Goal: Task Accomplishment & Management: Manage account settings

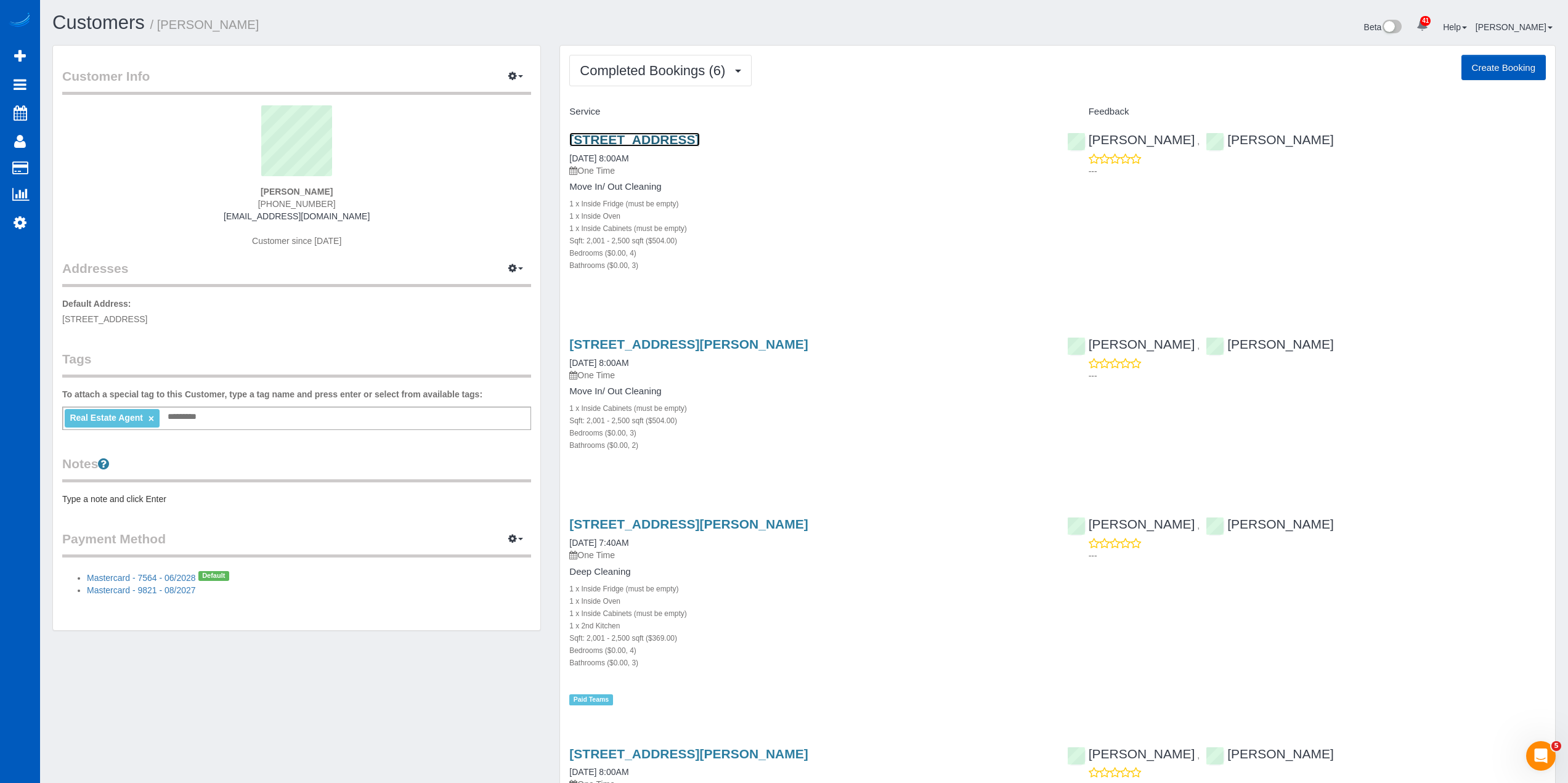
click at [699, 137] on link "4921 147th Pl Se, Everett, WA 98208" at bounding box center [634, 139] width 130 height 14
click at [711, 53] on div "Completed Bookings (6) Completed Bookings (6) Upcoming Bookings (1) Cancelled B…" at bounding box center [1057, 727] width 995 height 1363
click at [716, 76] on span "Completed Bookings (6)" at bounding box center [656, 70] width 152 height 16
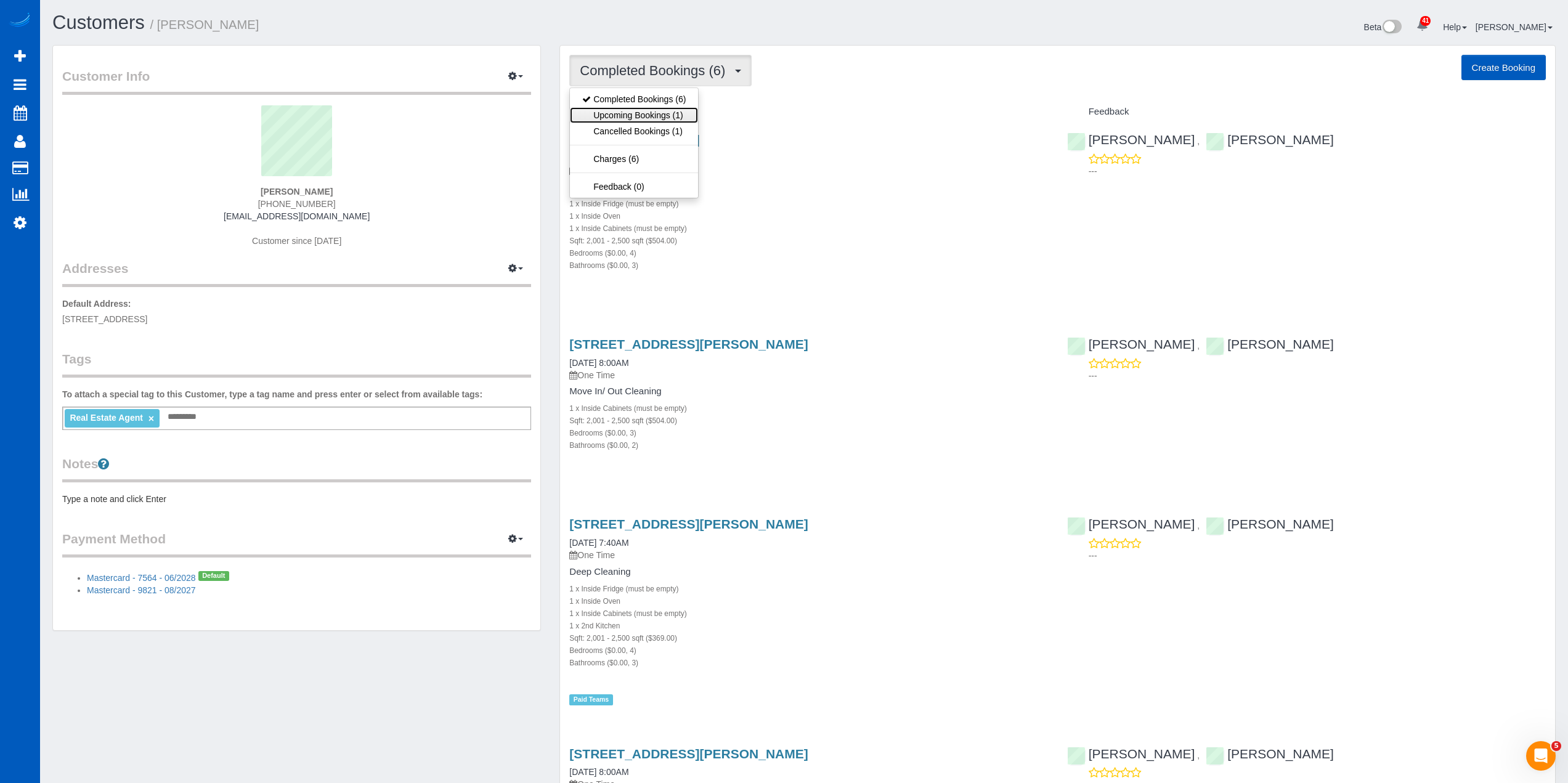
click at [670, 114] on link "Upcoming Bookings (1)" at bounding box center [634, 115] width 128 height 16
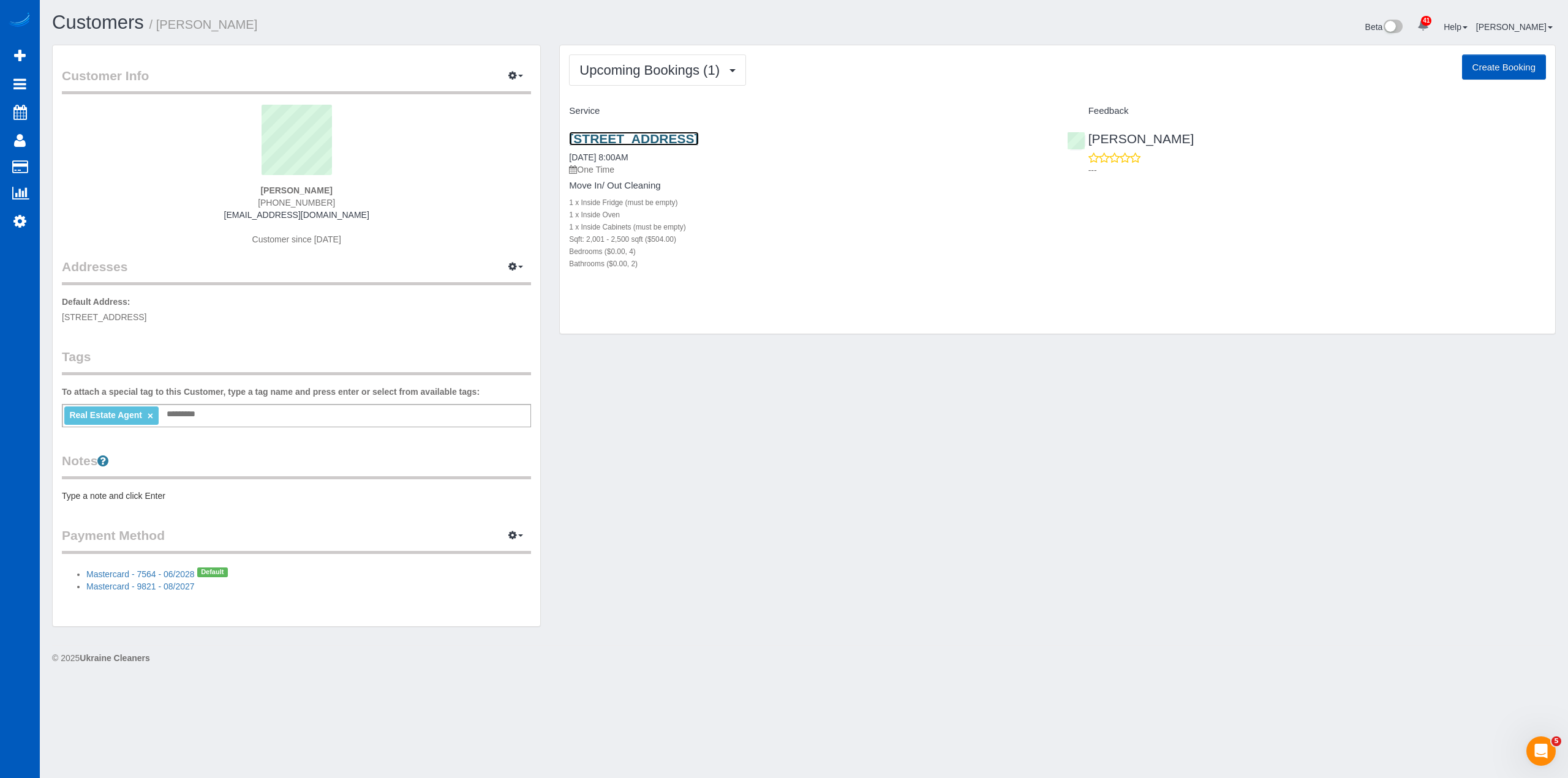
click at [673, 134] on link "2123 Ne 177th St, Shoreline, WA 98155" at bounding box center [633, 138] width 129 height 14
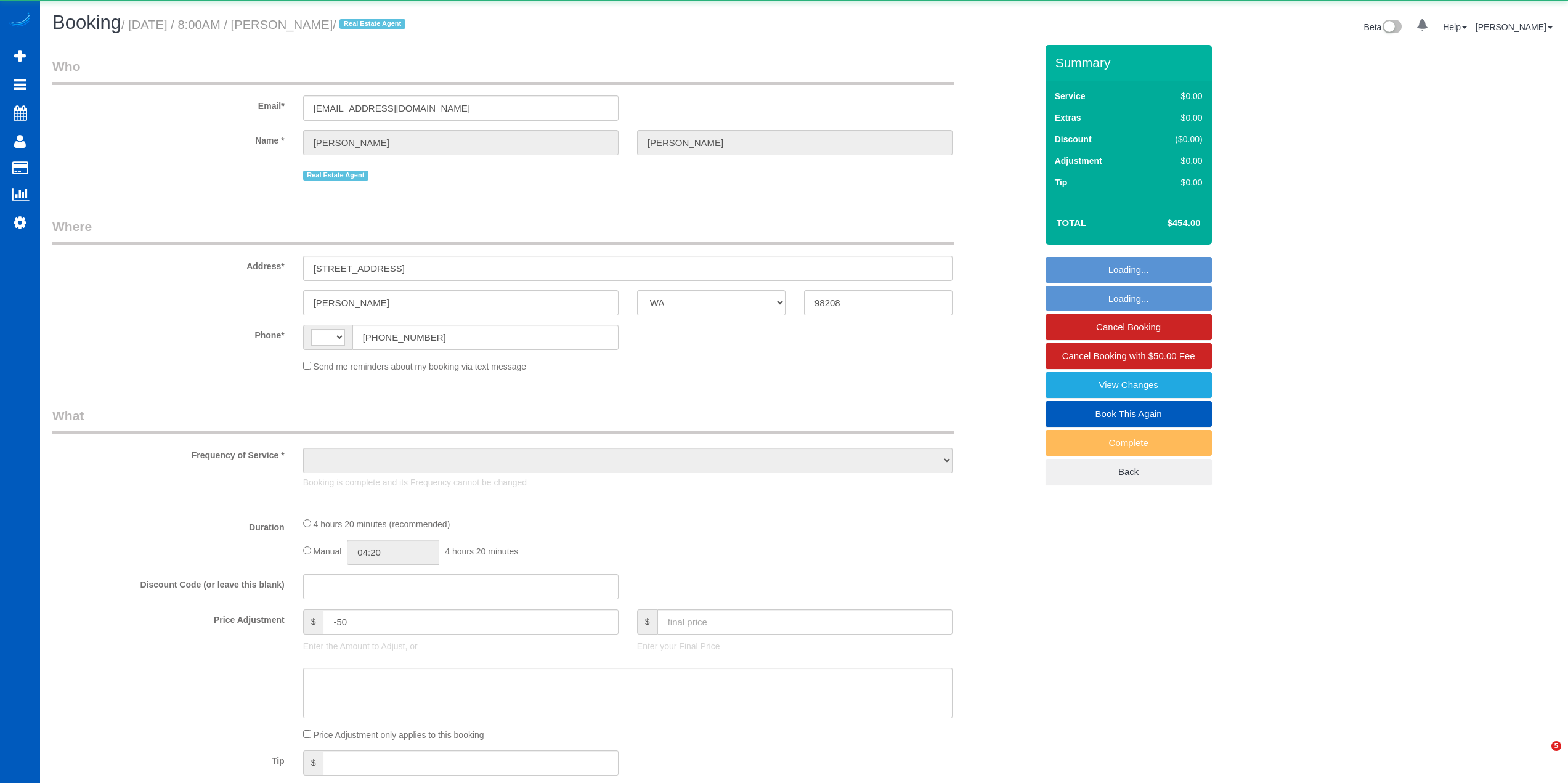
select select "WA"
select select "string:US"
select select "object:1291"
select select "string:fspay-29fb7387-665f-439c-9dce-09a3bf446a93"
select select "199"
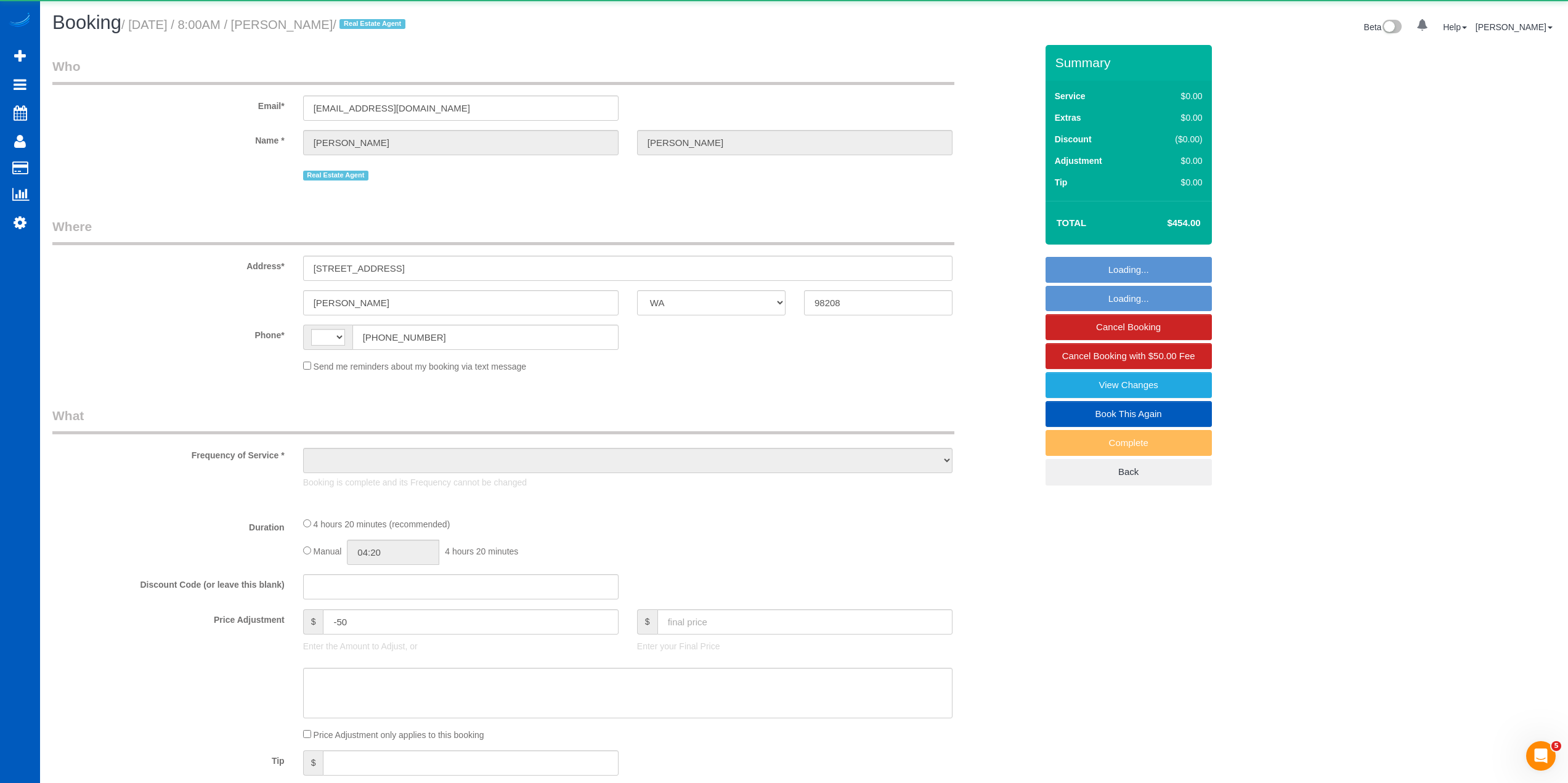
select select "2001"
select select "4"
select select "3"
select select "spot1"
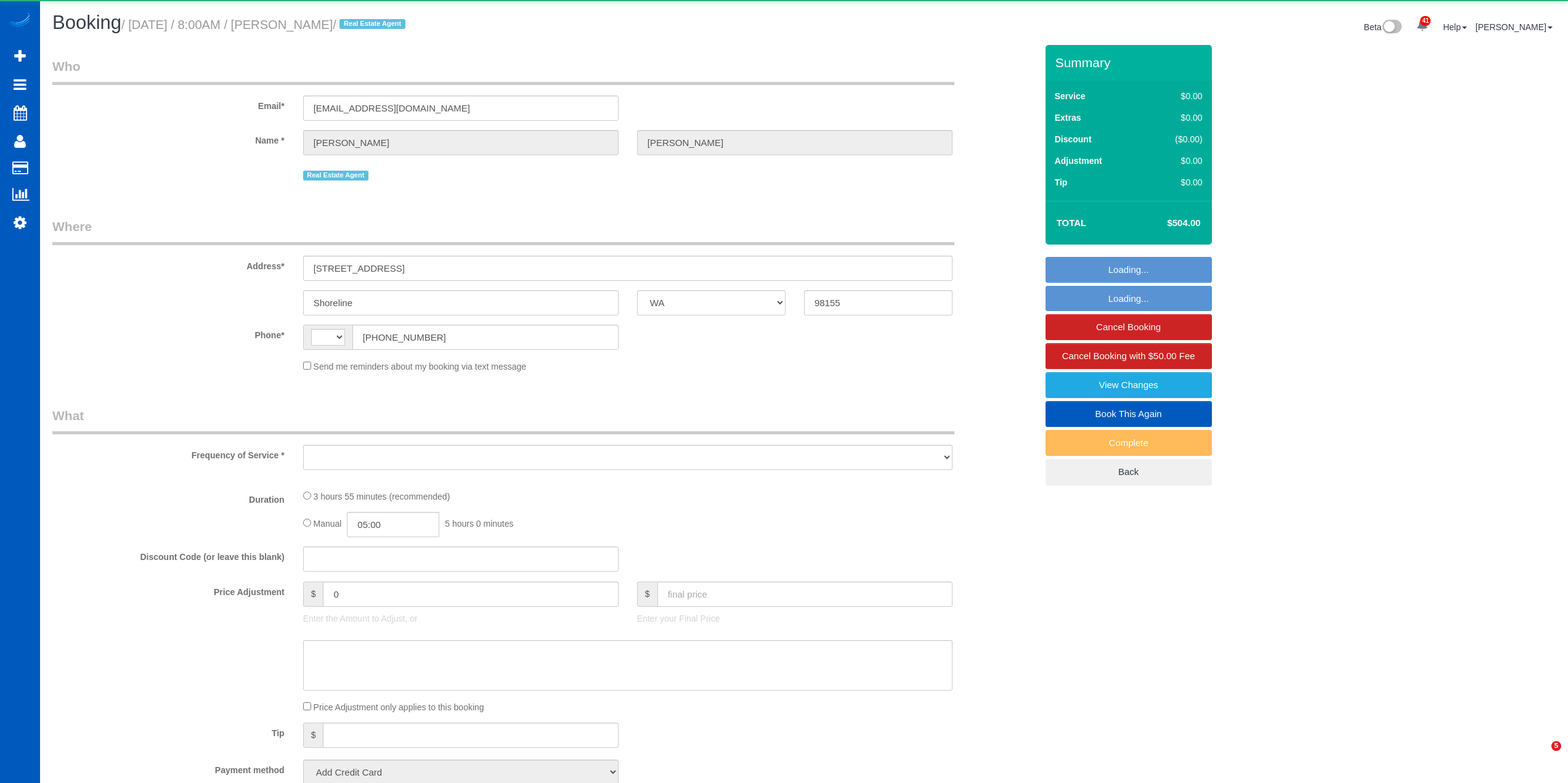
select select "WA"
select select "string:US"
select select "object:841"
select select "string:fspay-29fb7387-665f-439c-9dce-09a3bf446a93"
select select "199"
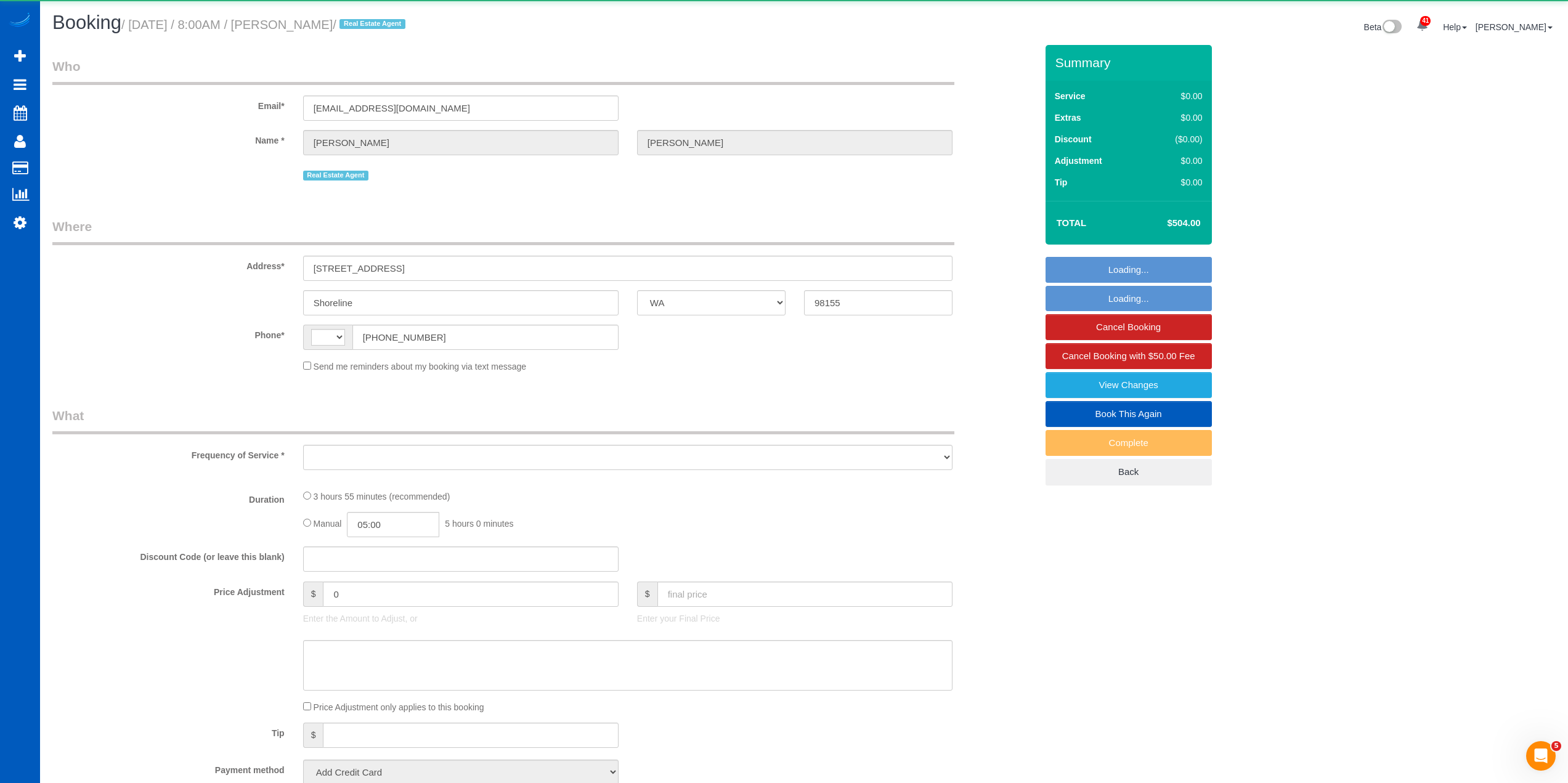
select select "2001"
select select "4"
select select "2"
select select "spot1"
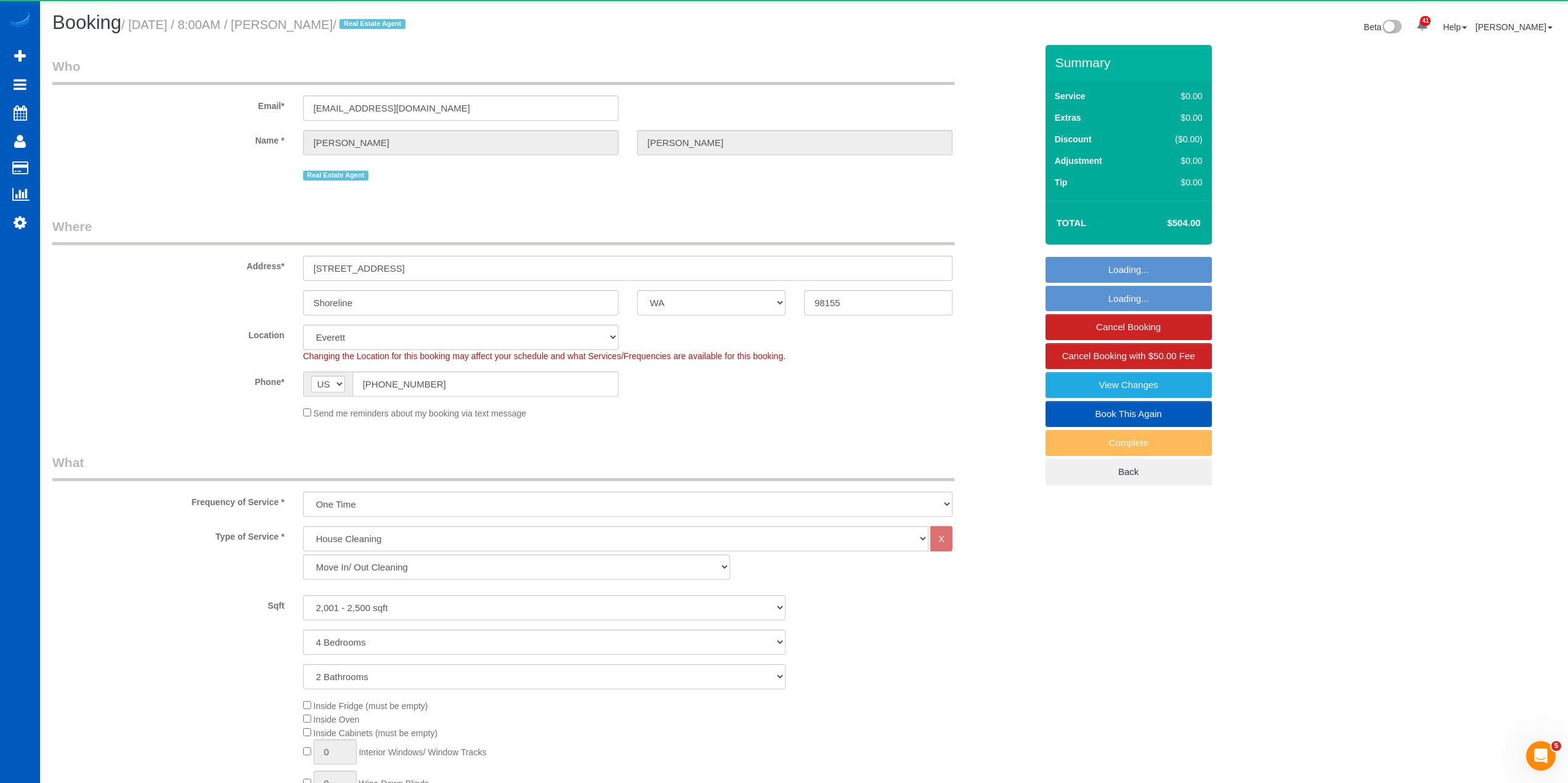
select select "object:1196"
select select "spot10"
select select "2001"
select select "4"
select select "2"
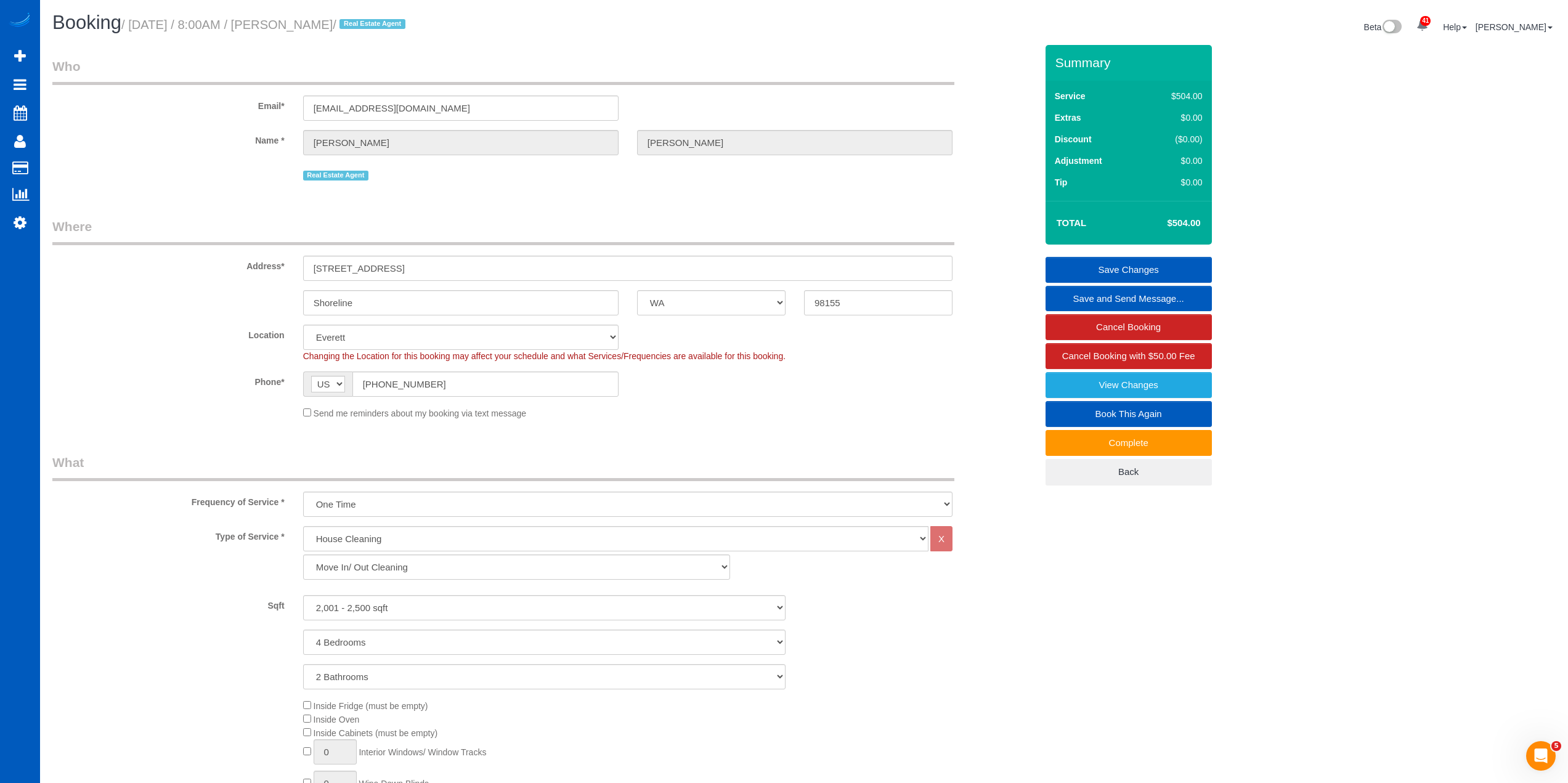
click at [622, 191] on fieldset "Who Email* amiearmstrong@windermere.com Name * Amie Armstrong Real Estate Agent" at bounding box center [544, 124] width 984 height 135
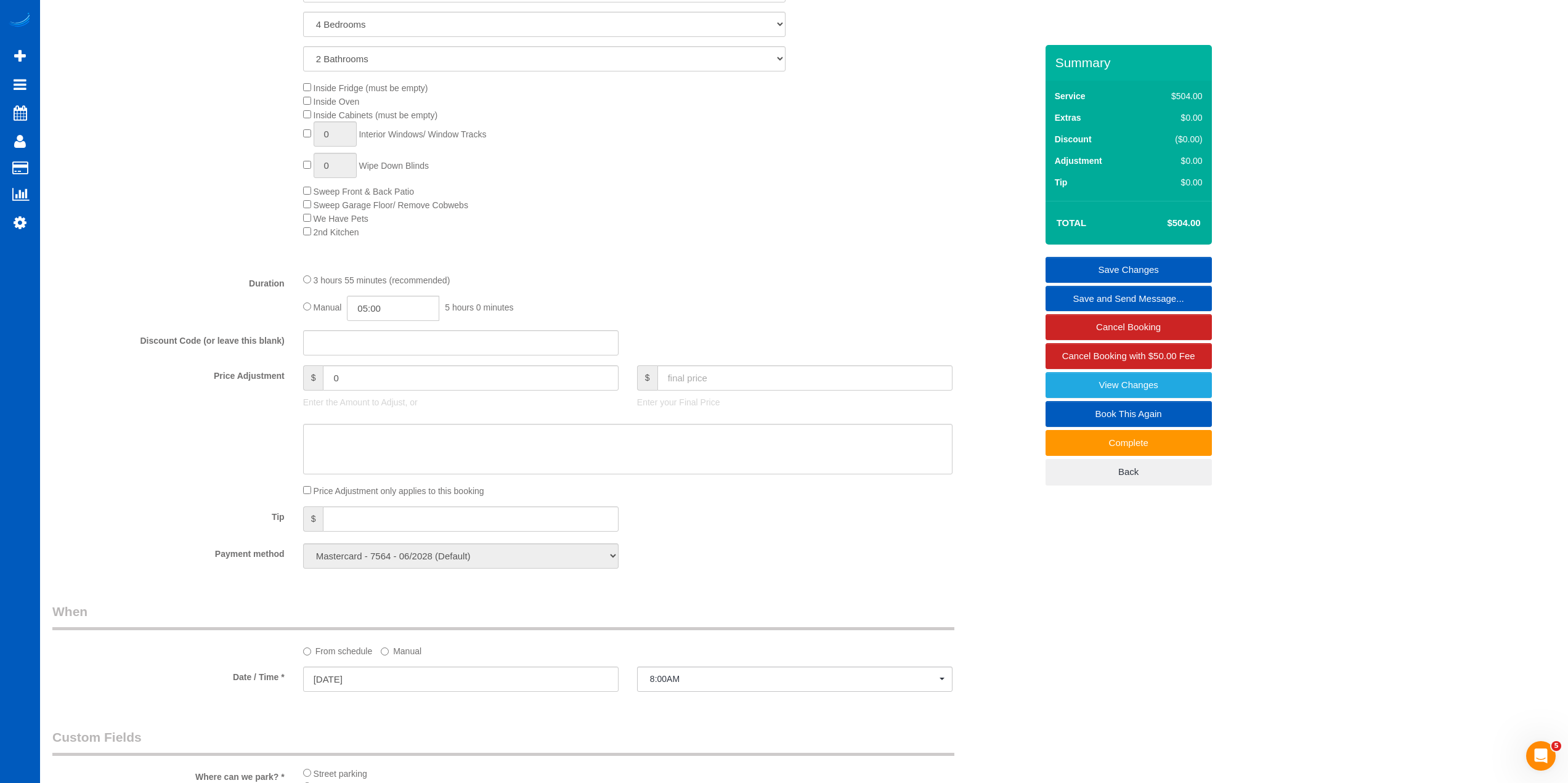
scroll to position [616, 0]
click at [737, 382] on input "text" at bounding box center [805, 380] width 295 height 25
type input "0"
click at [683, 460] on textarea at bounding box center [628, 451] width 650 height 51
type input "-504"
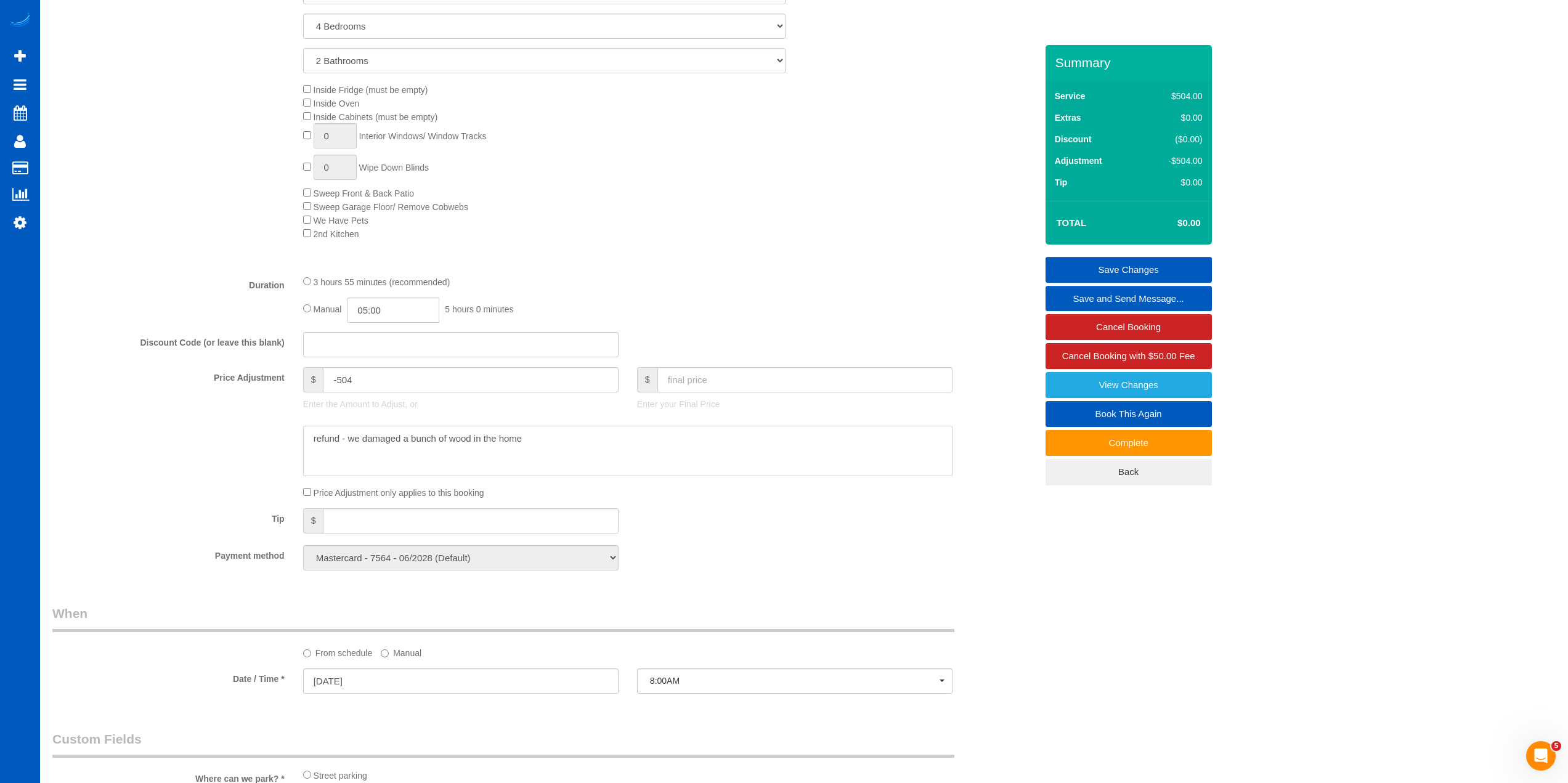
type textarea "refund - we damaged a bunch of wood in the home"
click at [758, 514] on div "Tip $" at bounding box center [544, 521] width 1003 height 27
click at [760, 490] on div "Price Adjustment only applies to this booking" at bounding box center [627, 492] width 668 height 13
click at [1102, 262] on link "Save Changes" at bounding box center [1129, 269] width 167 height 26
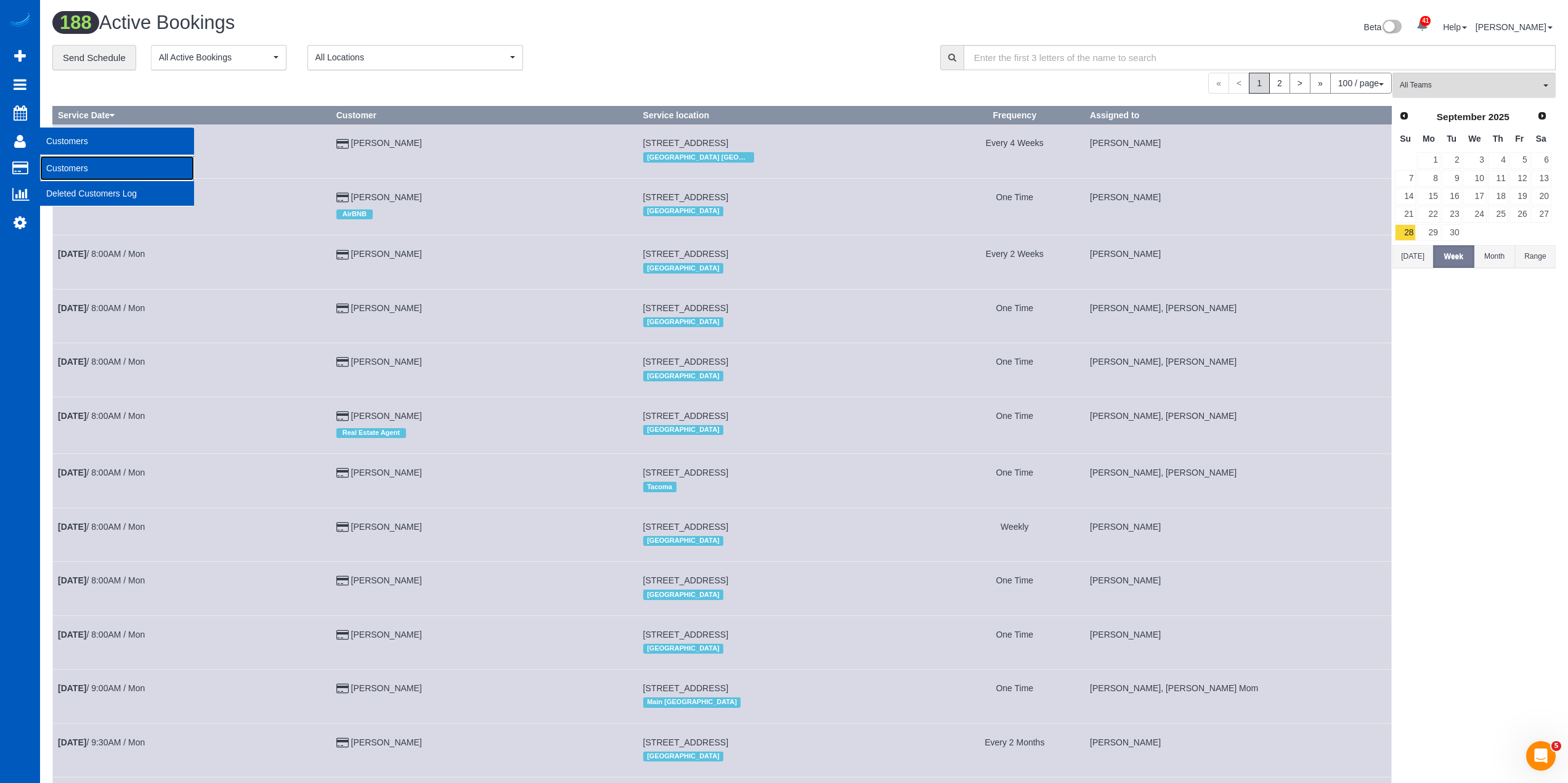
click at [81, 174] on link "Customers" at bounding box center [117, 168] width 154 height 24
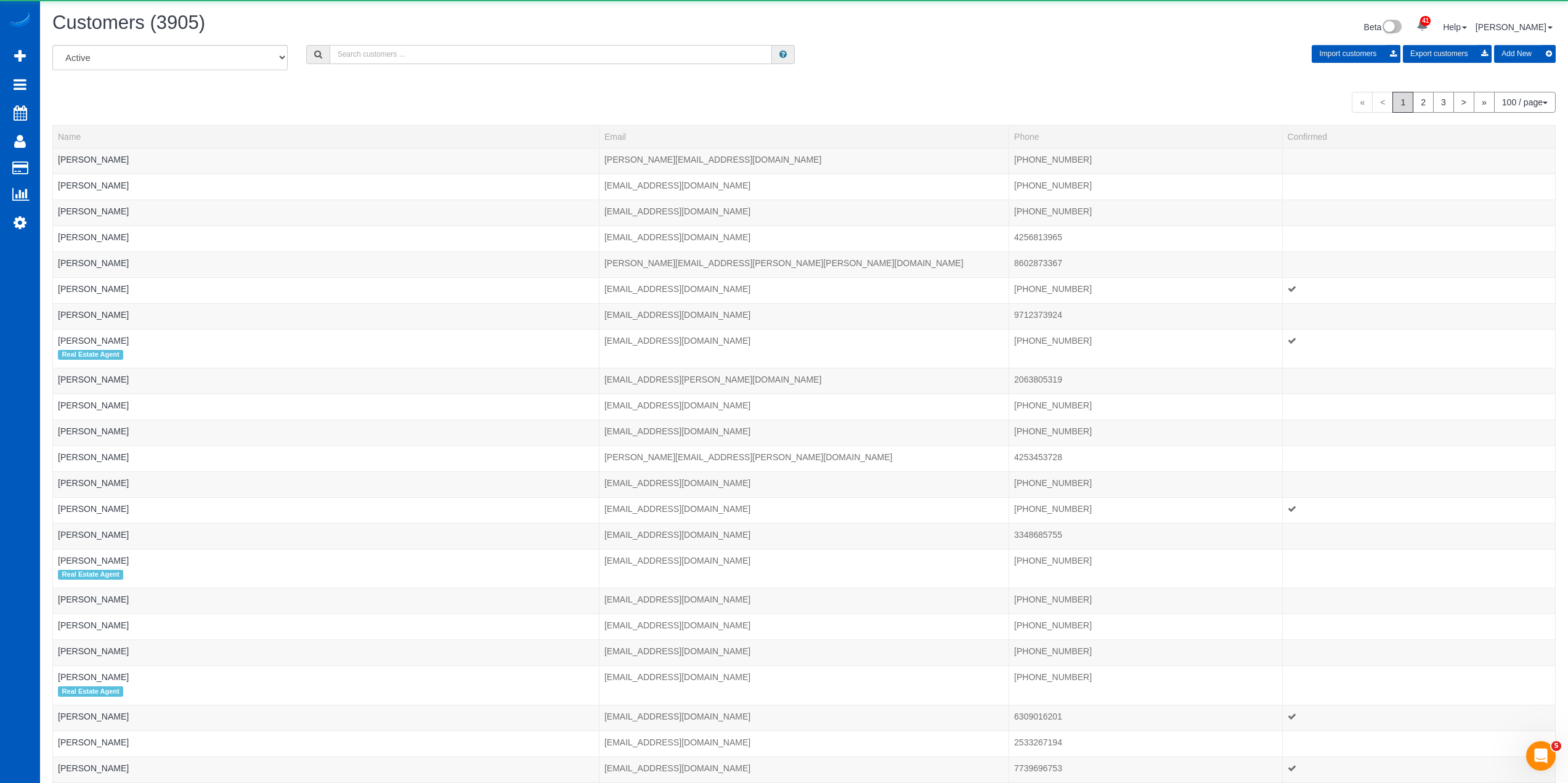
click at [351, 54] on input "text" at bounding box center [550, 54] width 442 height 19
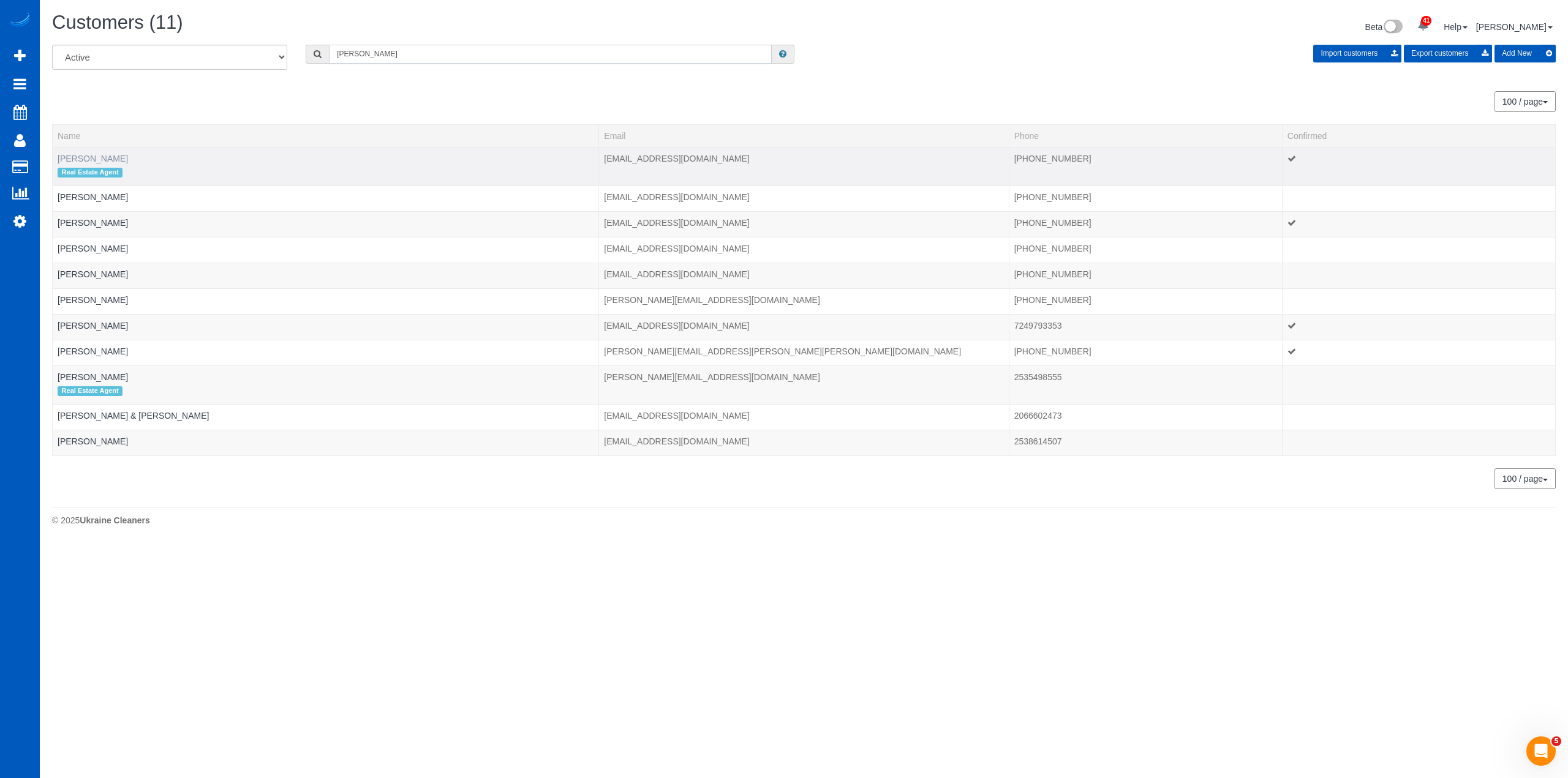
type input "amie"
click at [93, 158] on link "[PERSON_NAME]" at bounding box center [93, 159] width 71 height 10
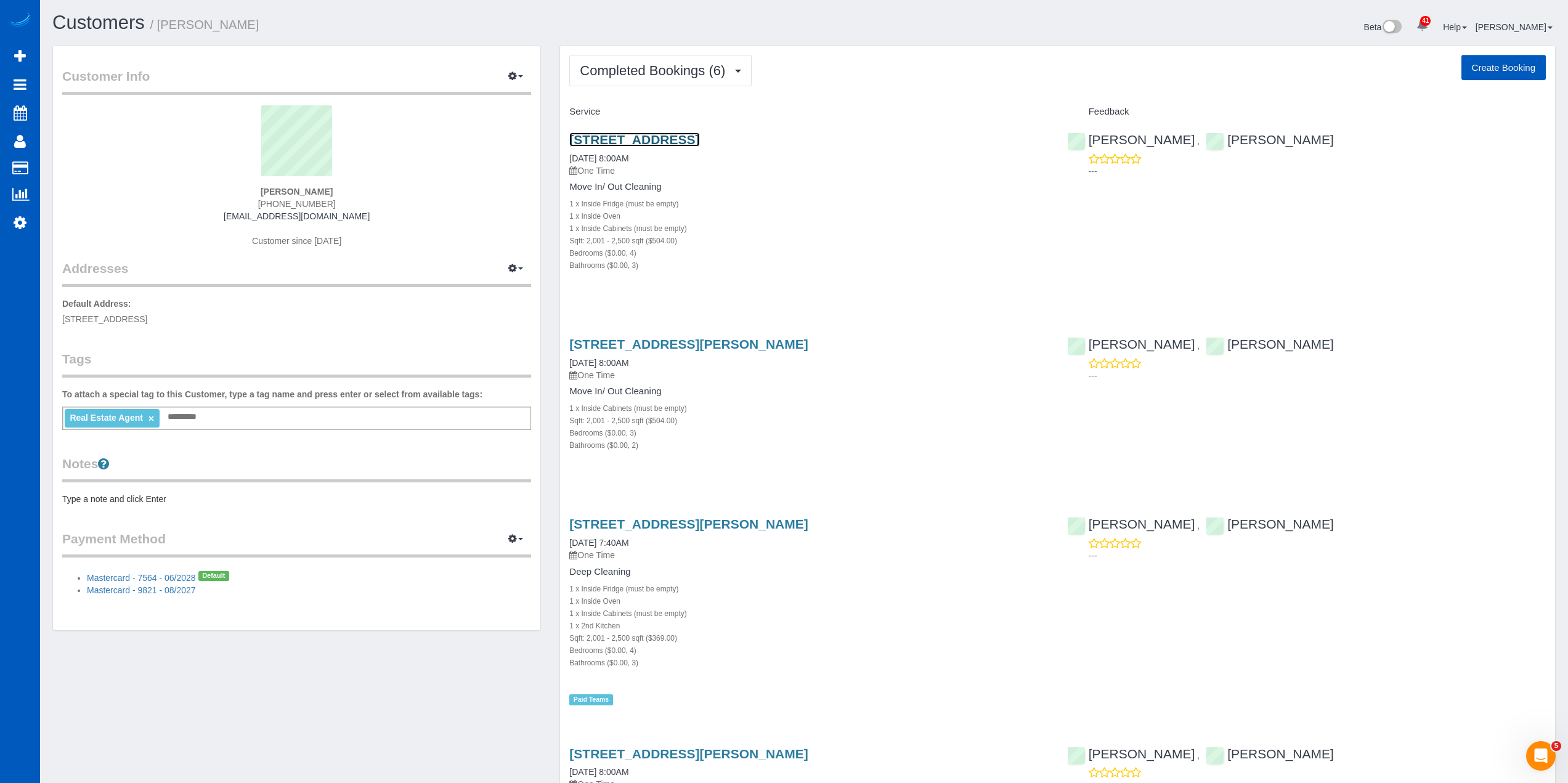
click at [621, 137] on link "4921 147th Pl Se, Everett, WA 98208" at bounding box center [634, 139] width 130 height 14
drag, startPoint x: 717, startPoint y: 75, endPoint x: 726, endPoint y: 88, distance: 15.8
click at [717, 75] on span "Completed Bookings (6)" at bounding box center [656, 70] width 152 height 16
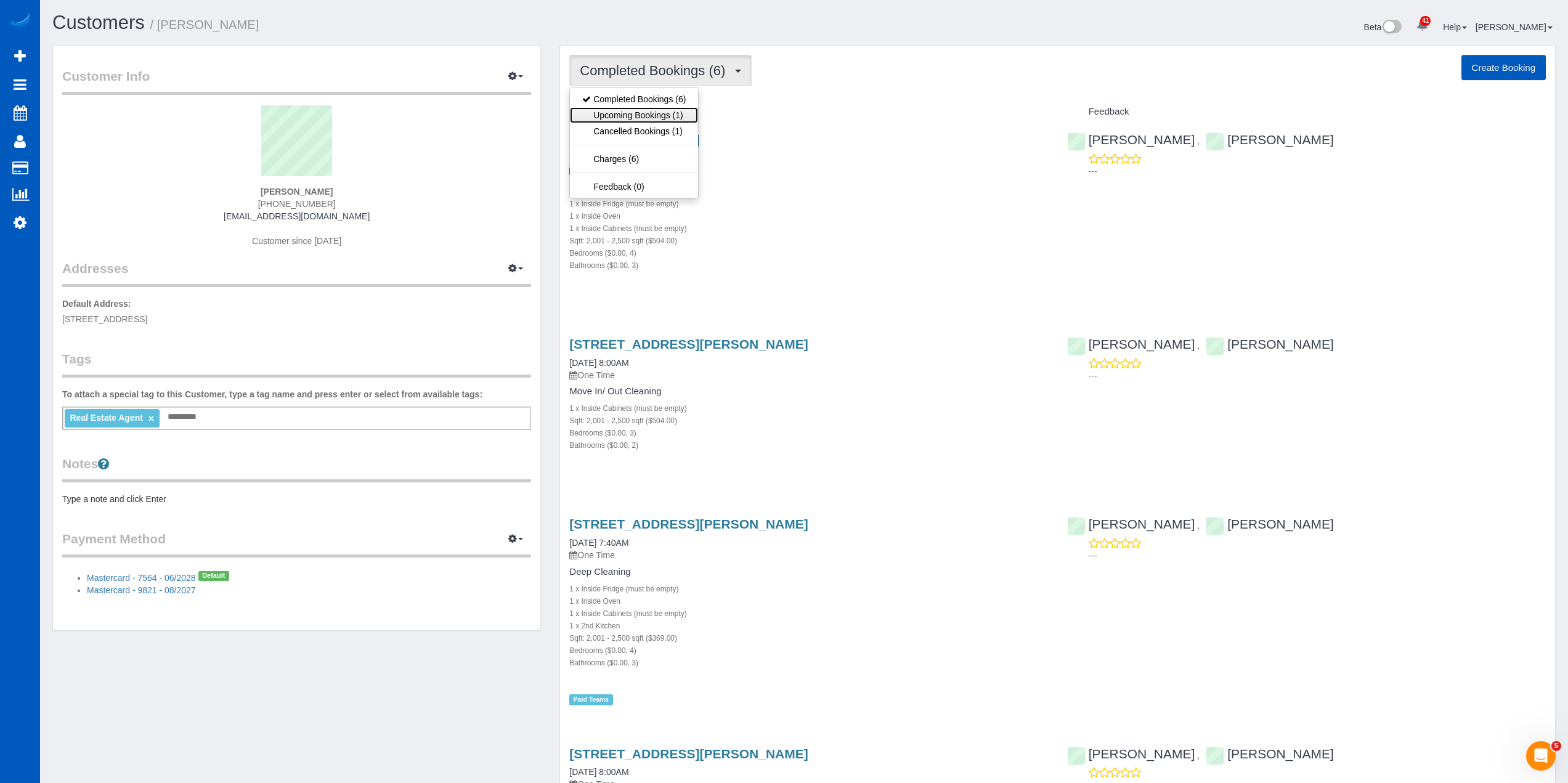
click at [693, 115] on link "Upcoming Bookings (1)" at bounding box center [634, 115] width 128 height 16
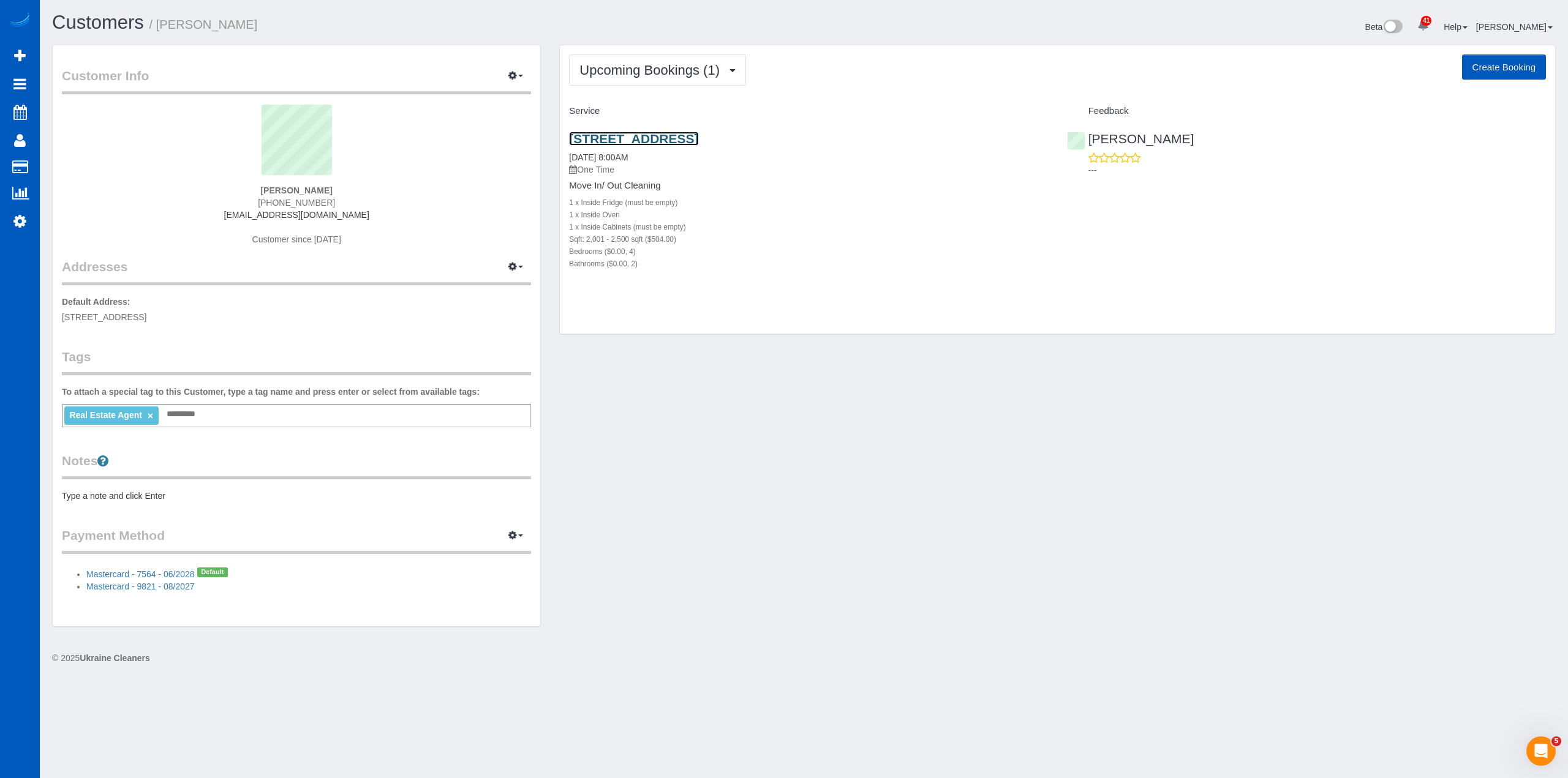
click at [698, 134] on link "[STREET_ADDRESS]" at bounding box center [633, 138] width 129 height 14
click at [654, 66] on span "Upcoming Bookings (1)" at bounding box center [653, 70] width 146 height 16
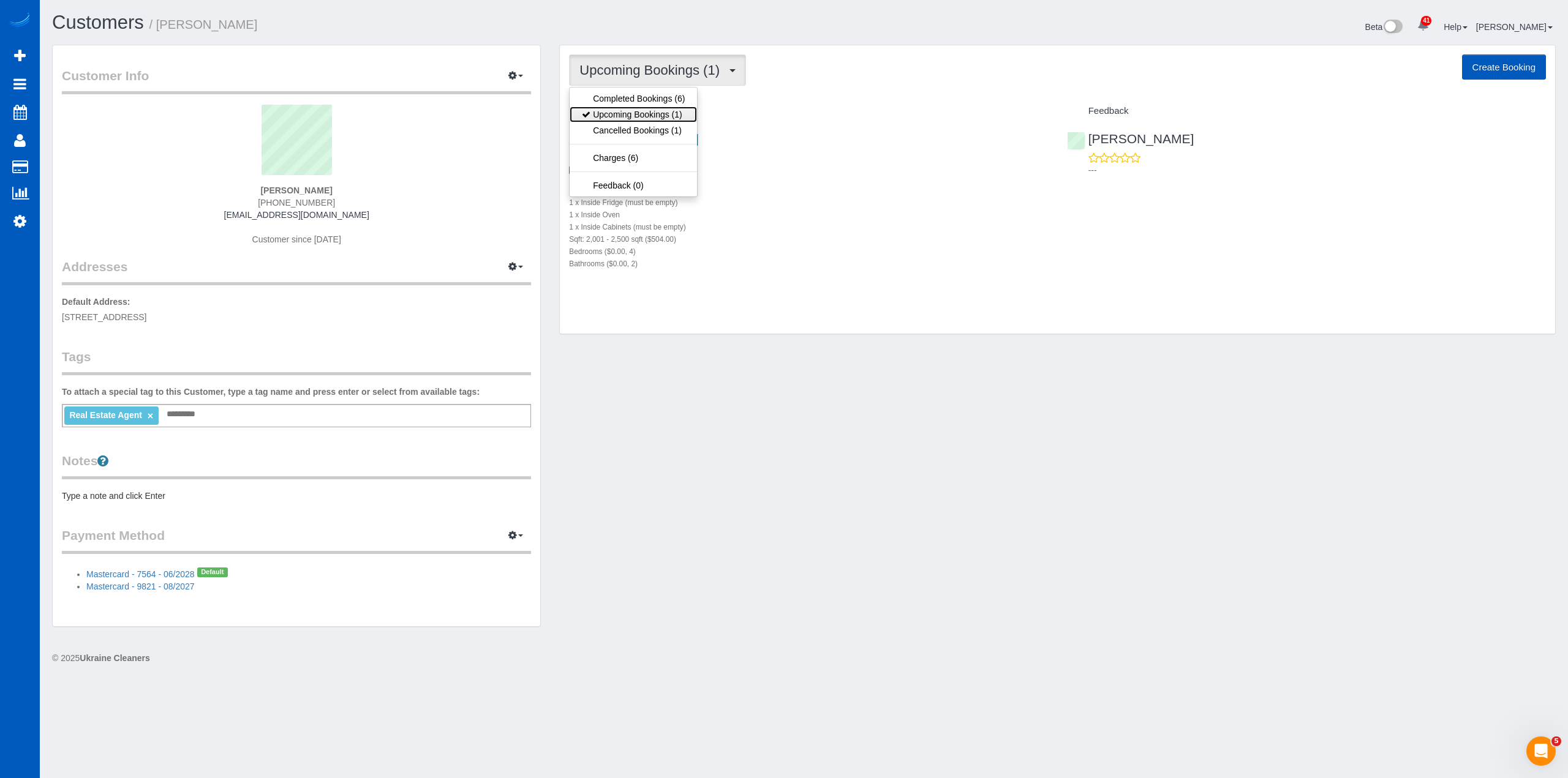
click at [658, 111] on link "Upcoming Bookings (1)" at bounding box center [633, 114] width 128 height 16
click at [689, 65] on span "Upcoming Bookings (1)" at bounding box center [653, 70] width 146 height 16
click at [682, 103] on link "Completed Bookings (6)" at bounding box center [633, 98] width 128 height 16
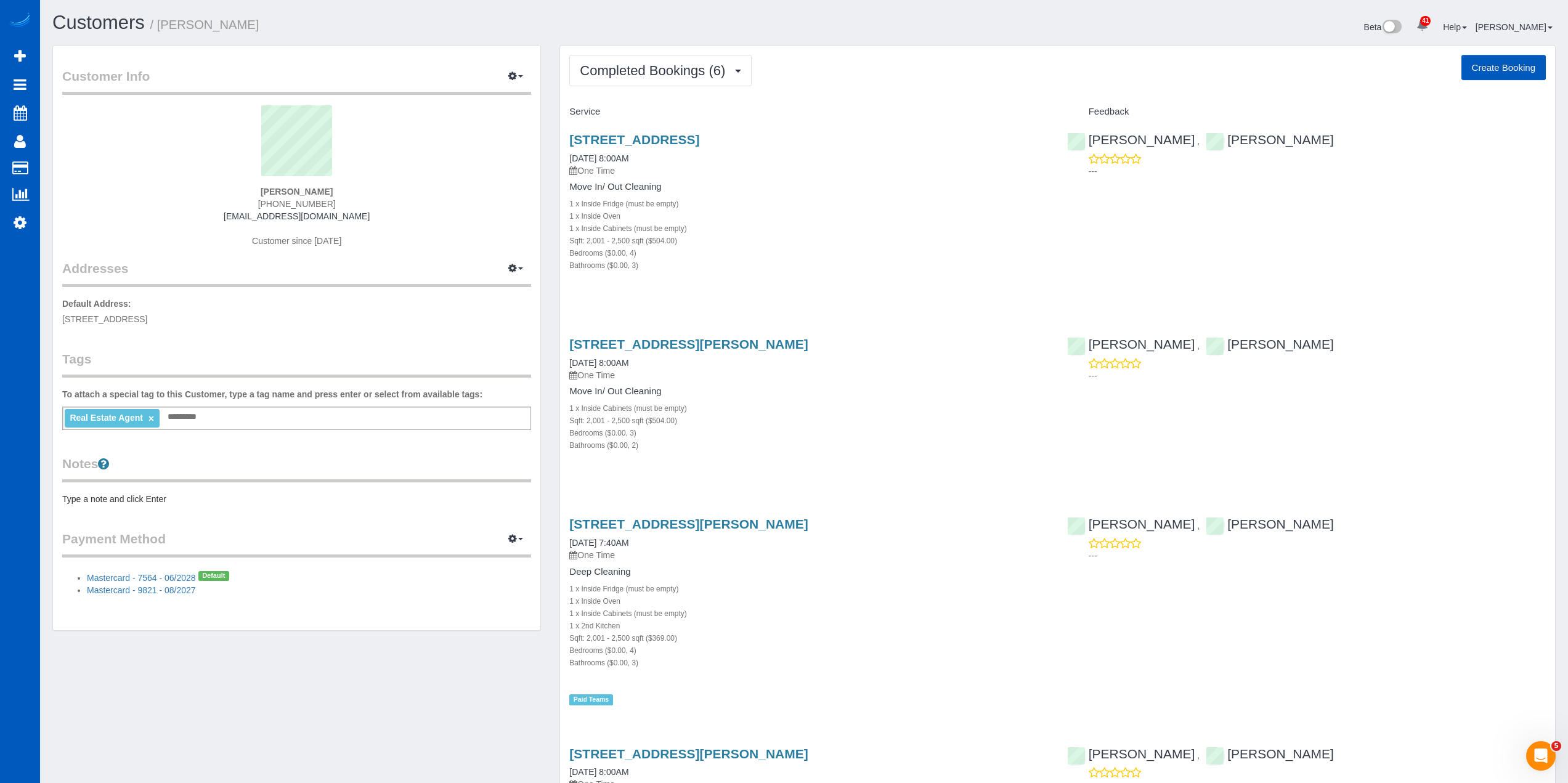
click at [953, 66] on div "Completed Bookings (6) Completed Bookings (6) Upcoming Bookings (1) Cancelled B…" at bounding box center [1058, 70] width 977 height 31
click at [718, 63] on span "Completed Bookings (6)" at bounding box center [656, 70] width 152 height 16
click at [925, 146] on h3 "4921 147th Pl Se, Everett, WA 98208" at bounding box center [809, 139] width 479 height 14
click at [714, 59] on button "Completed Bookings (6)" at bounding box center [660, 70] width 182 height 31
click at [688, 111] on link "Upcoming Bookings (1)" at bounding box center [634, 115] width 128 height 16
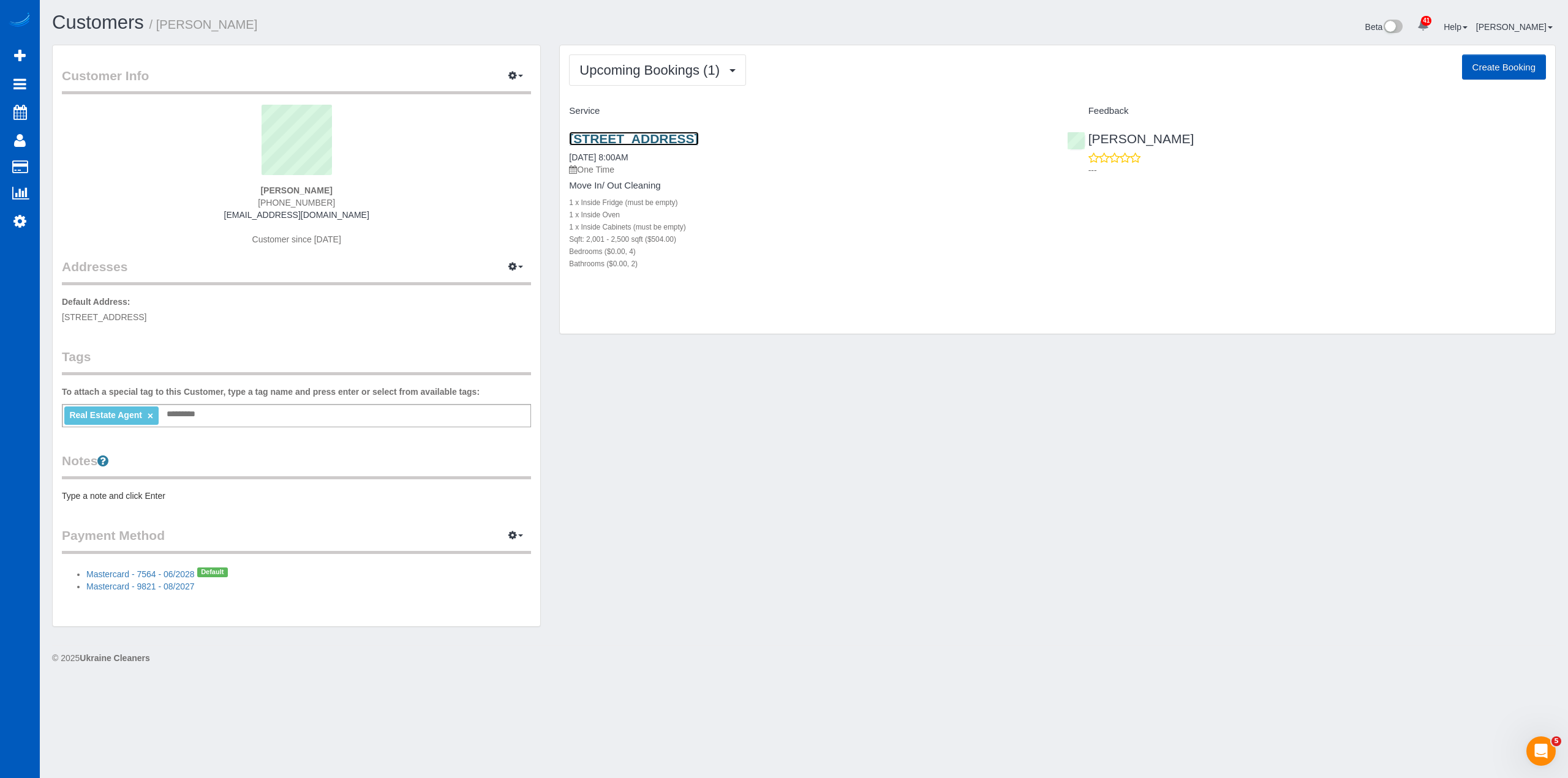
click at [686, 139] on link "[STREET_ADDRESS]" at bounding box center [633, 138] width 129 height 14
click at [687, 65] on span "Upcoming Bookings (1)" at bounding box center [653, 70] width 146 height 16
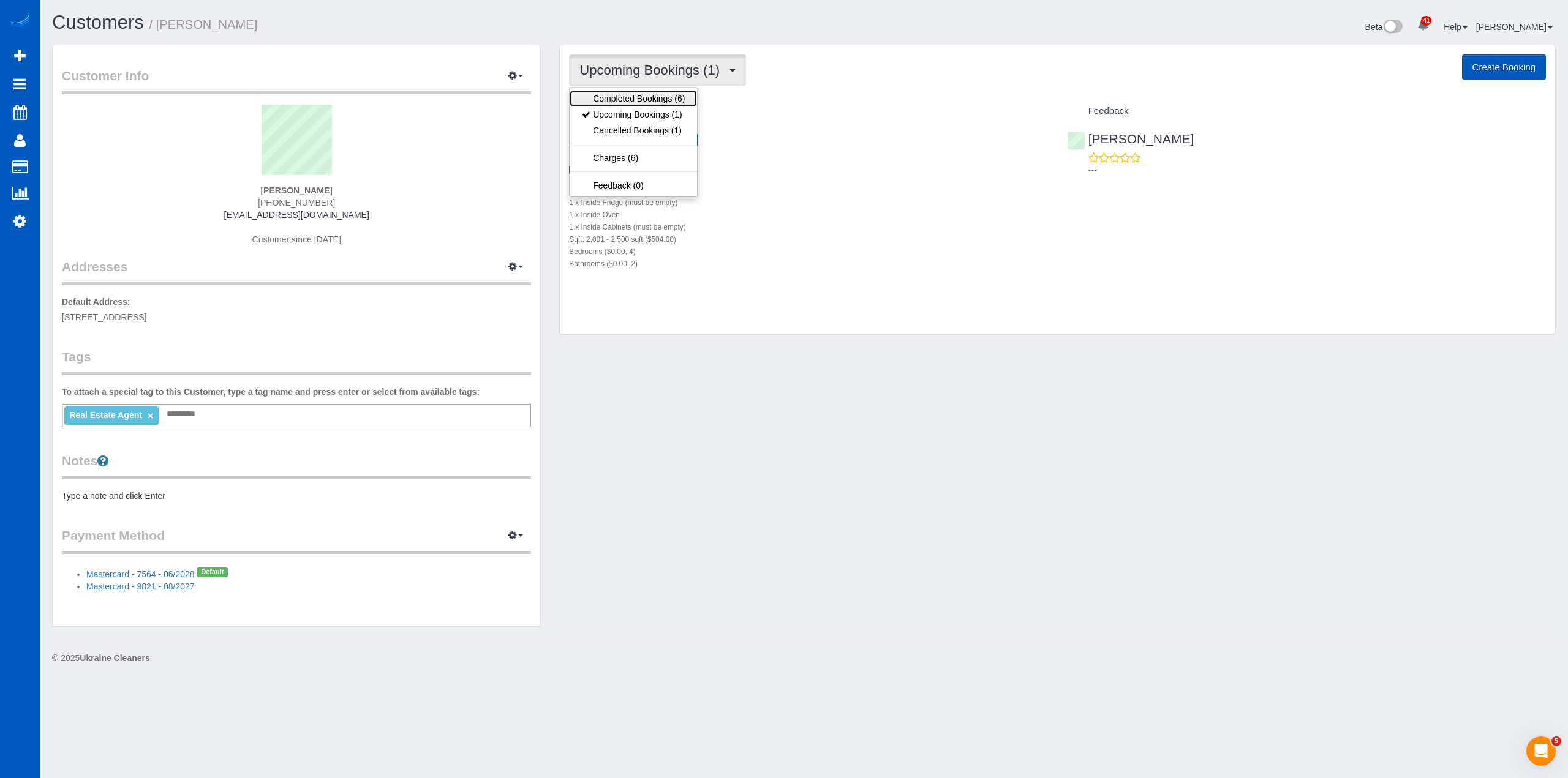
click at [672, 95] on link "Completed Bookings (6)" at bounding box center [633, 98] width 128 height 16
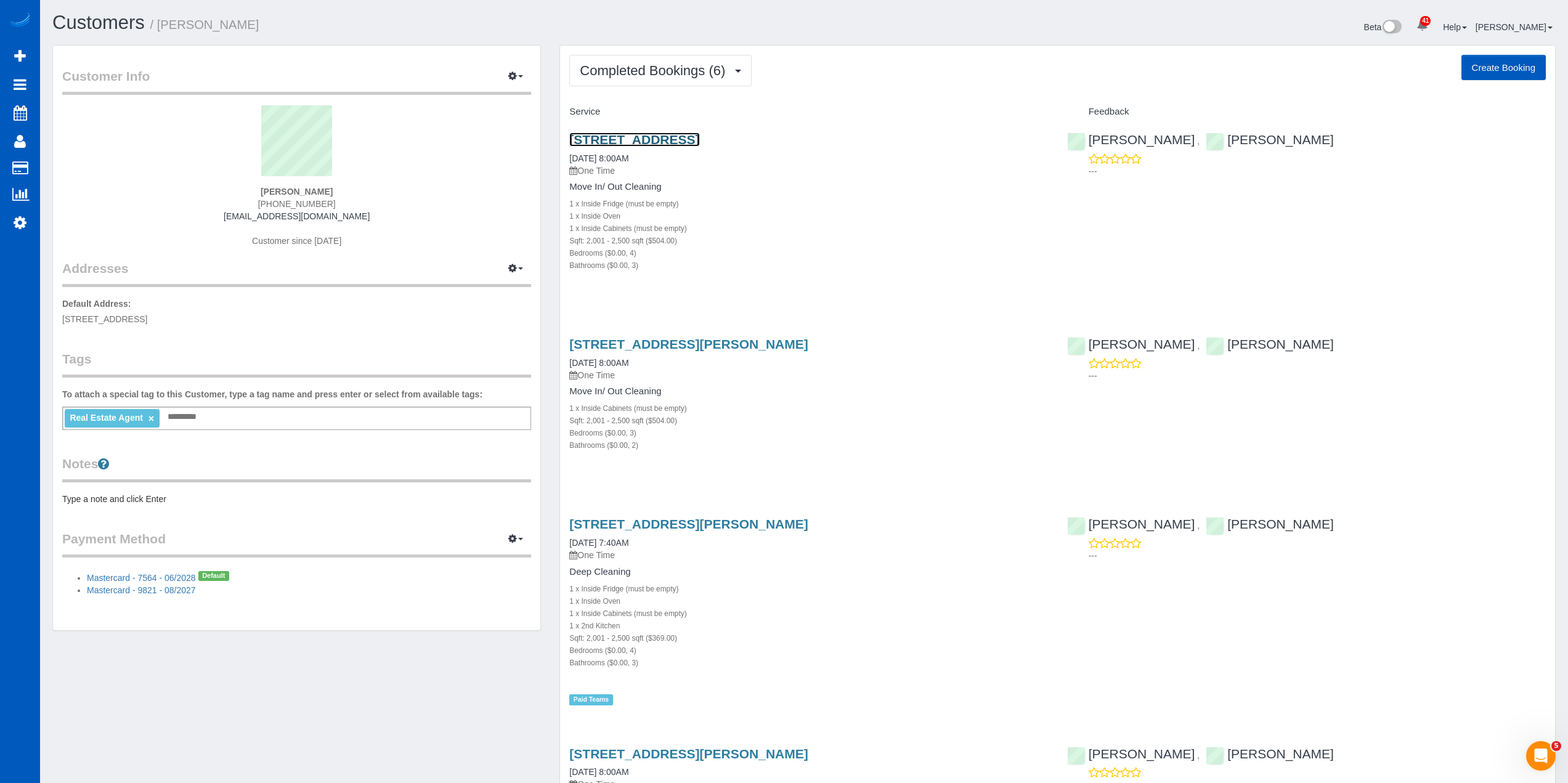
click at [690, 142] on link "4921 147th Pl Se, Everett, WA 98208" at bounding box center [634, 139] width 130 height 14
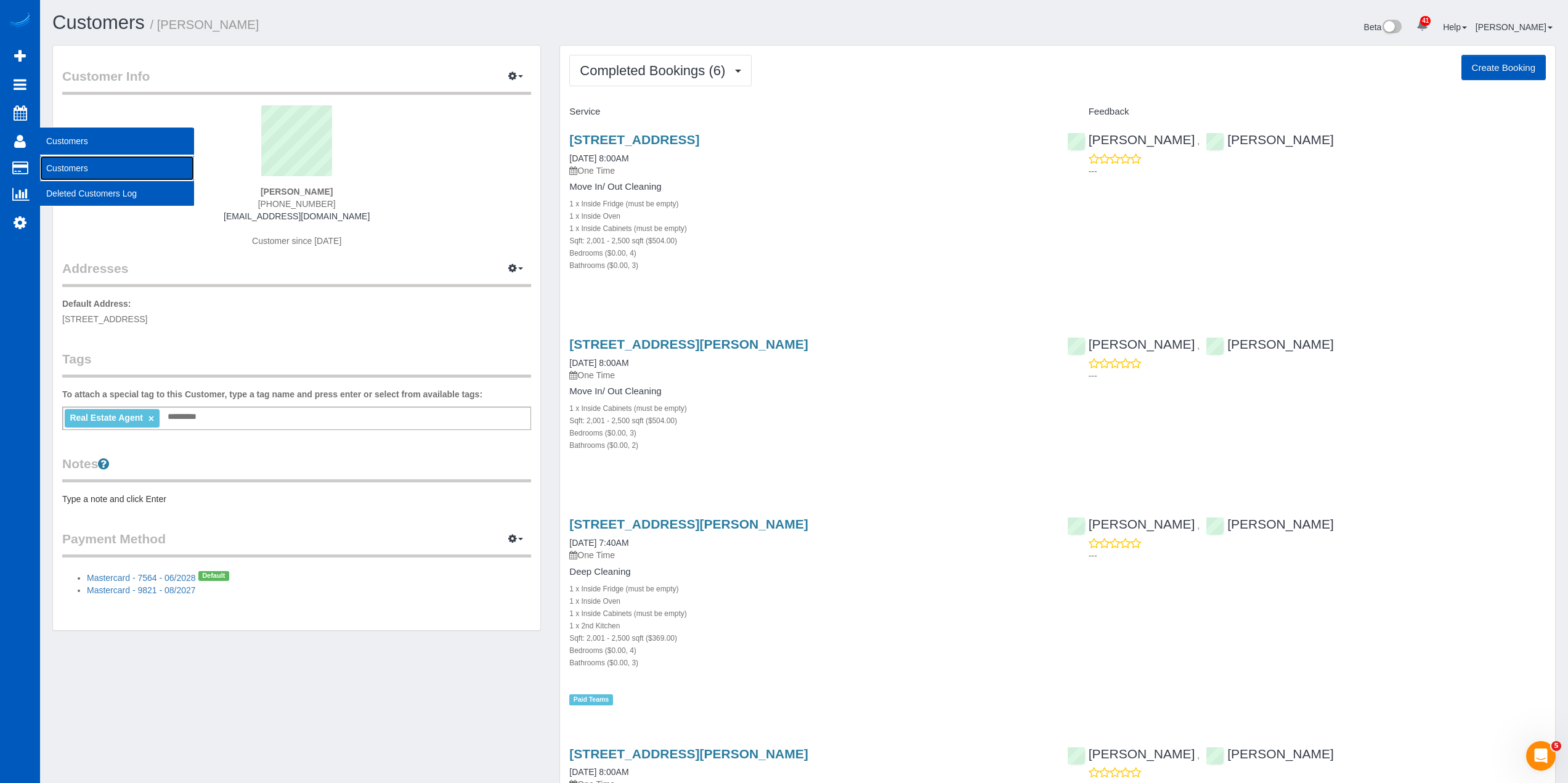
click at [65, 156] on link "Customers" at bounding box center [117, 168] width 154 height 24
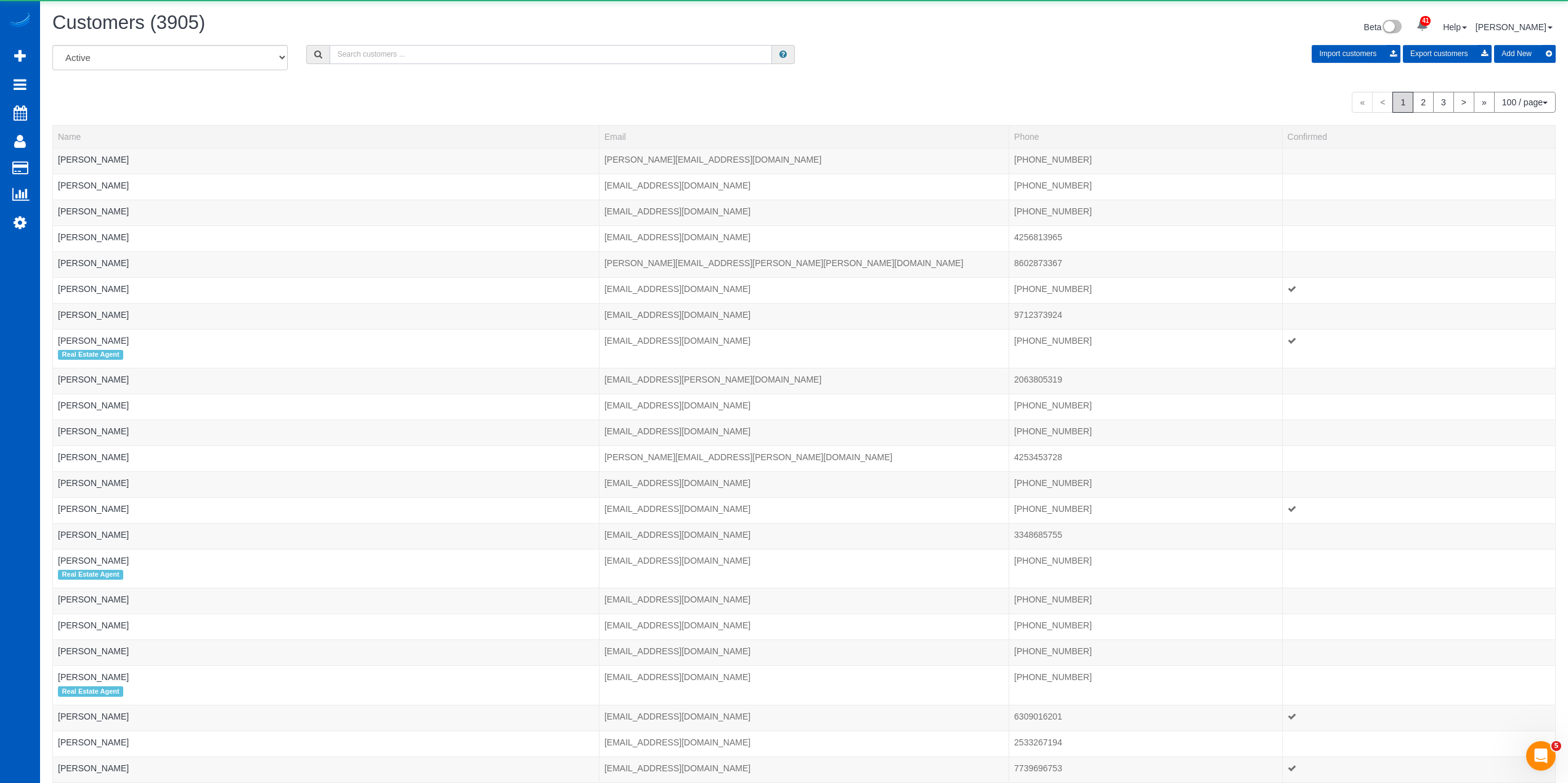
click at [384, 57] on input "text" at bounding box center [550, 54] width 442 height 19
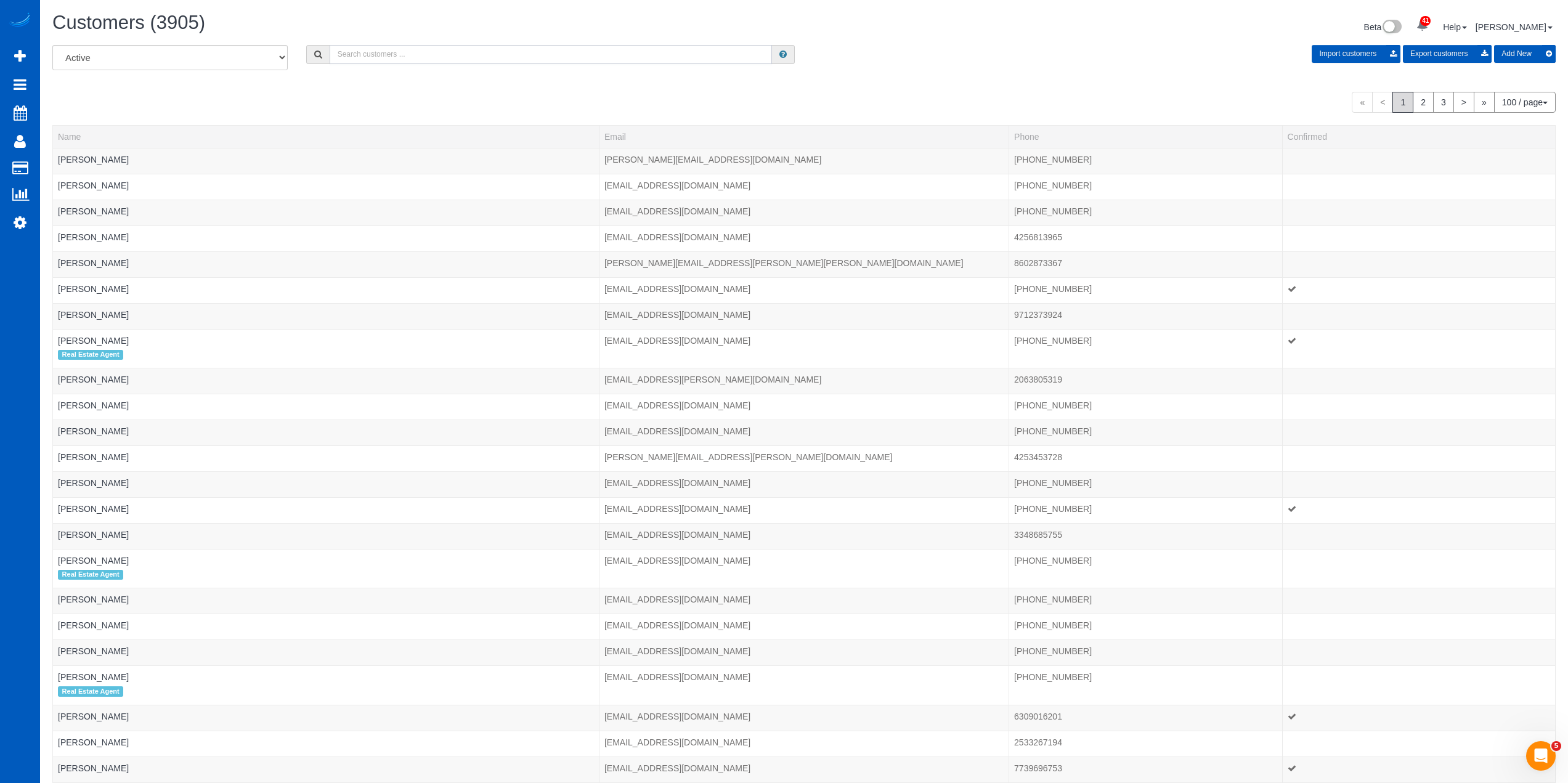
click at [604, 55] on input "text" at bounding box center [550, 54] width 442 height 19
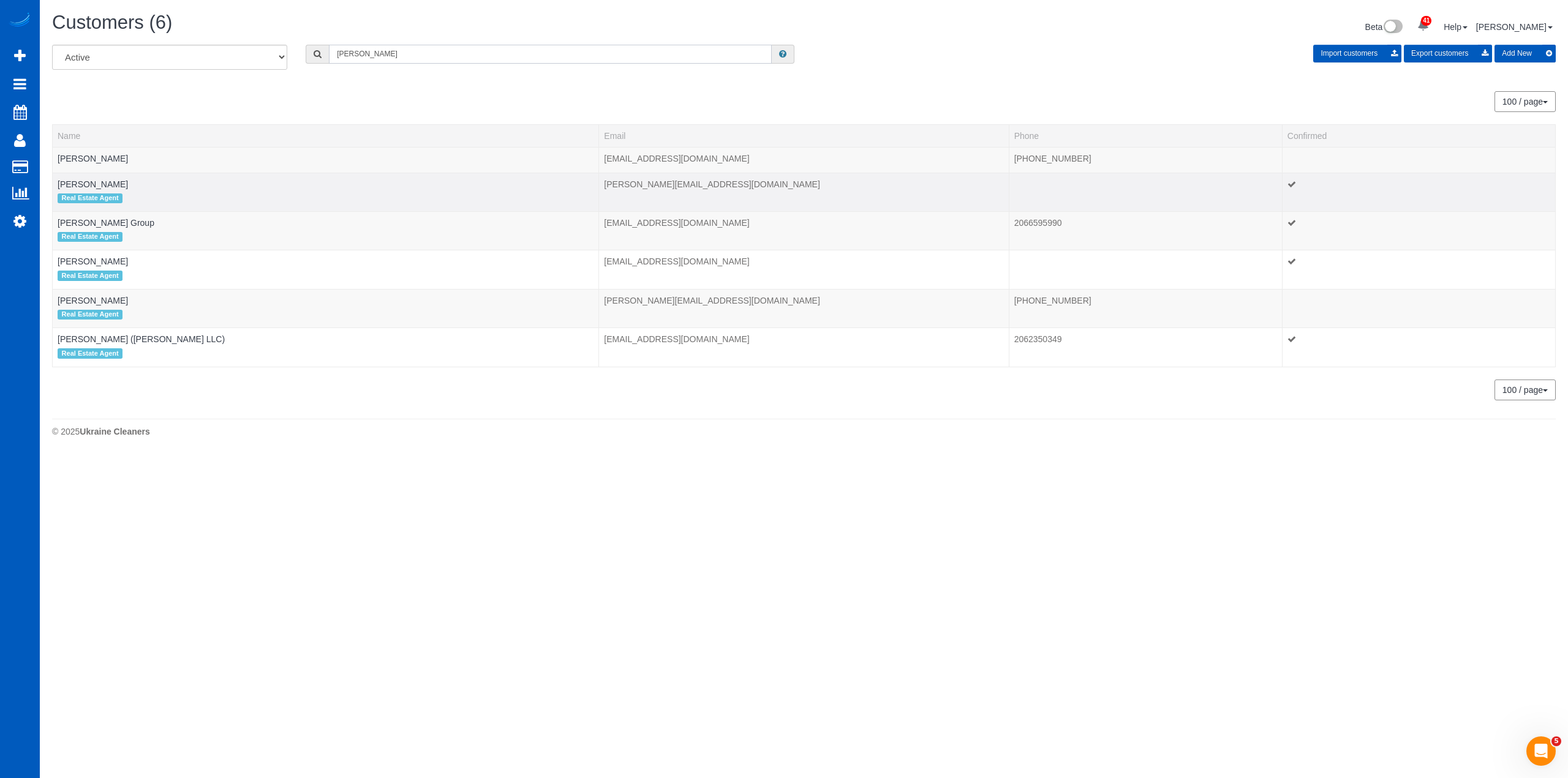
type input "kendra"
click at [108, 211] on tbody "Kendra Price kendraprice96@outlook.com 509-850-8756 Kendra Todd Real Estate Age…" at bounding box center [805, 257] width 1503 height 220
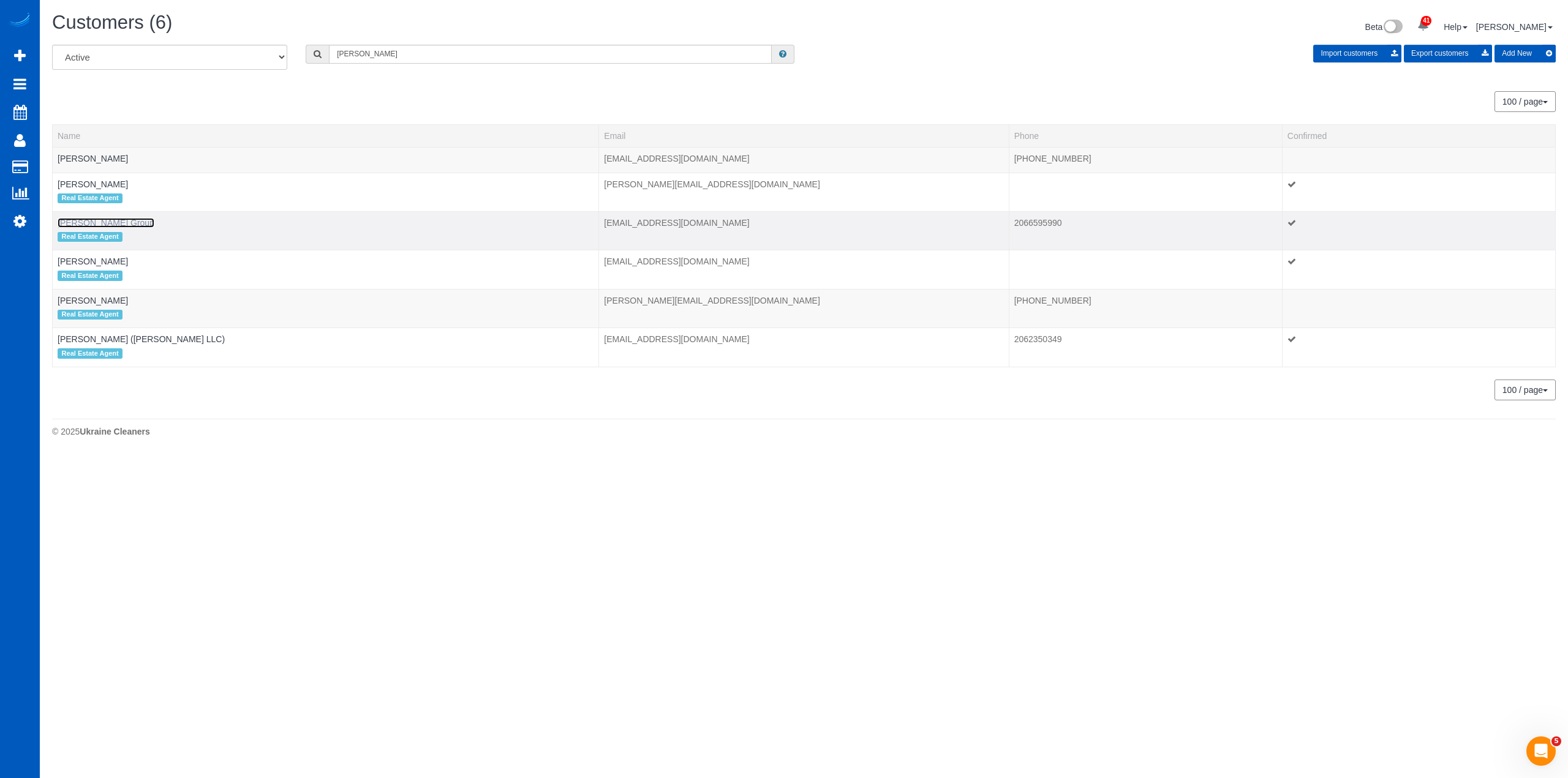
click at [96, 227] on link "[PERSON_NAME] Group" at bounding box center [106, 223] width 96 height 10
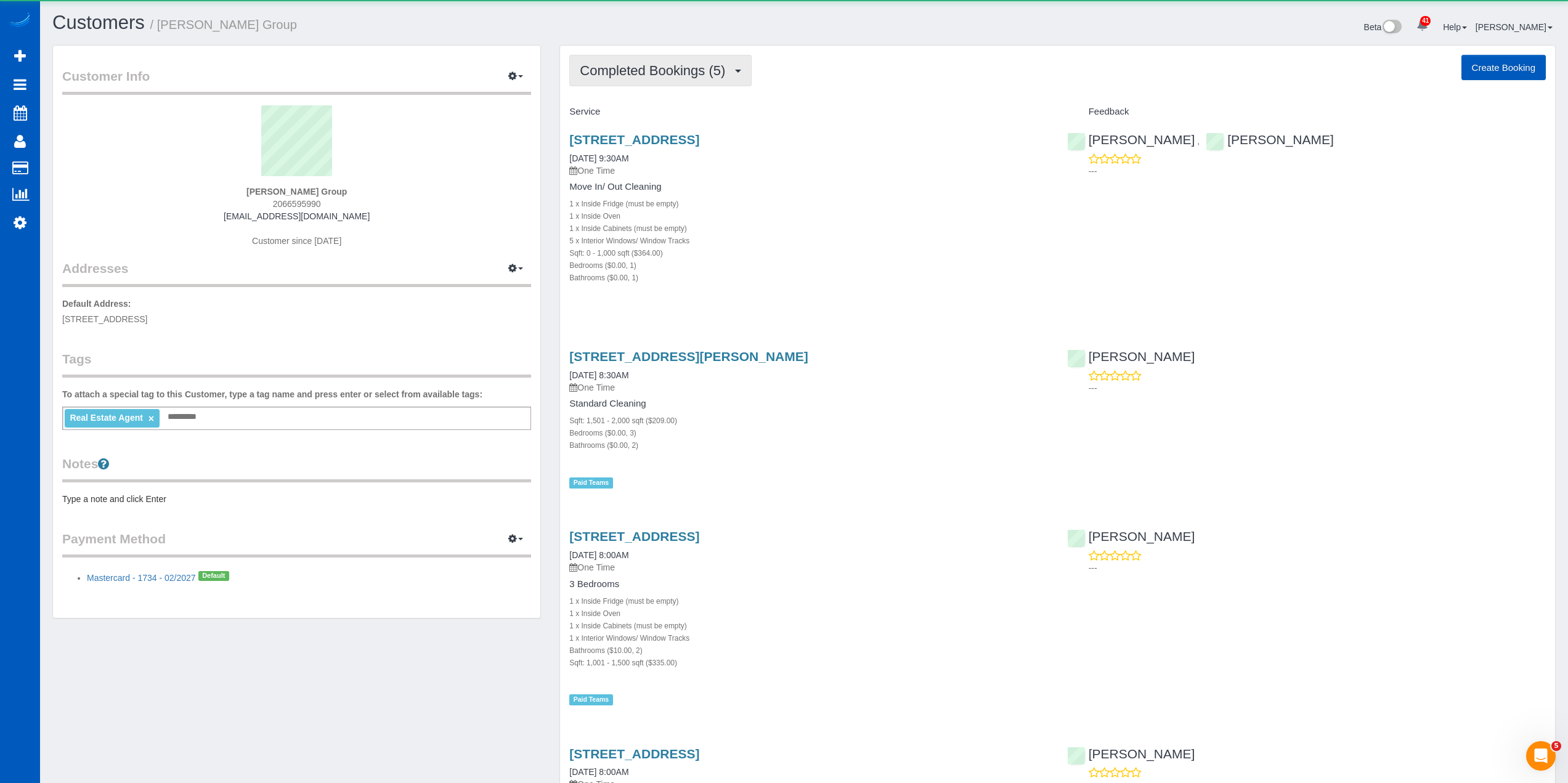
click at [671, 85] on button "Completed Bookings (5)" at bounding box center [660, 70] width 182 height 31
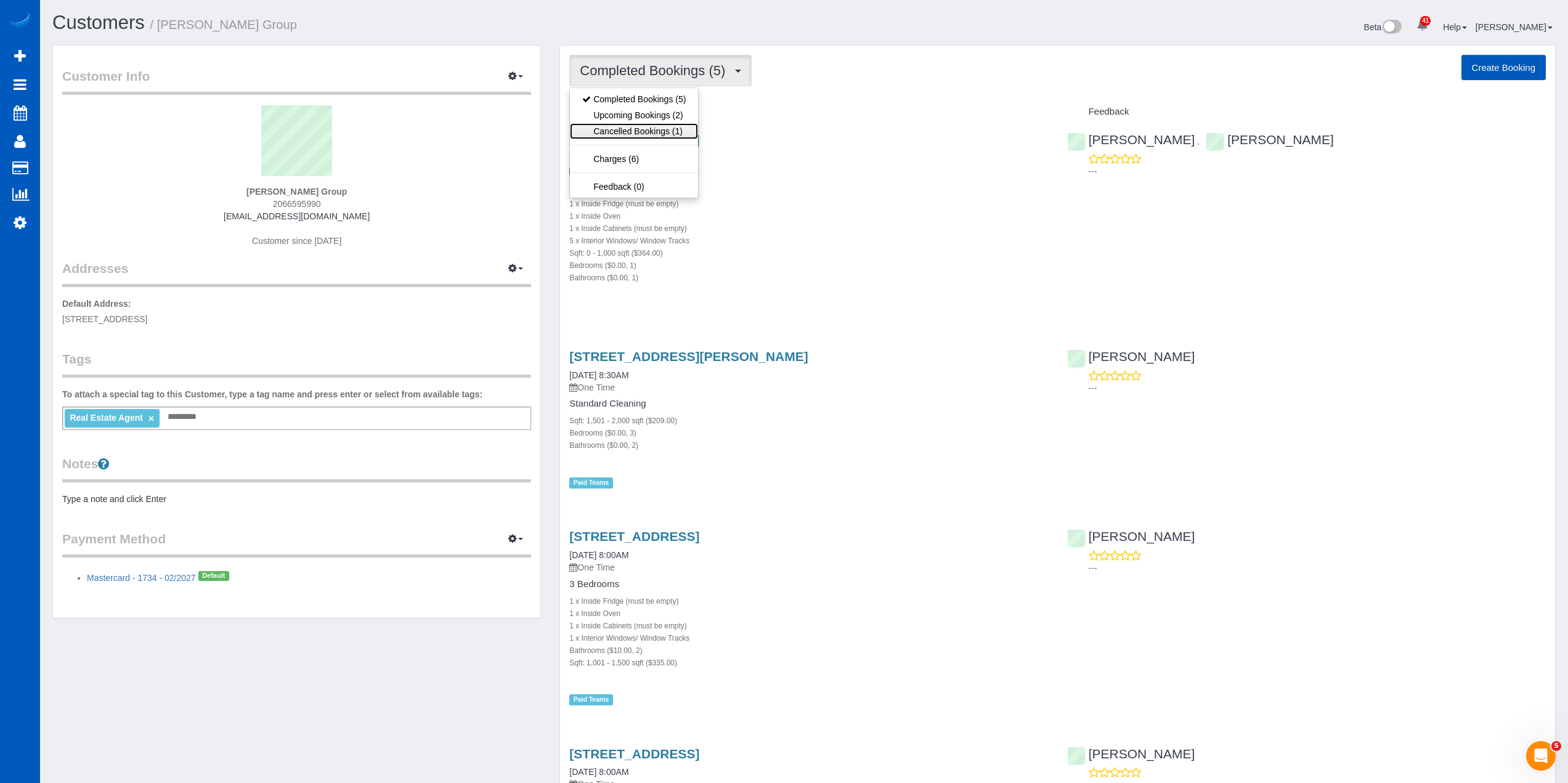
click at [666, 135] on link "Cancelled Bookings (1)" at bounding box center [634, 131] width 128 height 16
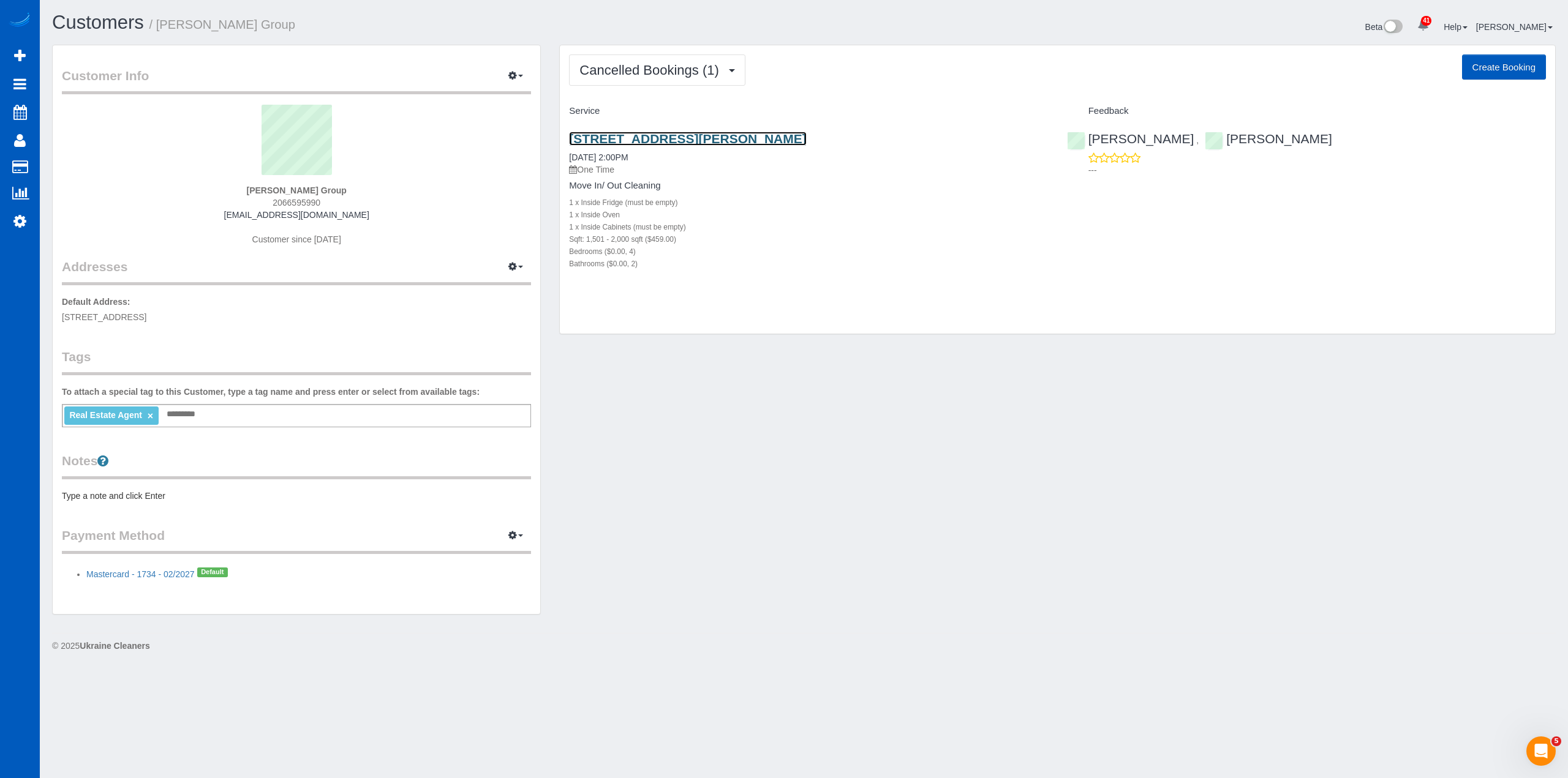
click at [678, 139] on link "4646 S Kenyon St, Seattle, WA 98118" at bounding box center [687, 138] width 237 height 14
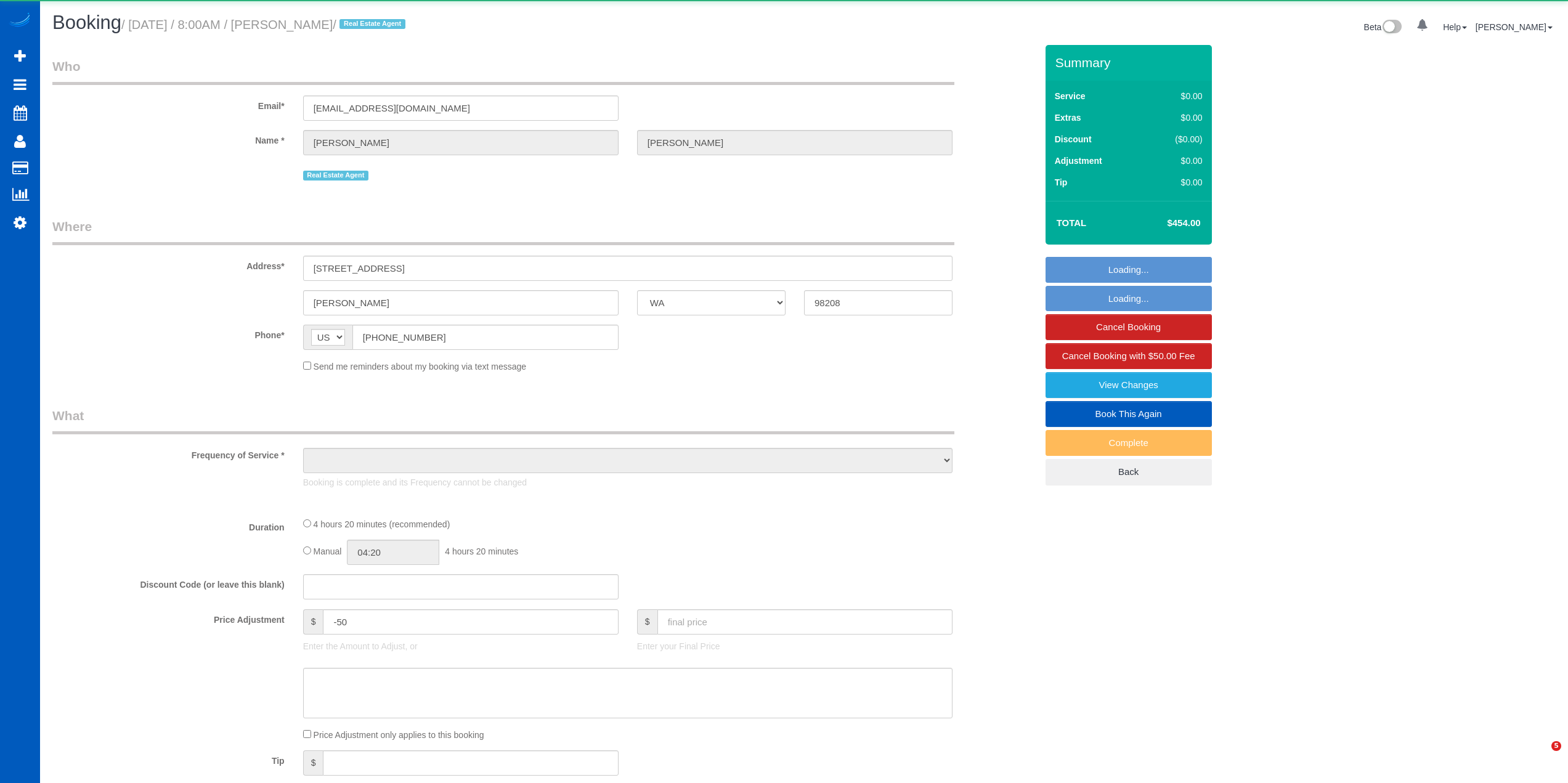
select select "WA"
select select "object:1207"
select select "string:fspay-29fb7387-665f-439c-9dce-09a3bf446a93"
select select "199"
select select "2001"
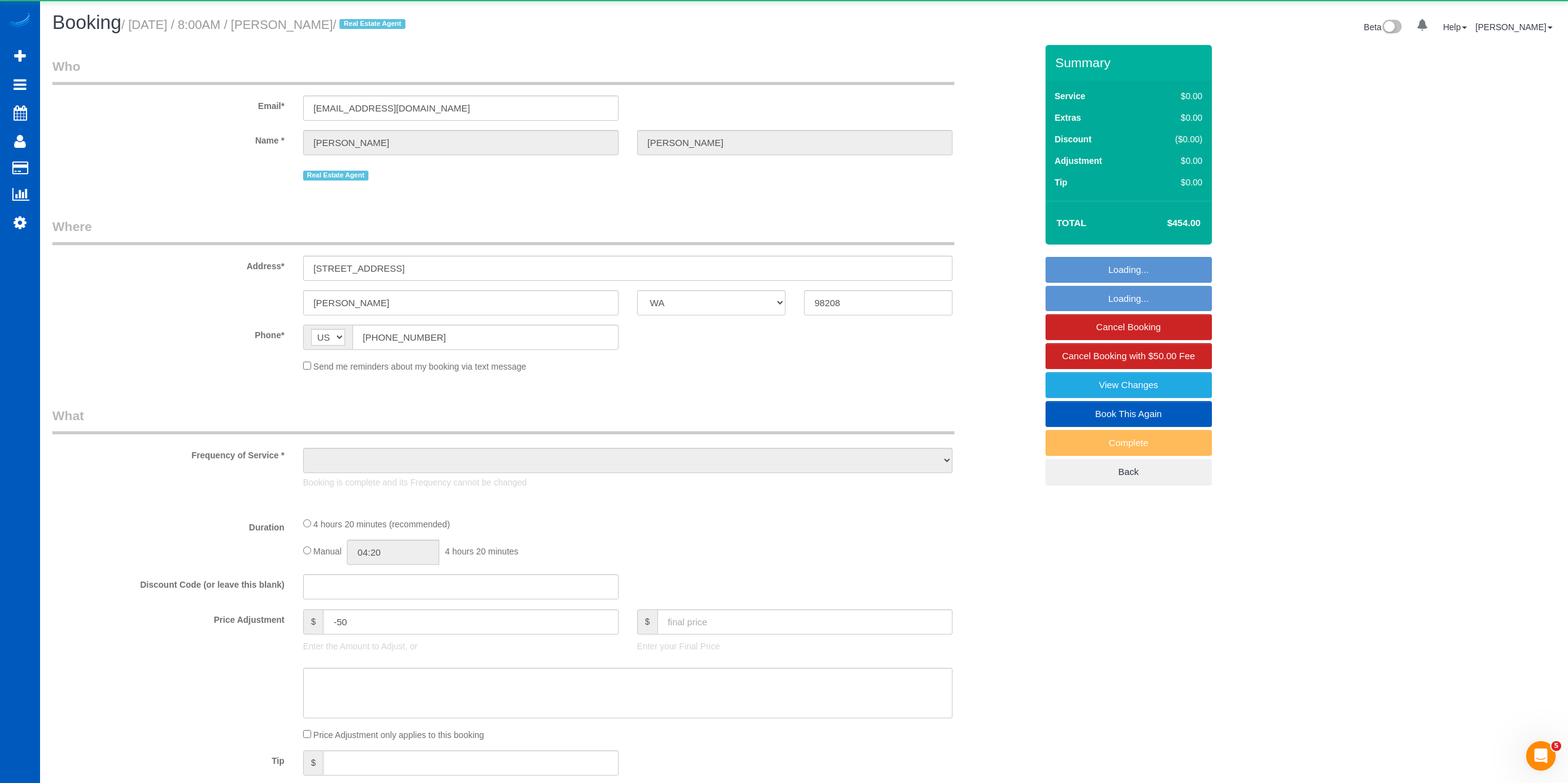
select select "4"
select select "3"
select select "spot1"
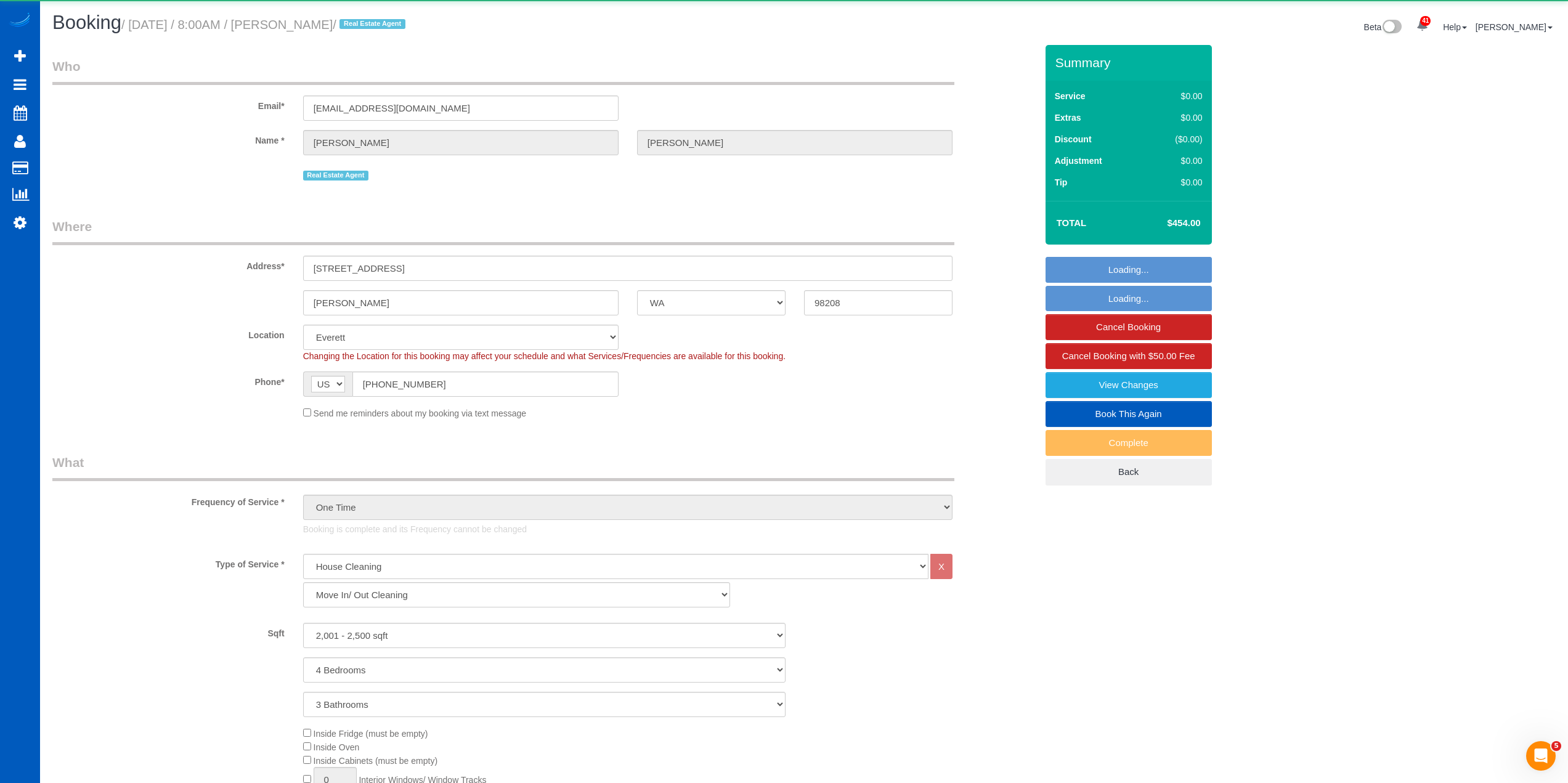
select select "2001"
select select "4"
select select "3"
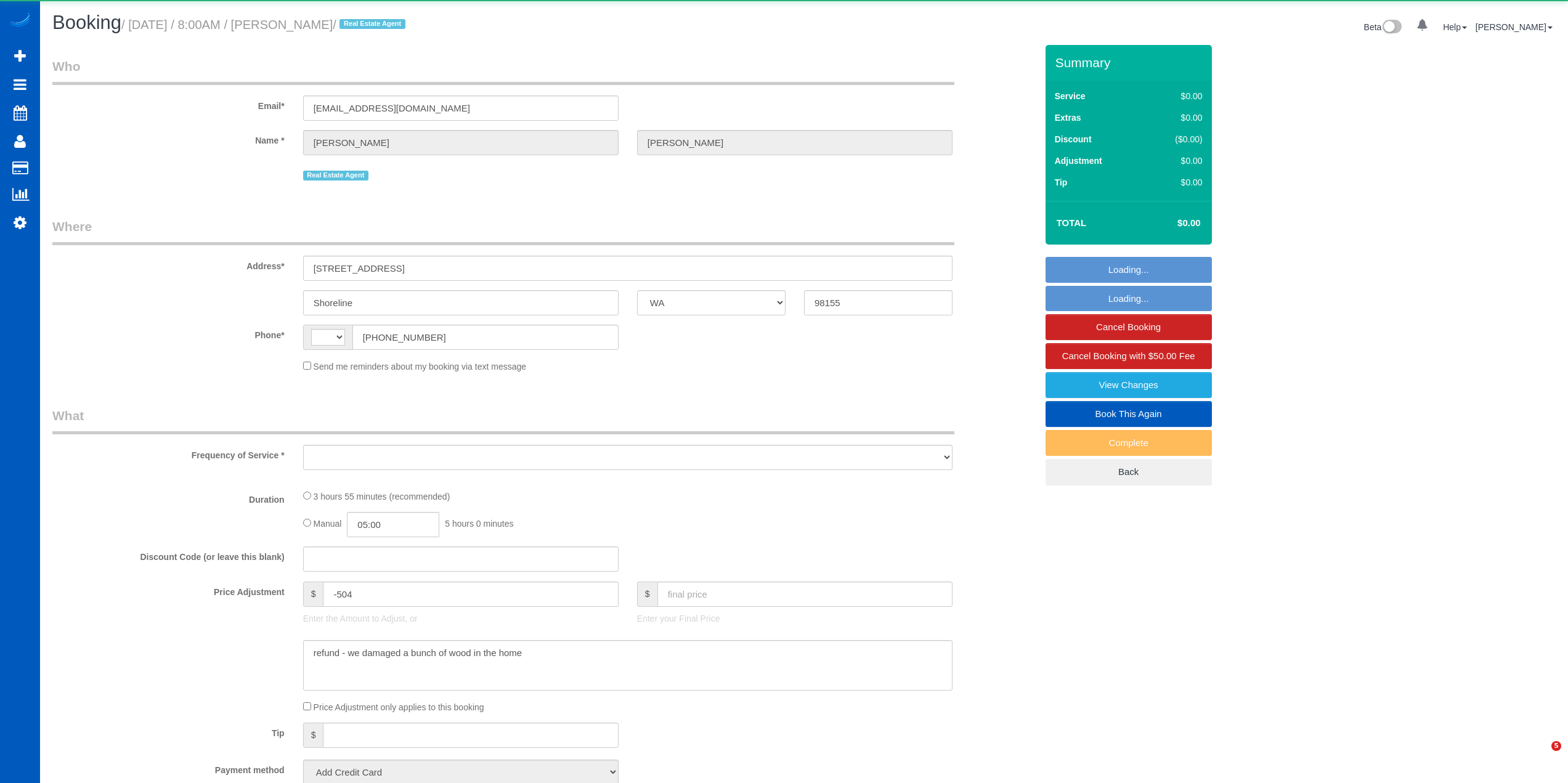
select select "WA"
select select "string:[GEOGRAPHIC_DATA]"
select select "object:1061"
select select "string:fspay-29fb7387-665f-439c-9dce-09a3bf446a93"
select select "199"
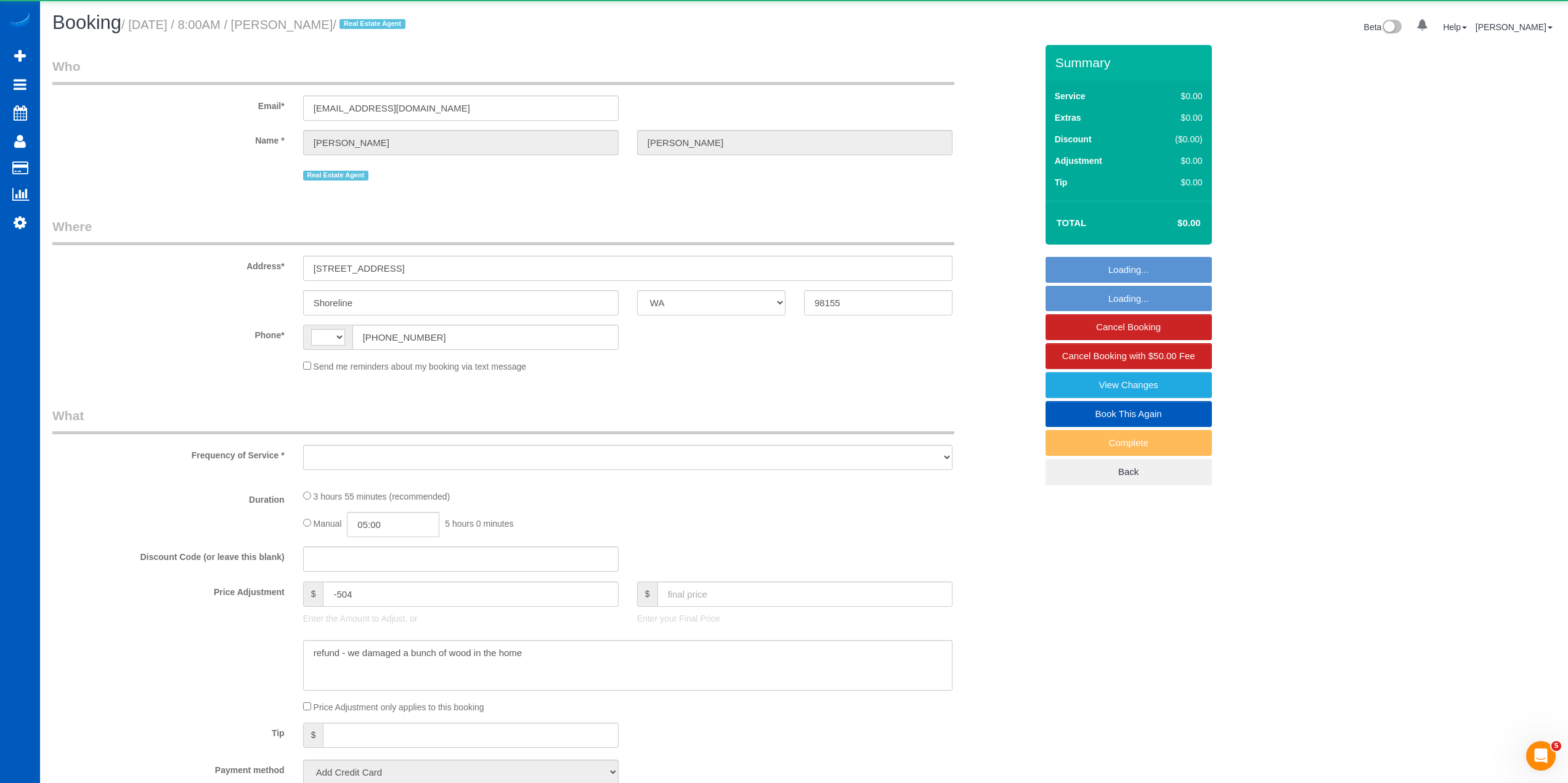
select select "2001"
select select "4"
select select "2"
select select "spot1"
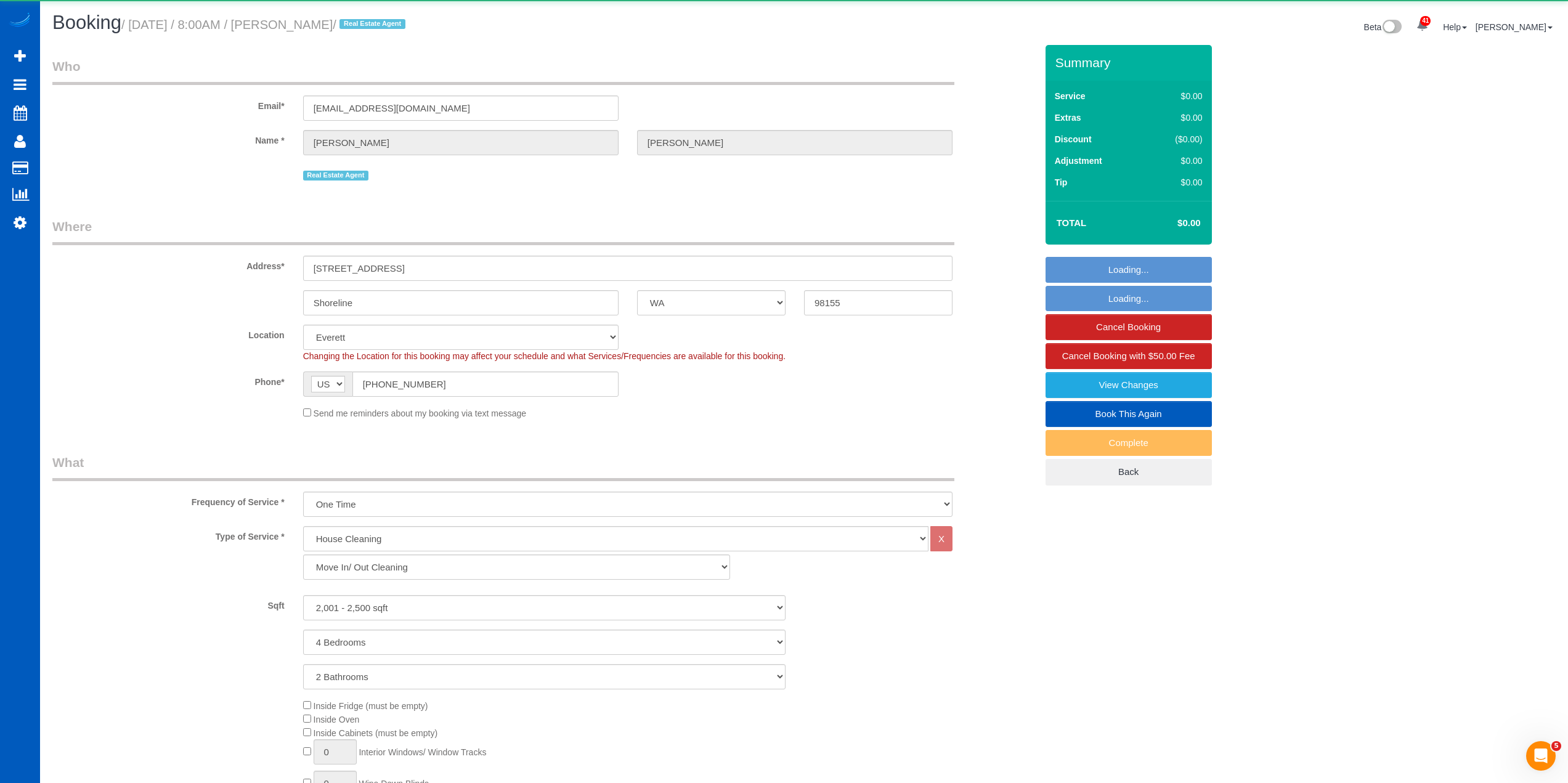
select select "2001"
select select "4"
select select "2"
select select "WA"
select select "199"
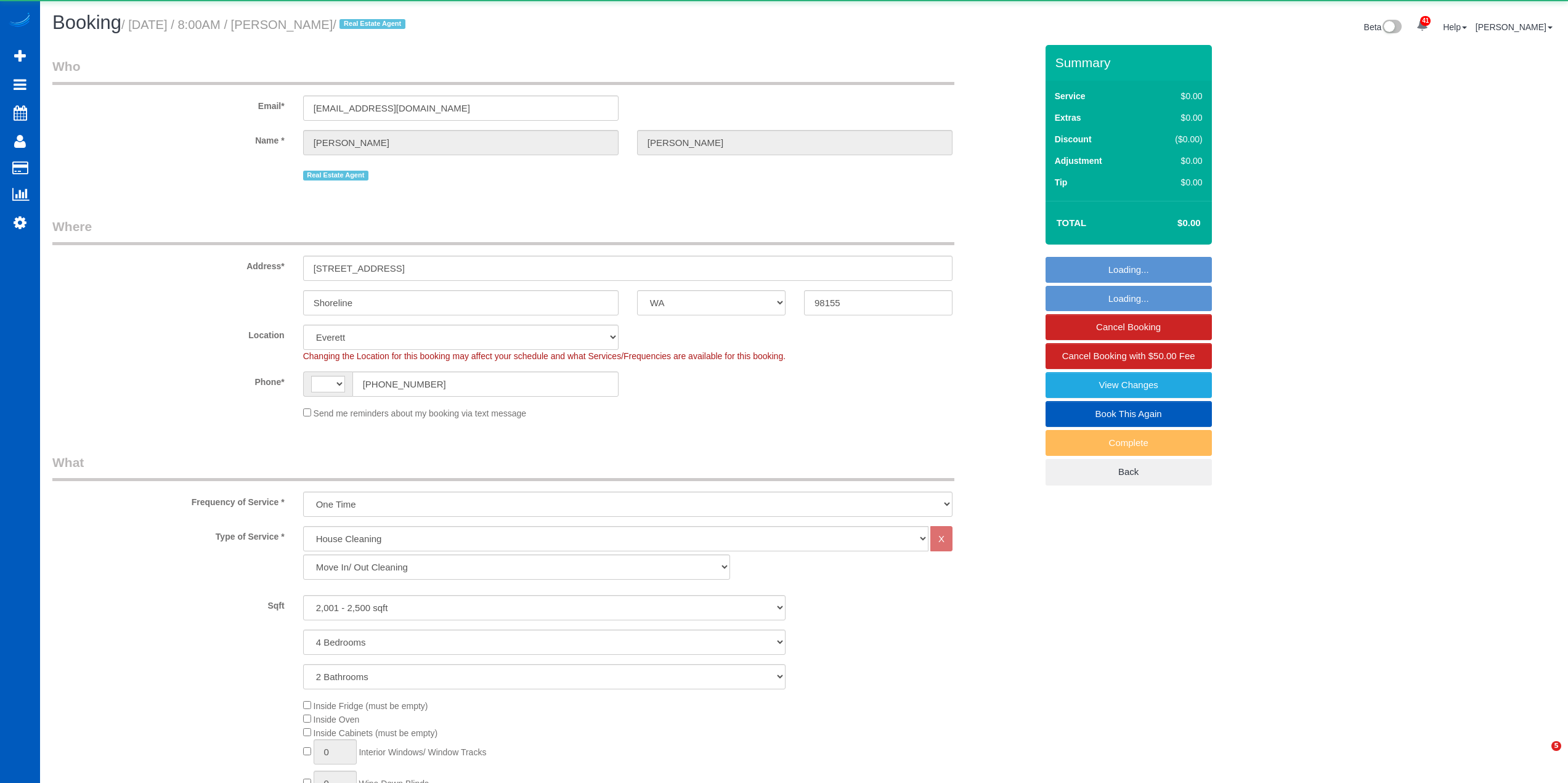
select select "2001"
select select "4"
select select "2"
select select "string:fspay-29fb7387-665f-439c-9dce-09a3bf446a93"
select select "object:1191"
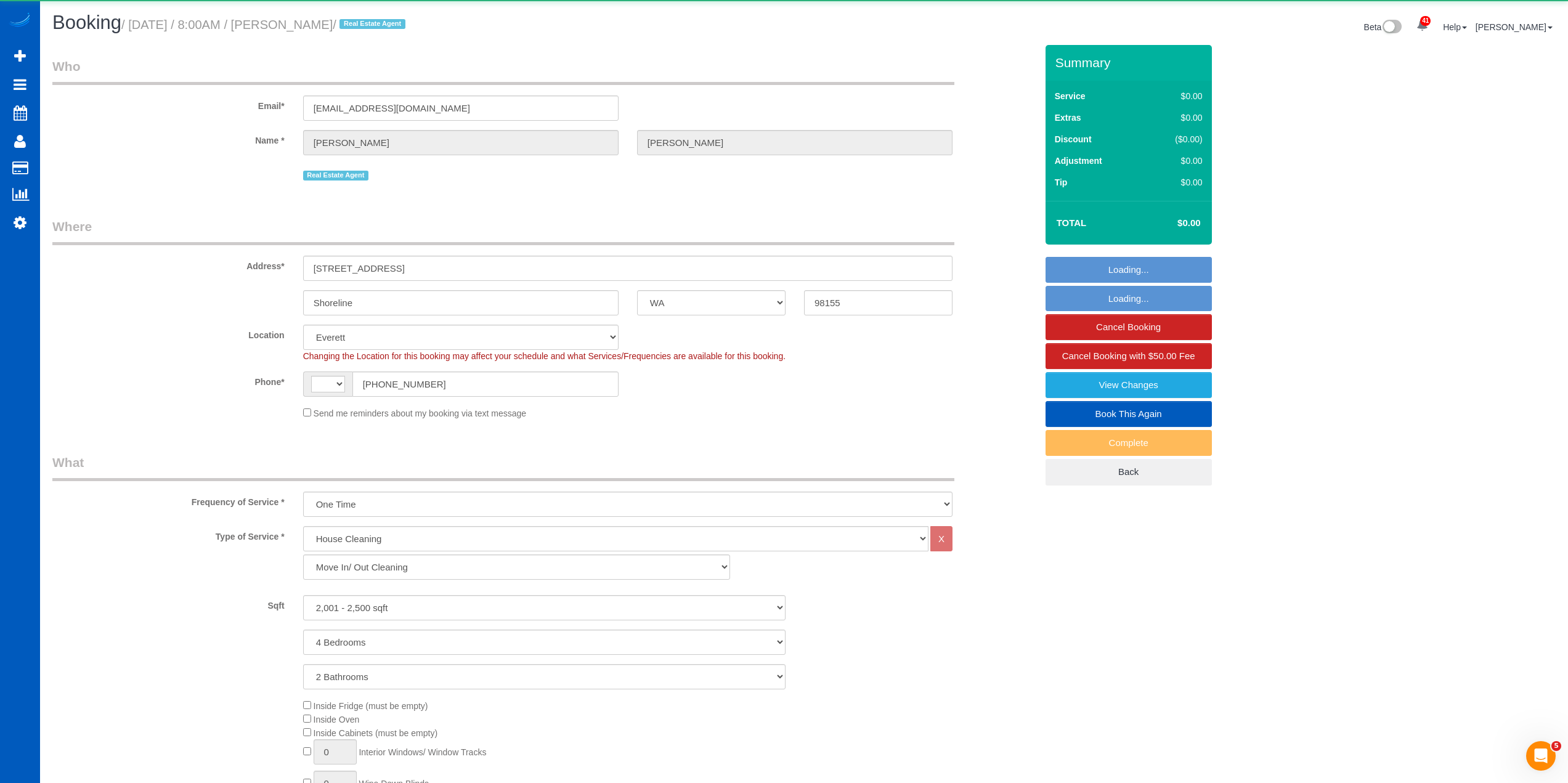
select select "string:[GEOGRAPHIC_DATA]"
select select "2001"
select select "4"
select select "2"
select select "spot1"
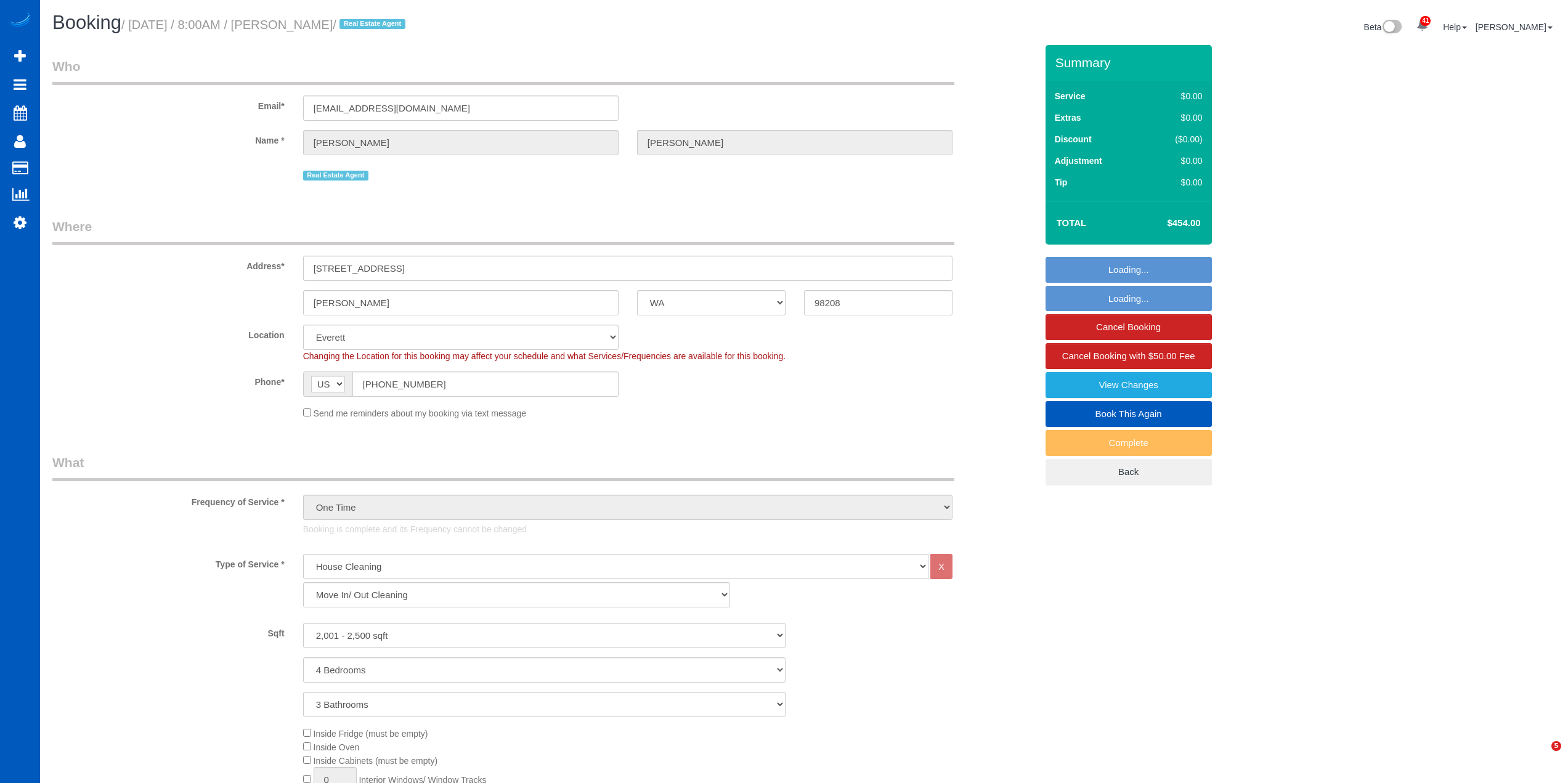
select select "WA"
select select "199"
select select "2001"
select select "4"
select select "3"
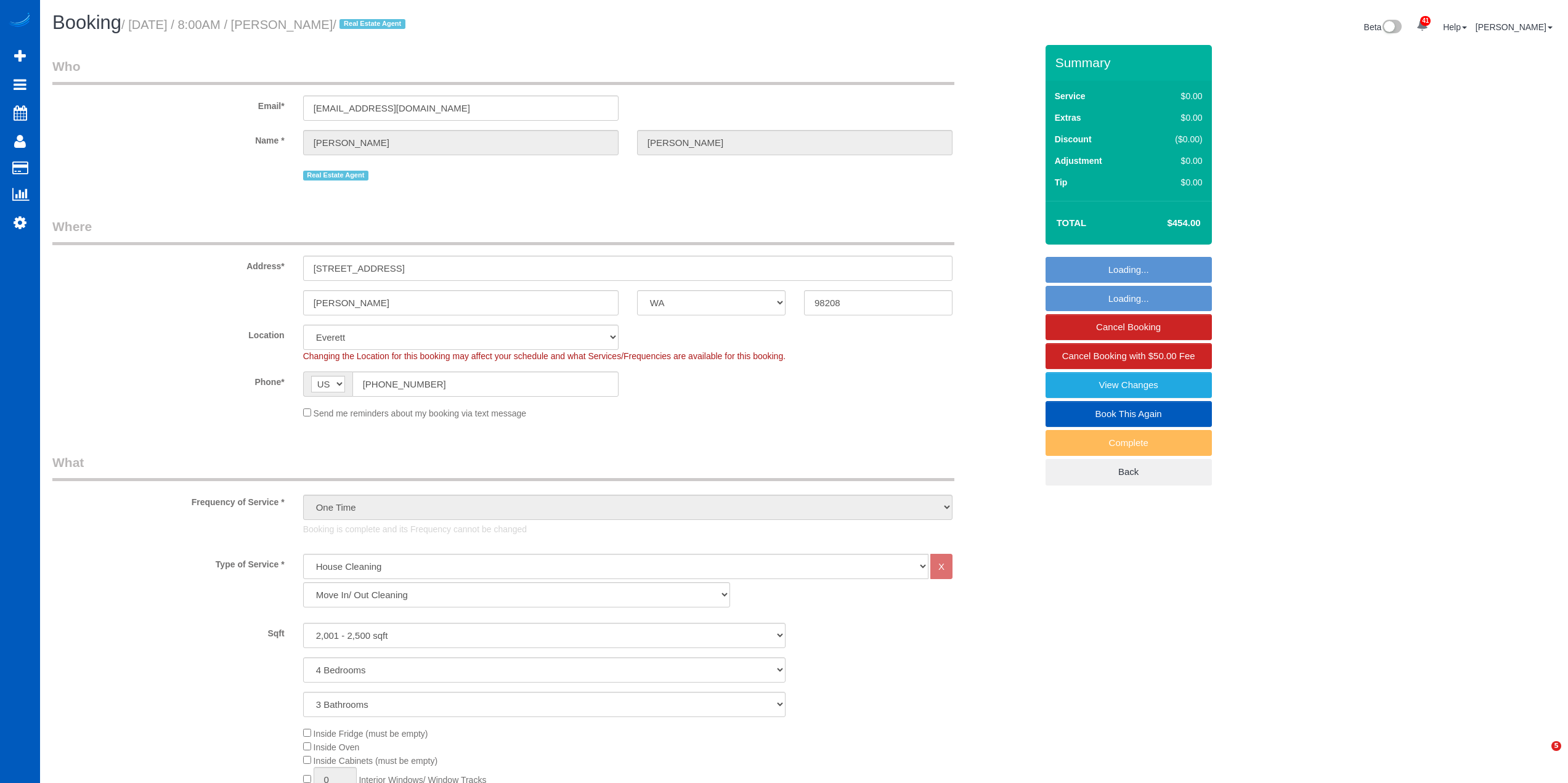
select select "string:fspay-29fb7387-665f-439c-9dce-09a3bf446a93"
select select "spot1"
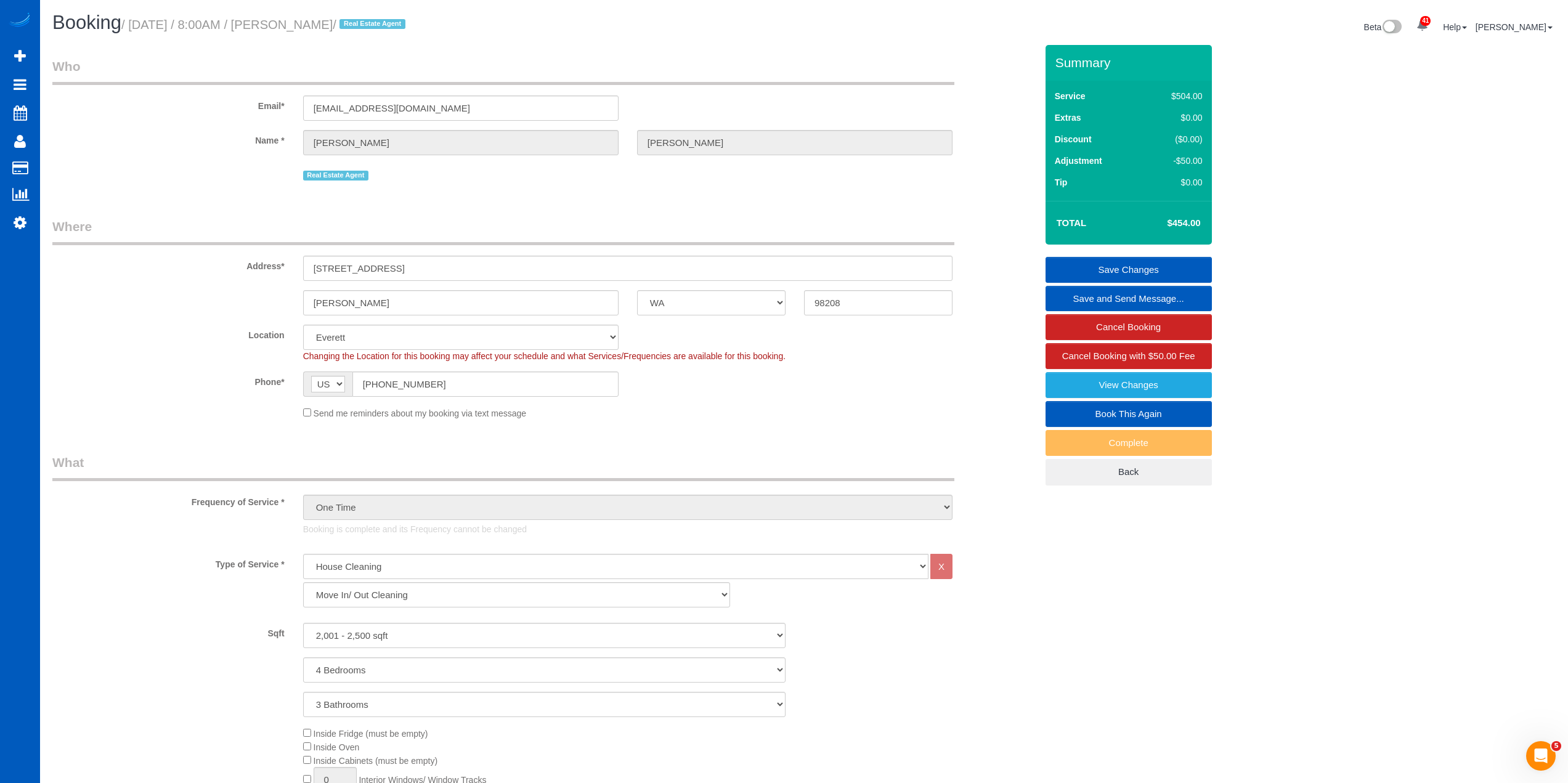
click at [622, 190] on fieldset "Who Email* amiearmstrong@windermere.com Name * Amie Armstrong Real Estate Agent" at bounding box center [544, 124] width 984 height 135
click at [624, 189] on fieldset "Who Email* amiearmstrong@windermere.com Name * Amie Armstrong Real Estate Agent" at bounding box center [544, 124] width 984 height 135
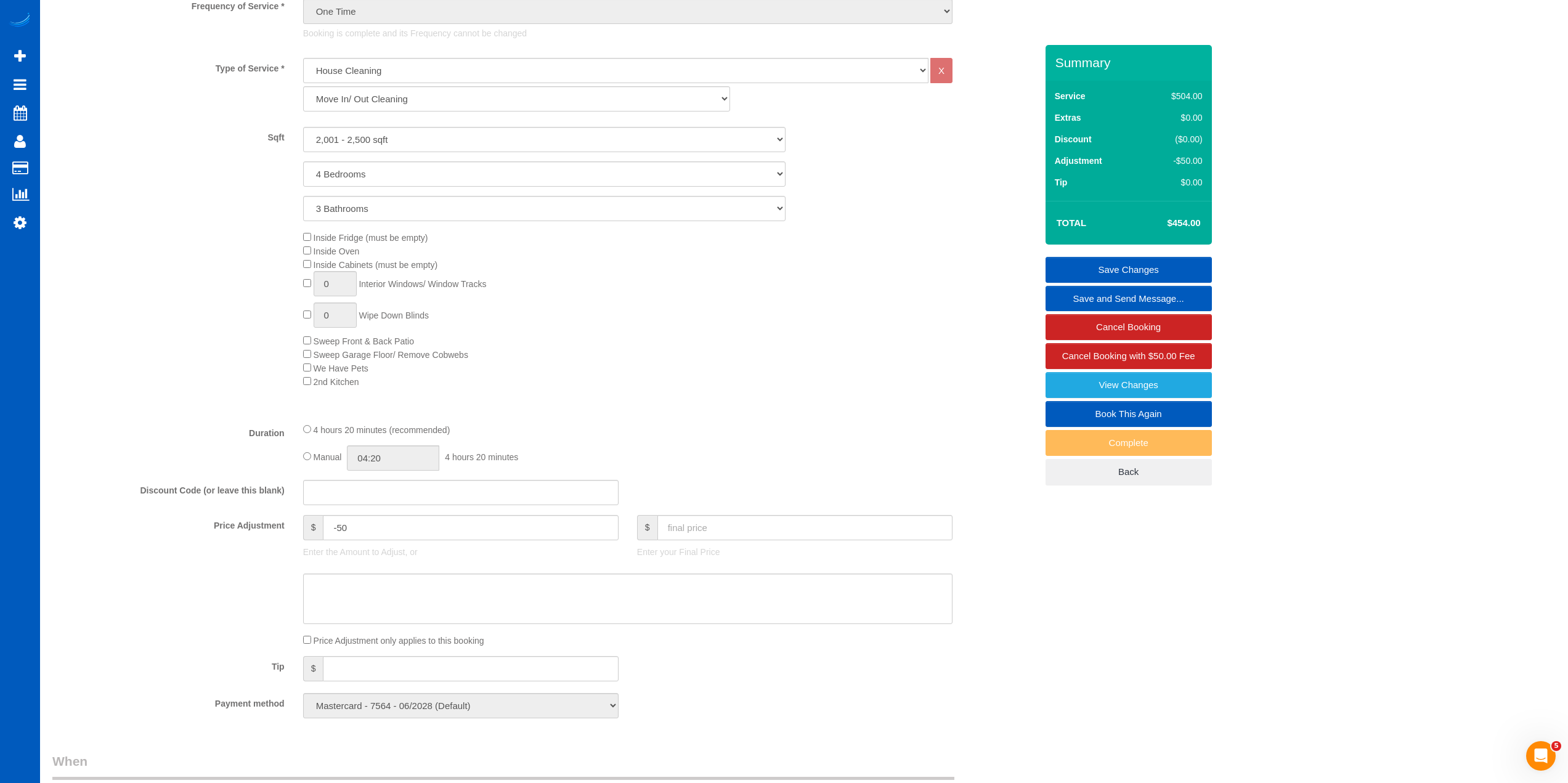
scroll to position [493, 0]
click at [788, 358] on div "Inside Fridge (must be empty) Inside Oven Inside Cabinets (must be empty) 0 Int…" at bounding box center [669, 312] width 752 height 157
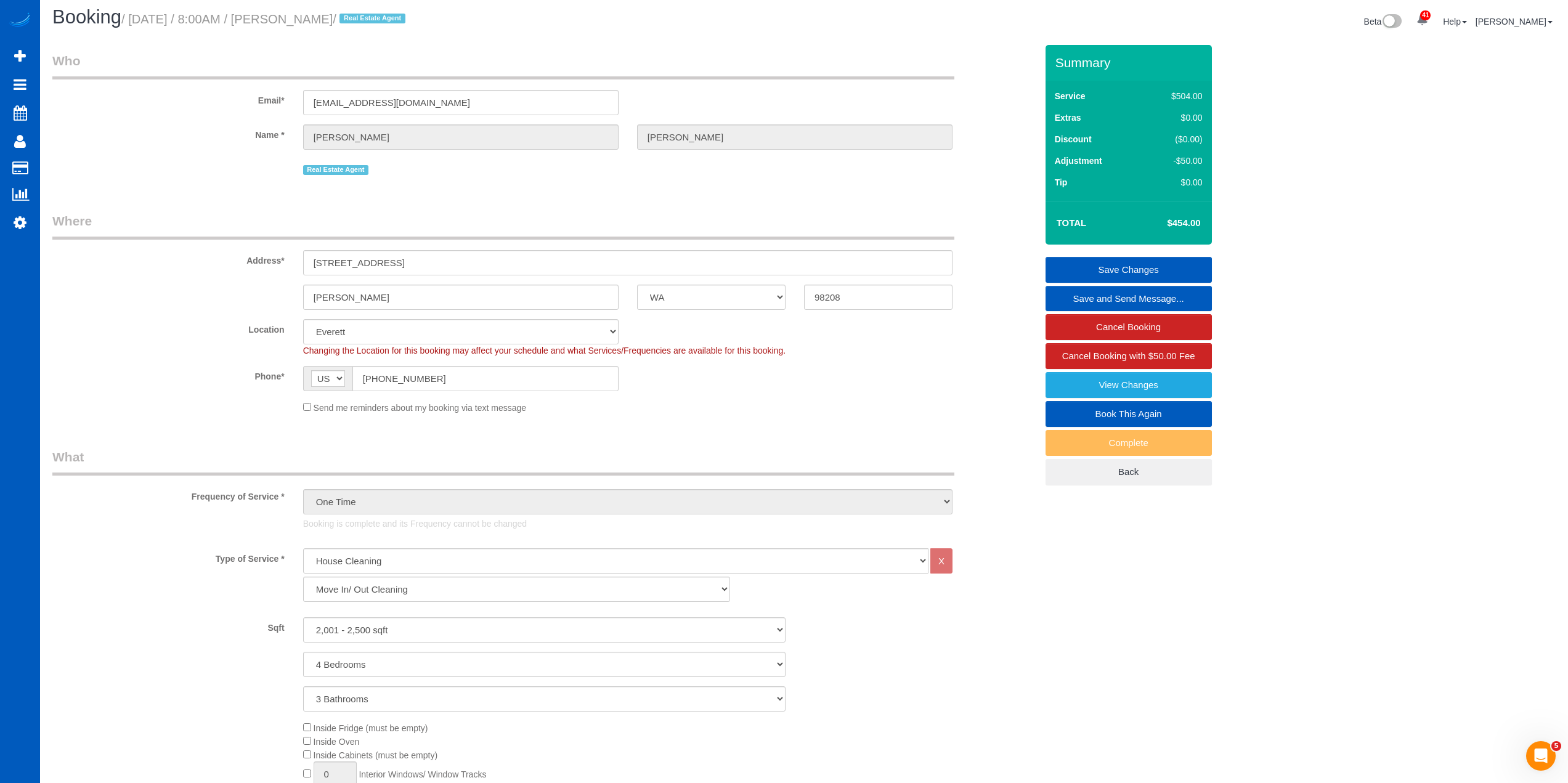
scroll to position [0, 0]
click at [626, 182] on div "Real Estate Agent" at bounding box center [628, 174] width 650 height 19
click at [625, 193] on fieldset "Who Email* amiearmstrong@windermere.com Name * Amie Armstrong Real Estate Agent" at bounding box center [544, 124] width 984 height 135
click at [618, 191] on fieldset "Who Email* amiearmstrong@windermere.com Name * Amie Armstrong Real Estate Agent" at bounding box center [544, 124] width 984 height 135
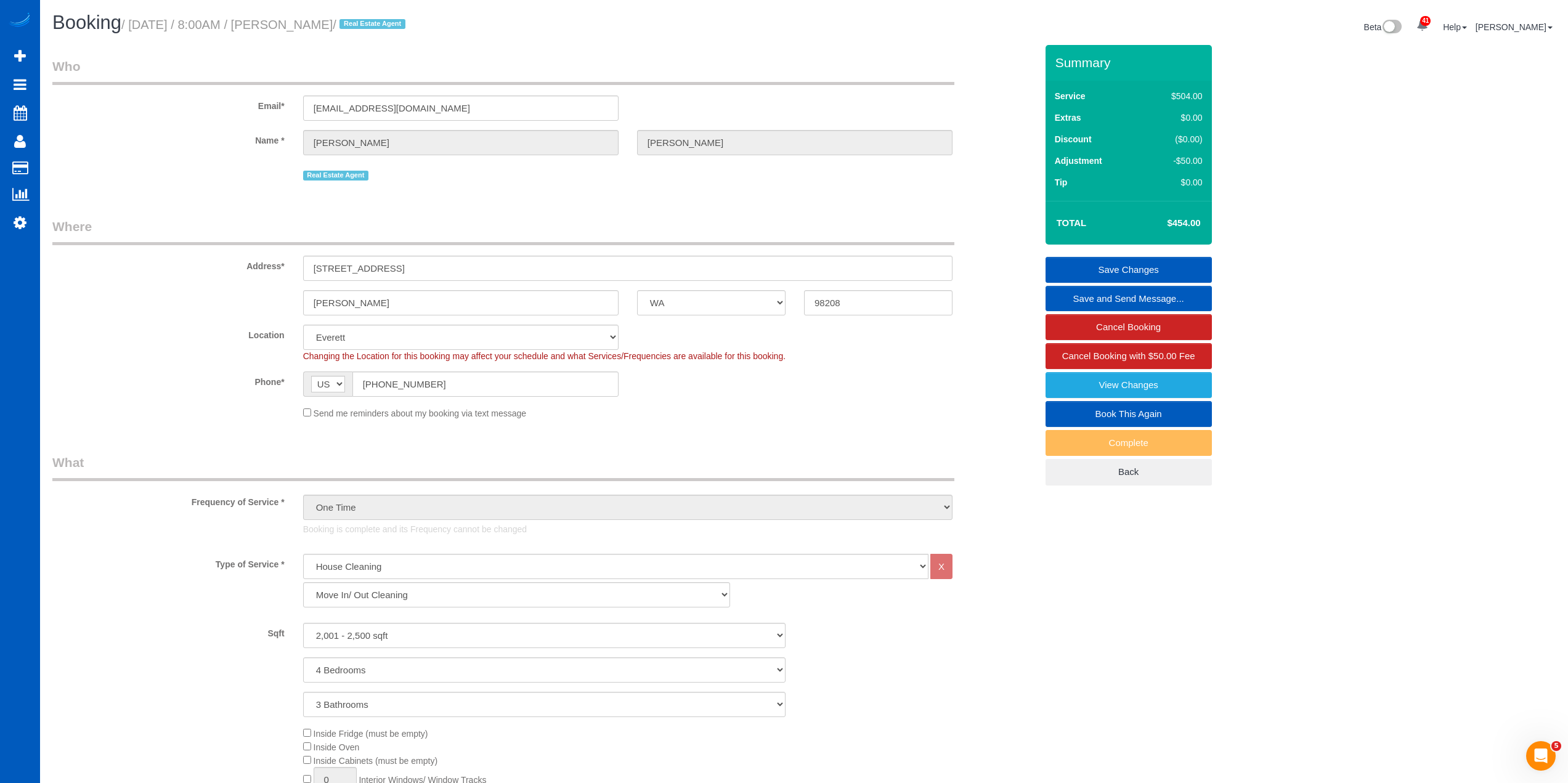
click at [624, 193] on fieldset "Who Email* amiearmstrong@windermere.com Name * Amie Armstrong Real Estate Agent" at bounding box center [544, 124] width 984 height 135
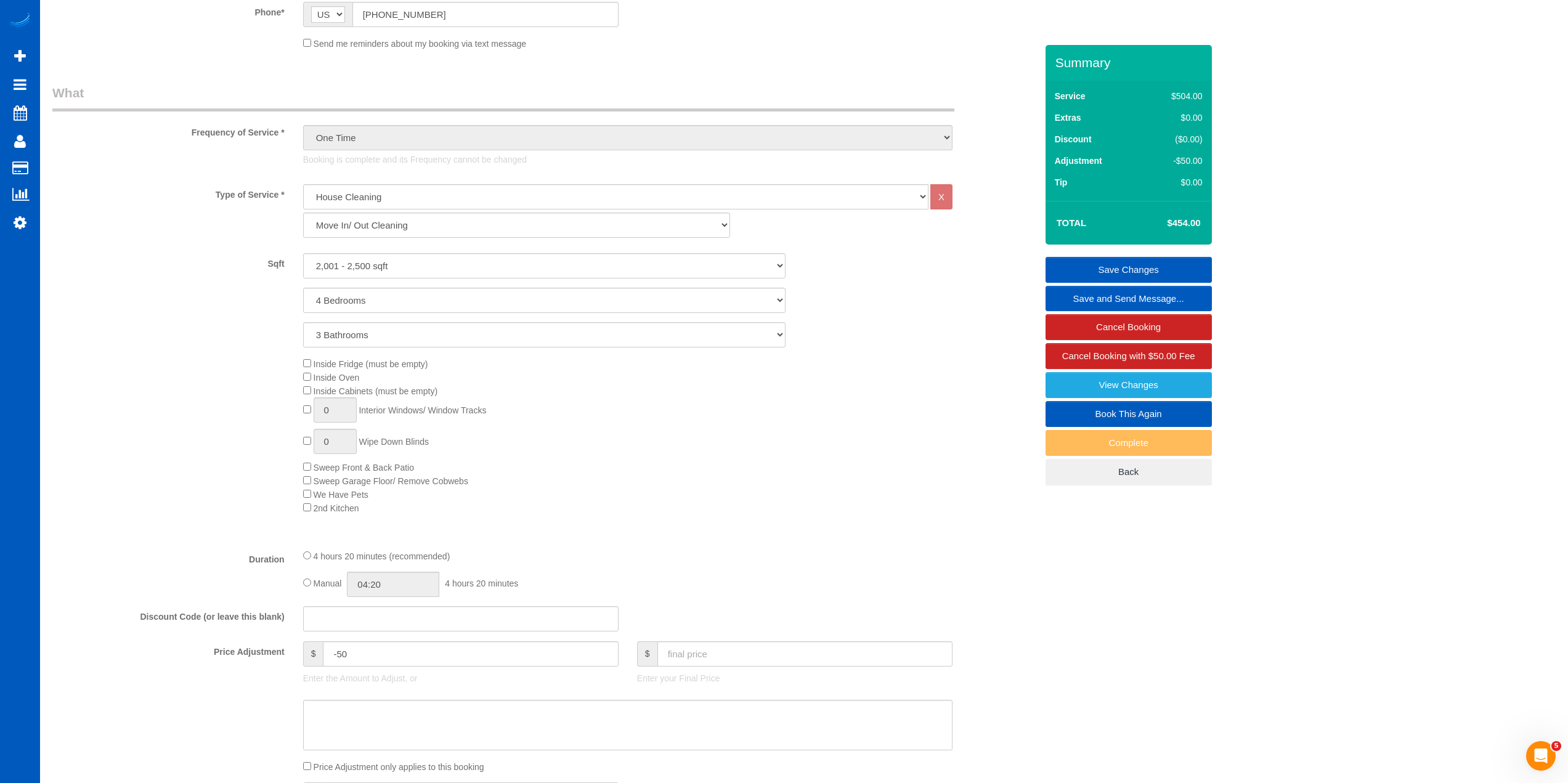
scroll to position [740, 0]
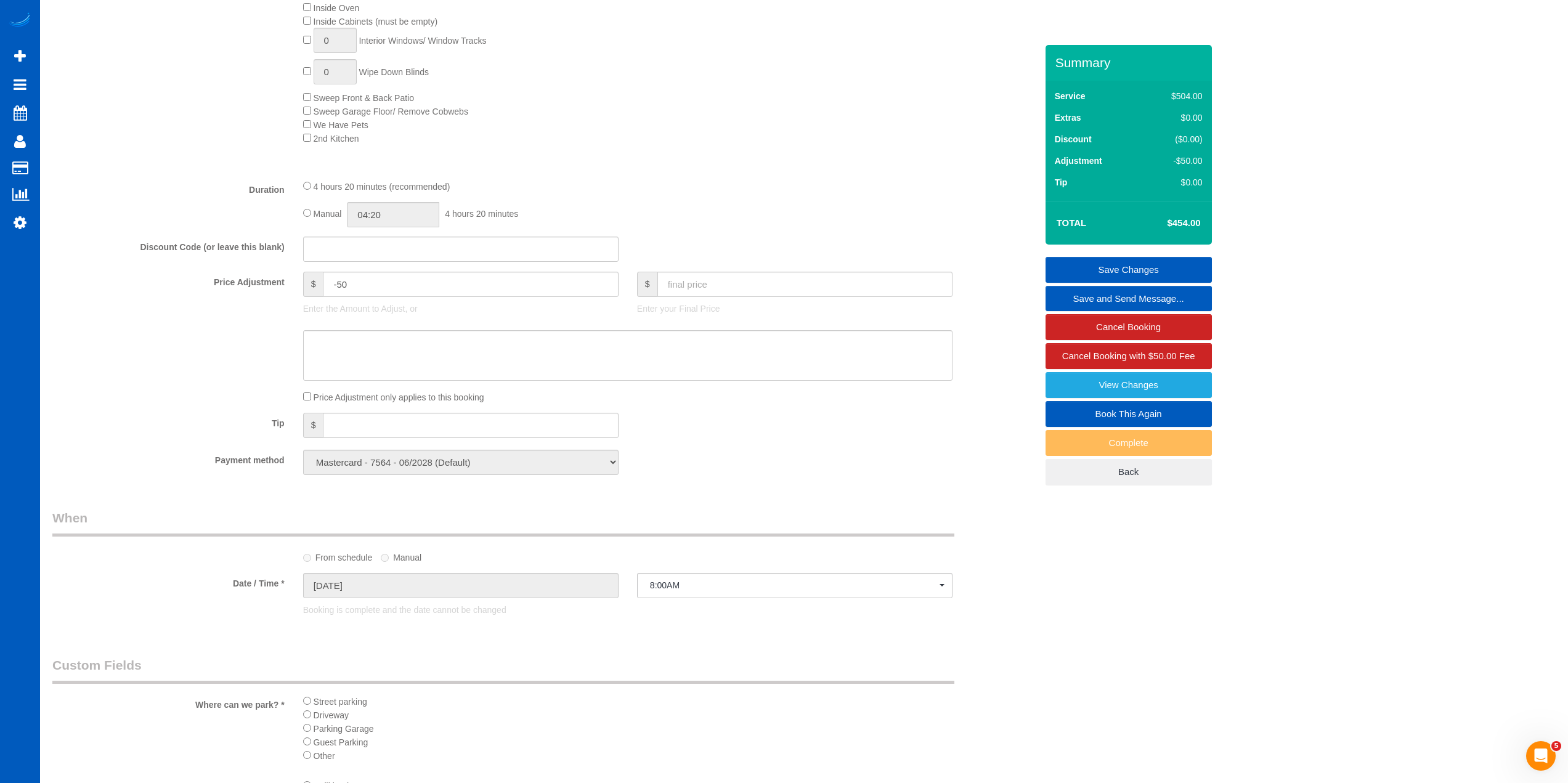
click at [644, 133] on div "Inside Fridge (must be empty) Inside Oven Inside Cabinets (must be empty) 0 Int…" at bounding box center [669, 65] width 752 height 157
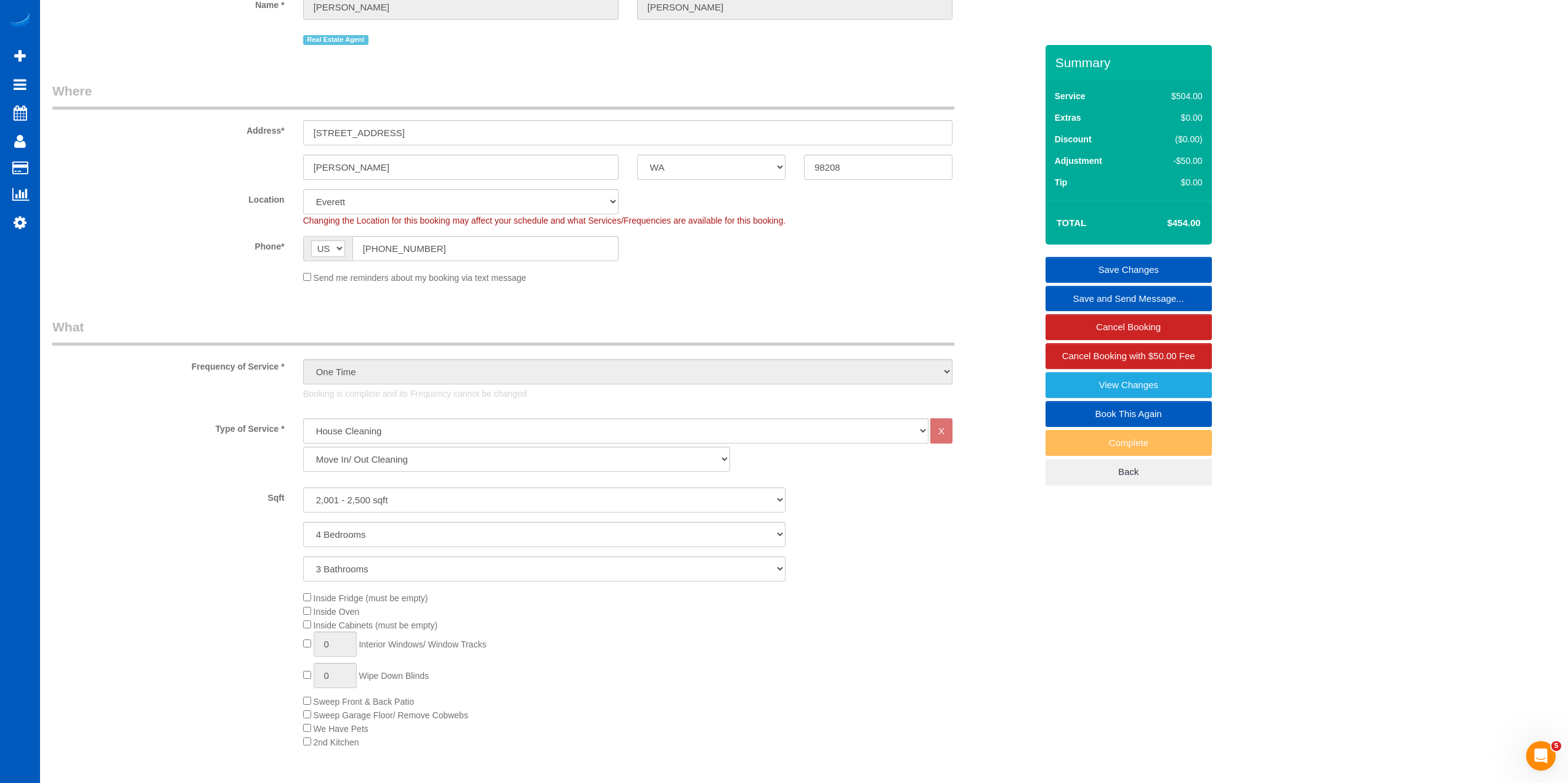
scroll to position [0, 0]
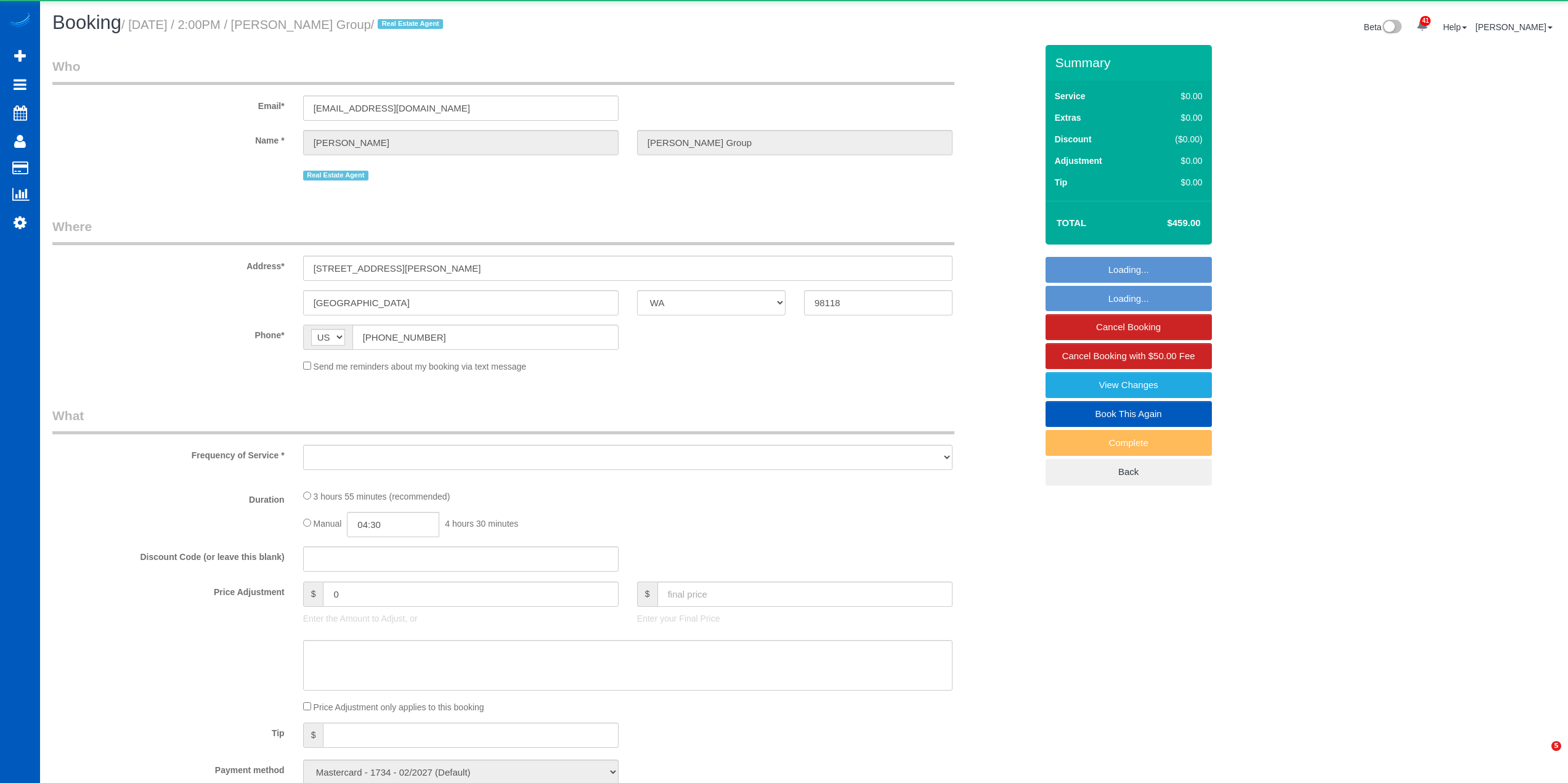
select select "WA"
select select "object:6306"
select select "spot1"
select select "number:10"
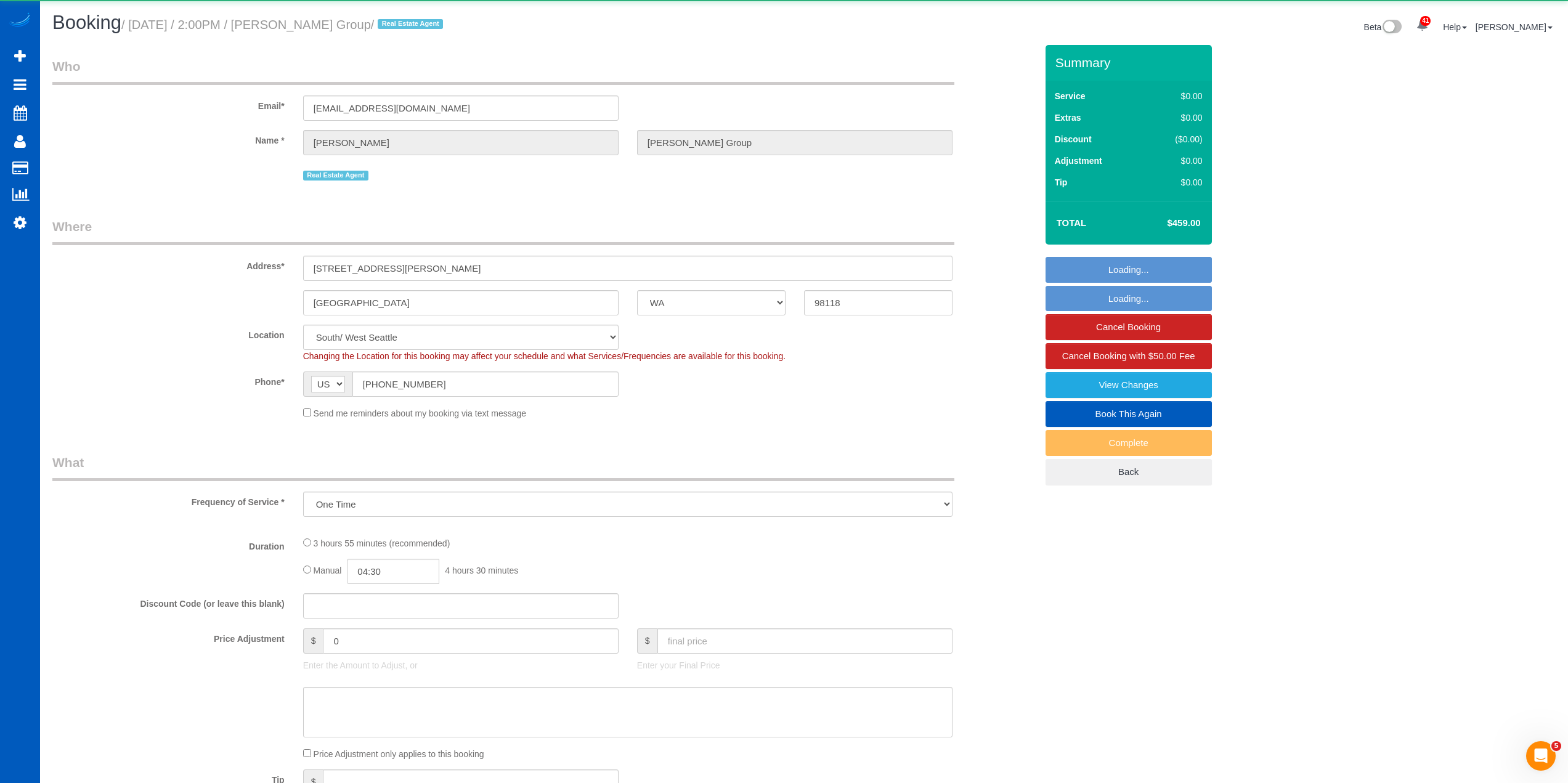
select select "199"
select select "1501"
select select "4"
select select "2"
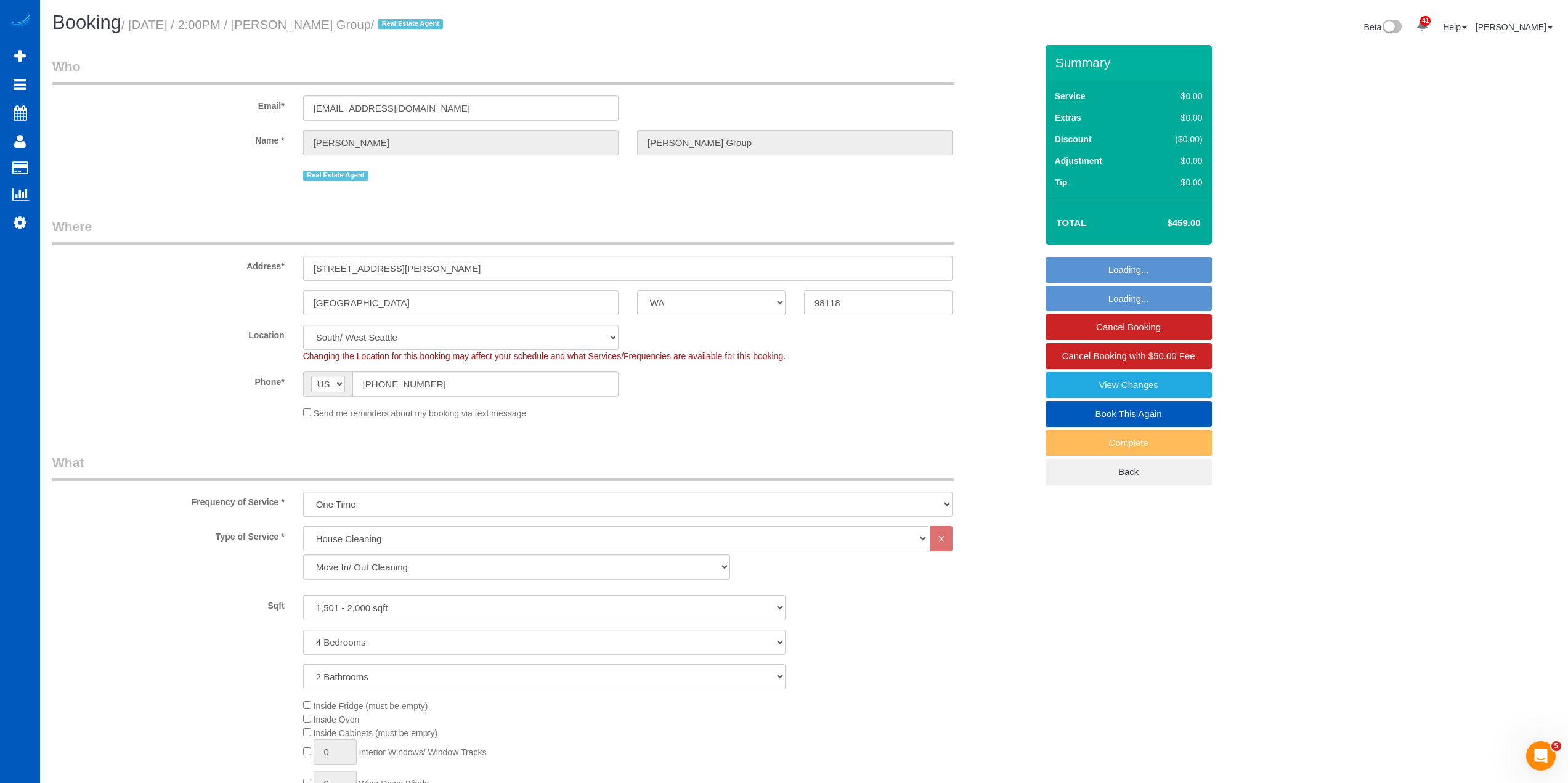
click at [625, 190] on fieldset "Who Email* [EMAIL_ADDRESS][DOMAIN_NAME] Name * [GEOGRAPHIC_DATA][PERSON_NAME] G…" at bounding box center [544, 124] width 984 height 135
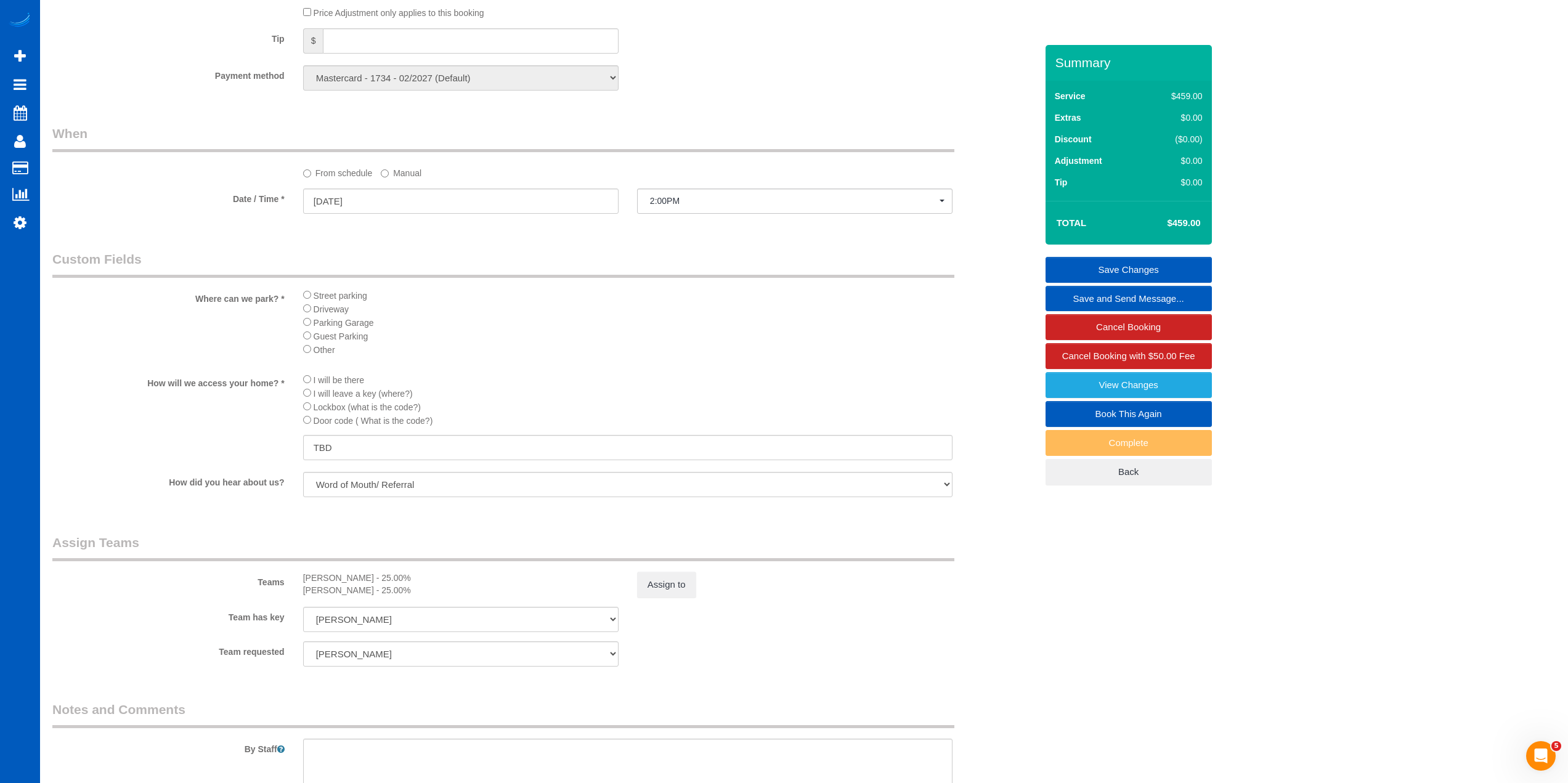
scroll to position [1232, 0]
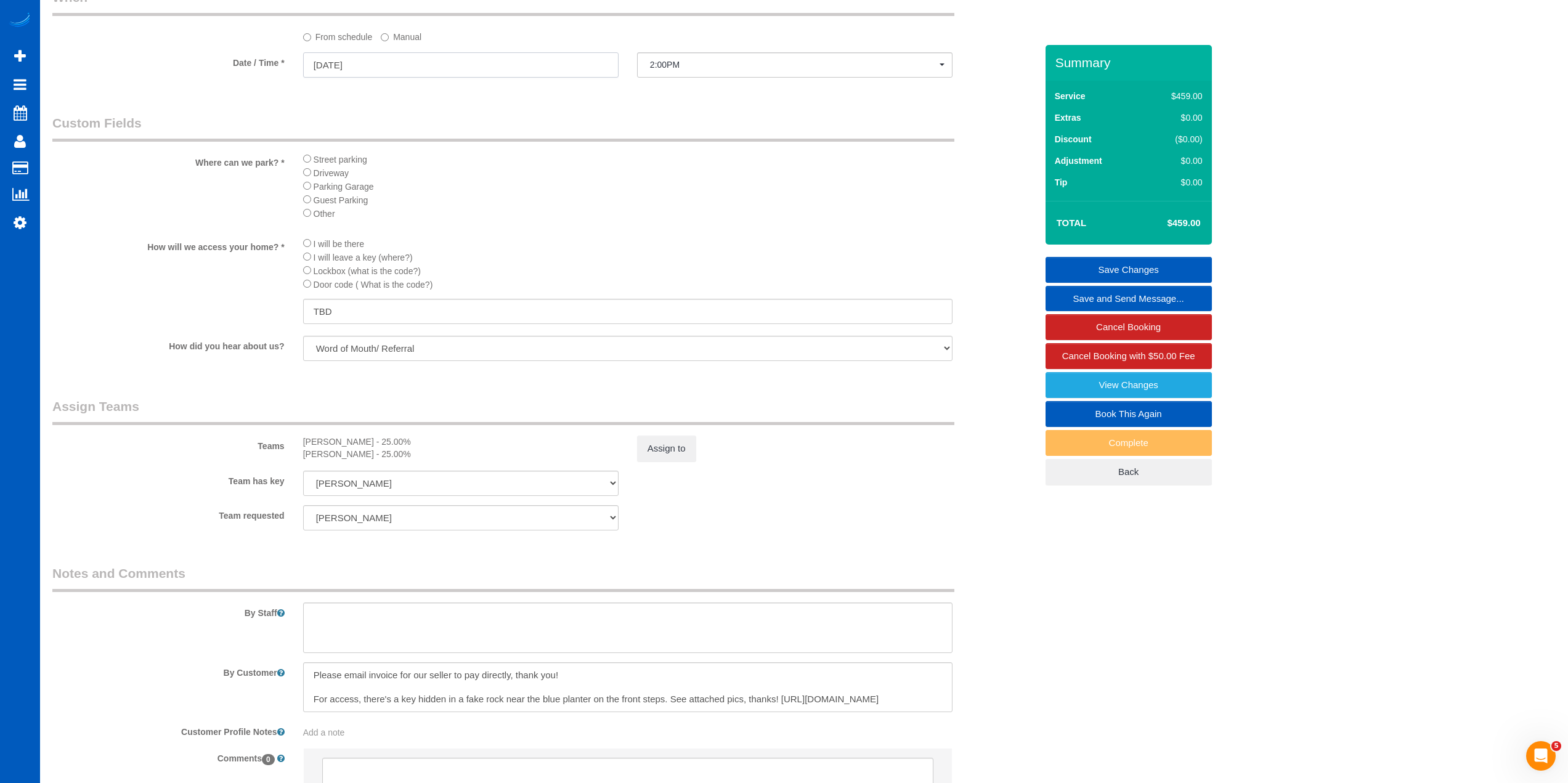
click at [376, 70] on input "[DATE]" at bounding box center [460, 65] width 315 height 25
click at [410, 135] on span "2" at bounding box center [408, 135] width 20 height 16
click at [403, 45] on sui-booking-spot "From schedule Manual Date / Time * [DATE] 2:00PM [DATE] 2:00PM [DATE] No spots …" at bounding box center [544, 34] width 984 height 92
click at [409, 41] on label "Manual" at bounding box center [401, 34] width 41 height 16
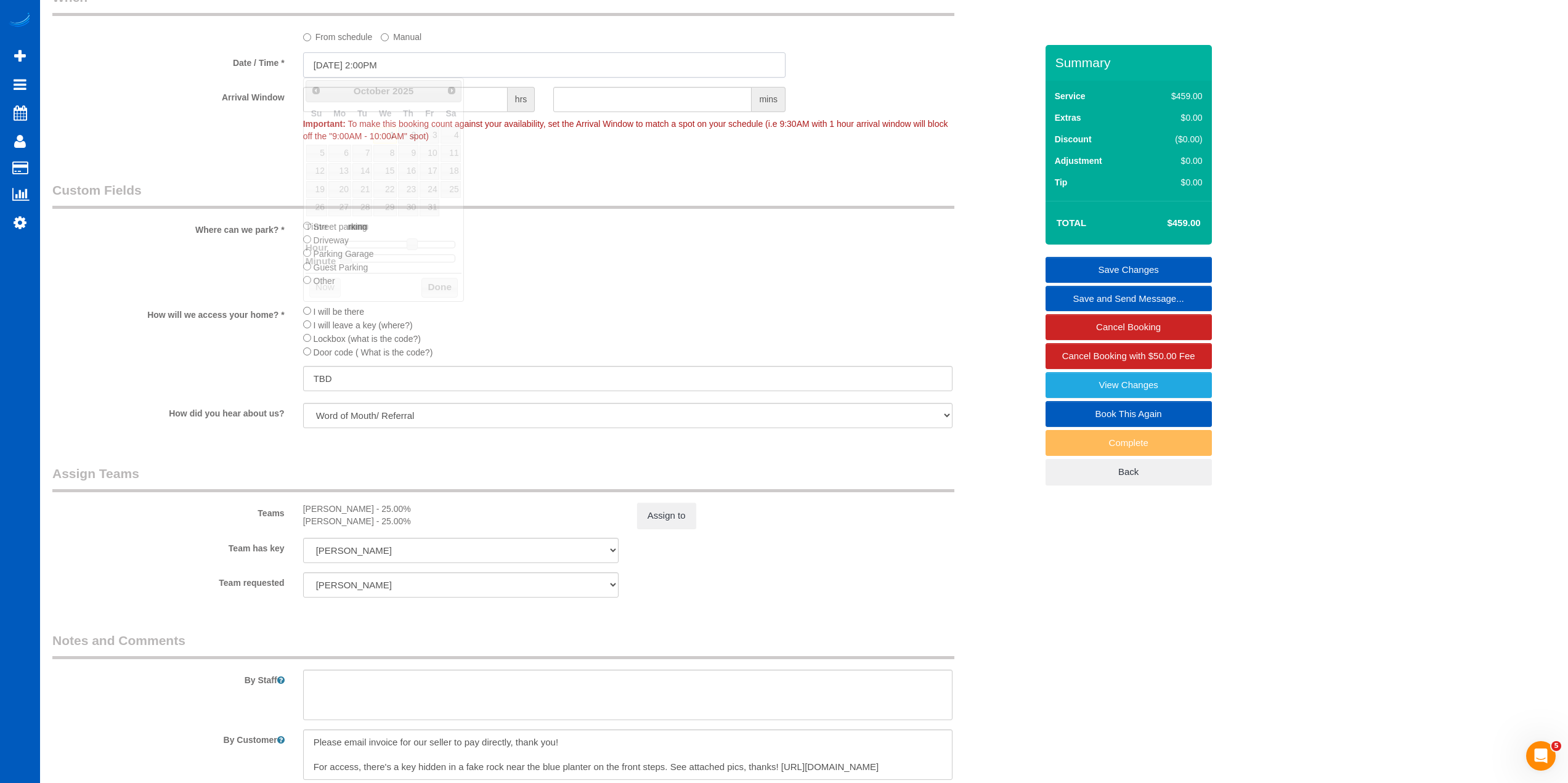
click at [389, 69] on input "10/01/2025 2:00PM" at bounding box center [544, 65] width 482 height 25
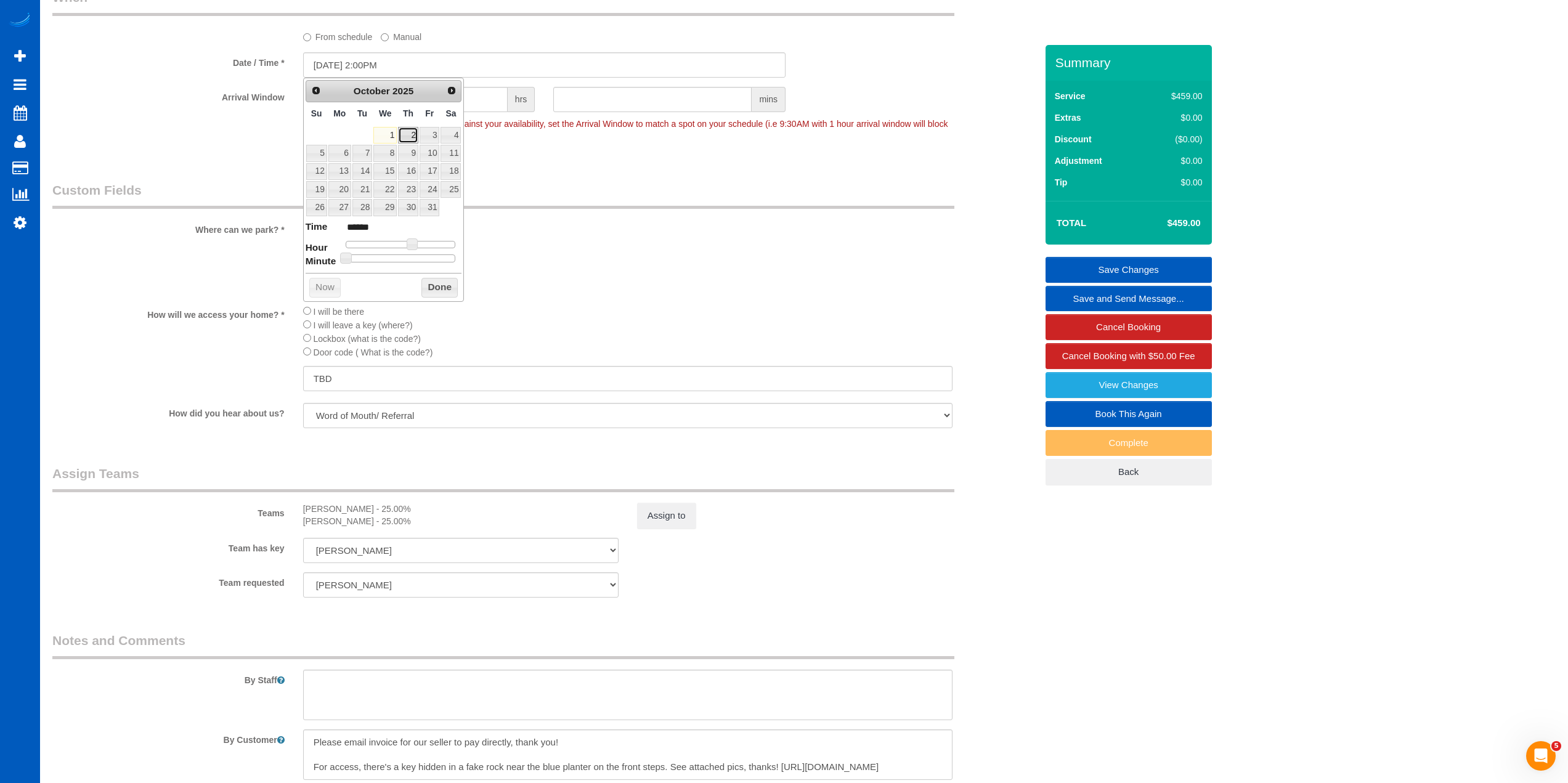
click at [410, 132] on link "2" at bounding box center [408, 135] width 20 height 16
type input "10/02/2025 1:00PM"
type input "******"
type input "10/02/2025 12:00PM"
type input "*******"
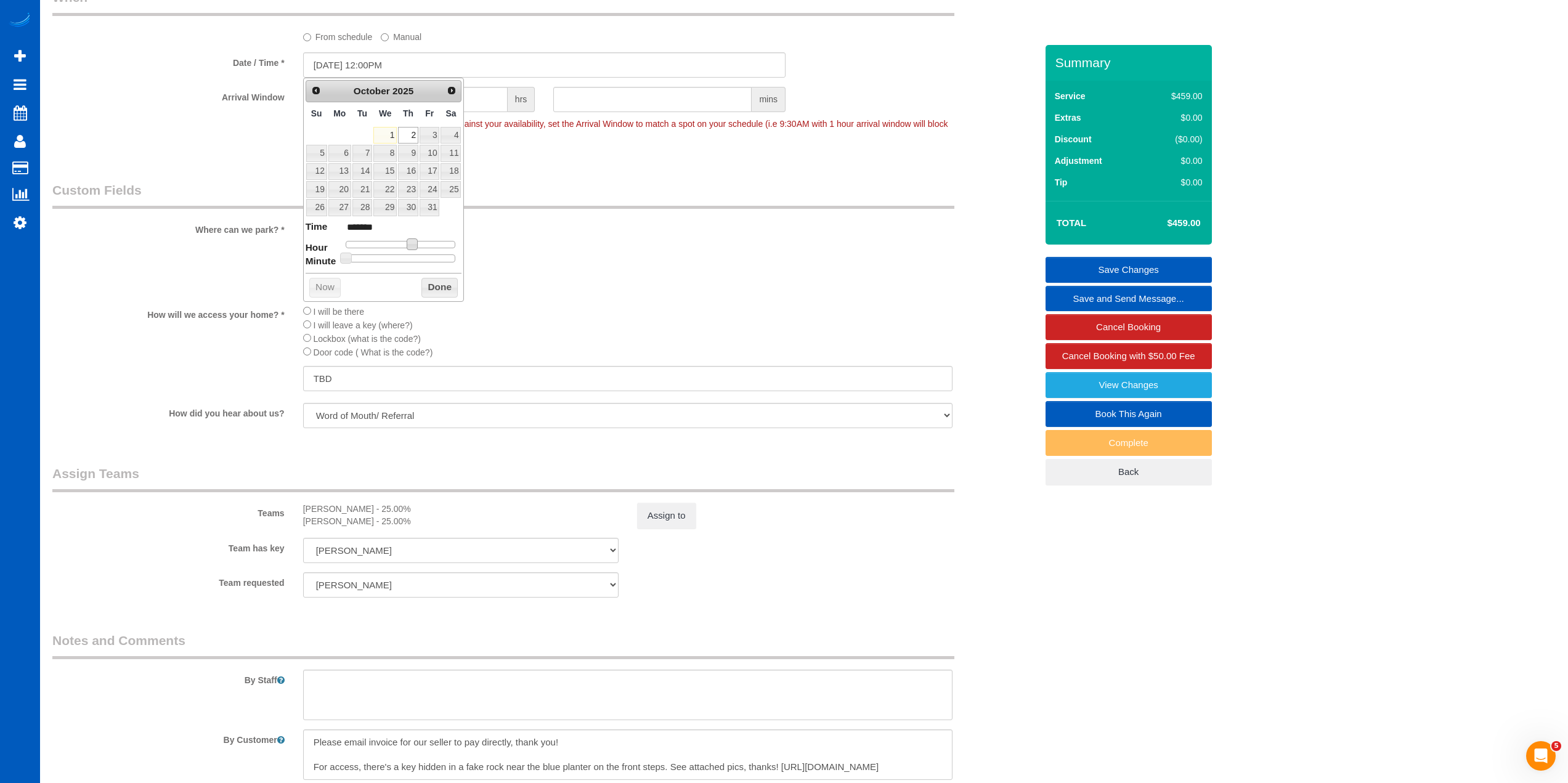
type input "10/02/2025 11:00AM"
type input "*******"
type input "10/02/2025 10:00AM"
type input "*******"
type input "10/02/2025 9:00AM"
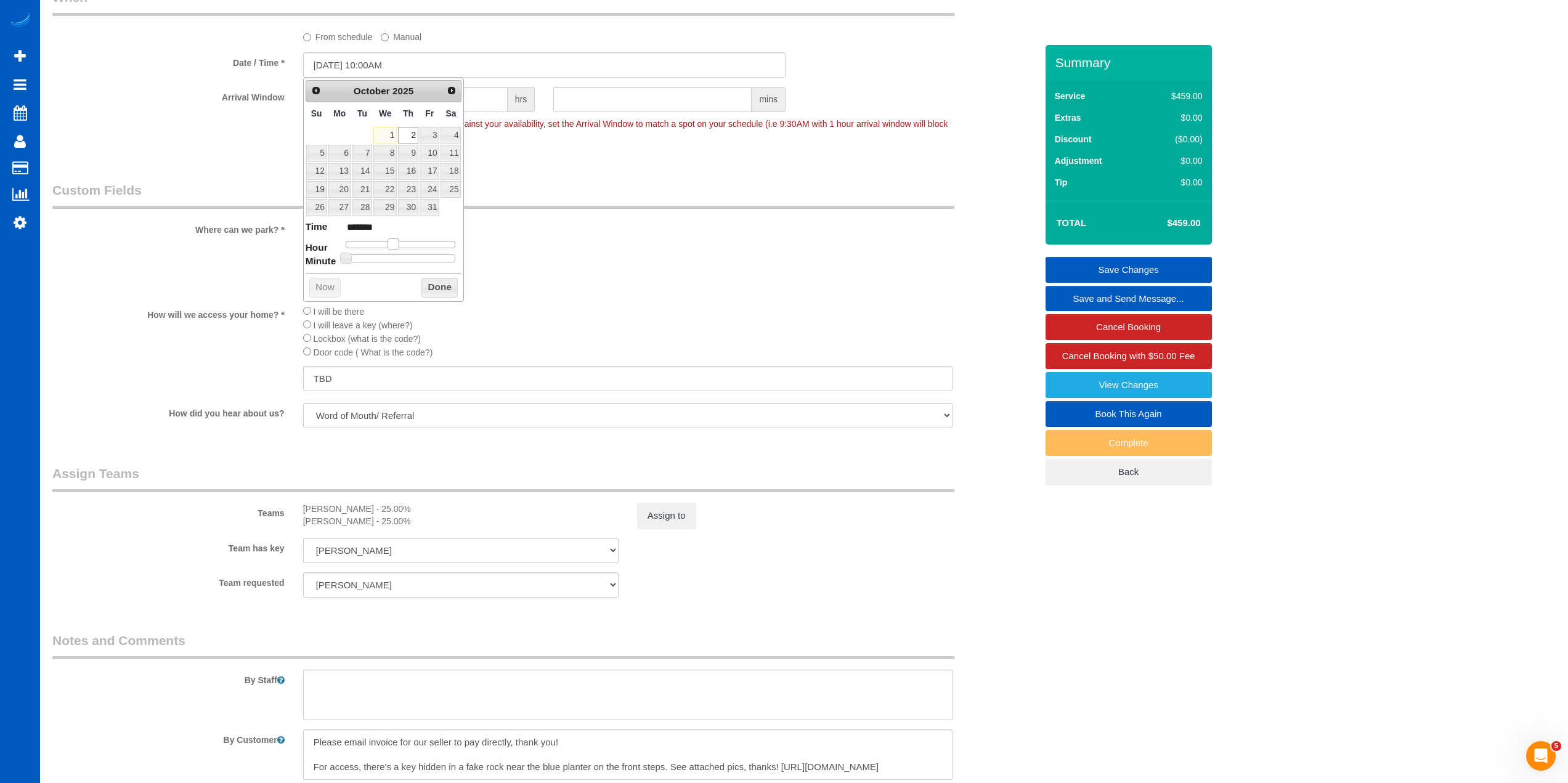
type input "******"
type input "10/02/2025 8:00AM"
type input "******"
drag, startPoint x: 413, startPoint y: 244, endPoint x: 384, endPoint y: 247, distance: 29.2
click at [384, 247] on span at bounding box center [384, 244] width 11 height 11
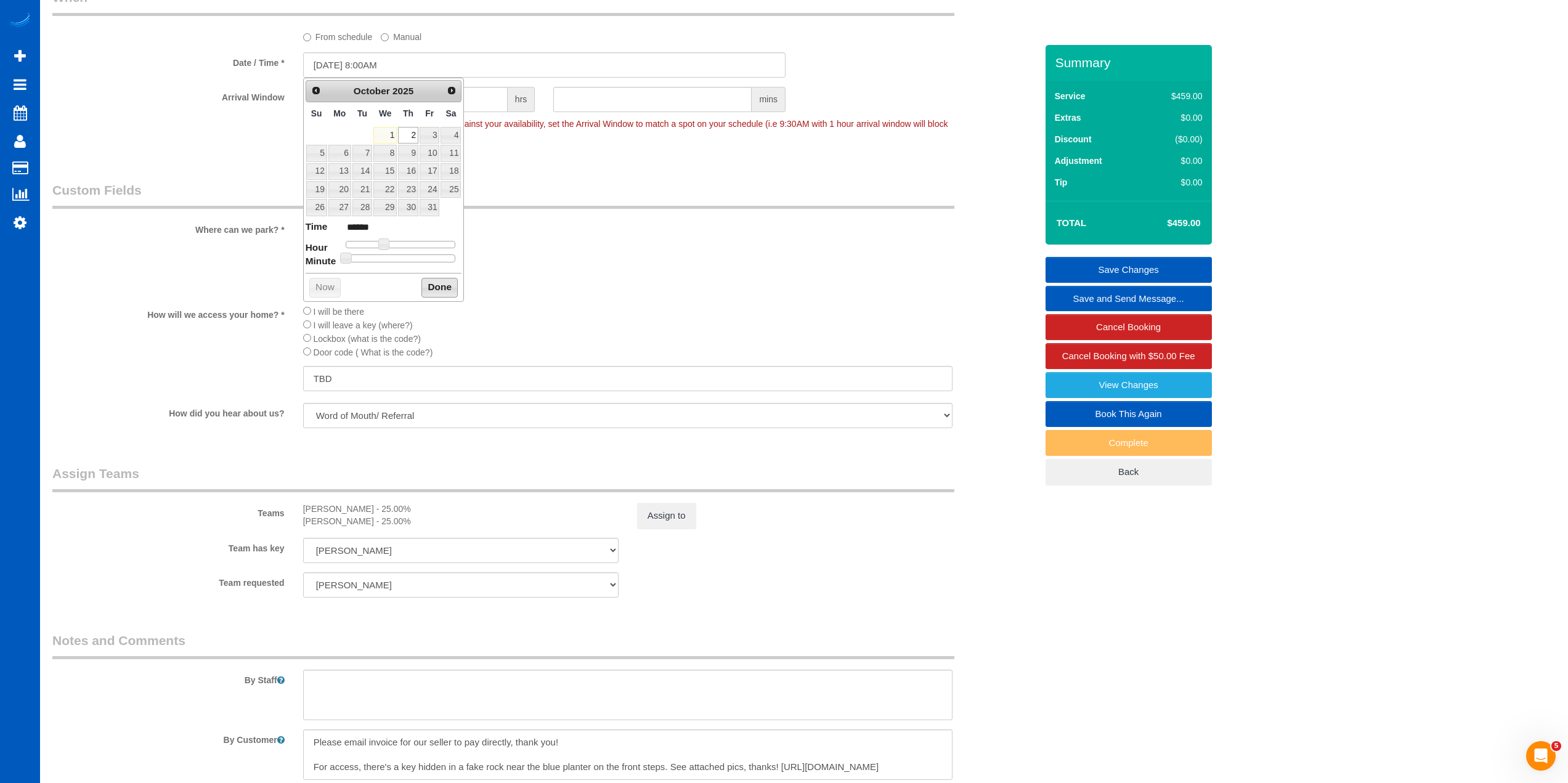
click at [443, 290] on button "Done" at bounding box center [439, 287] width 36 height 20
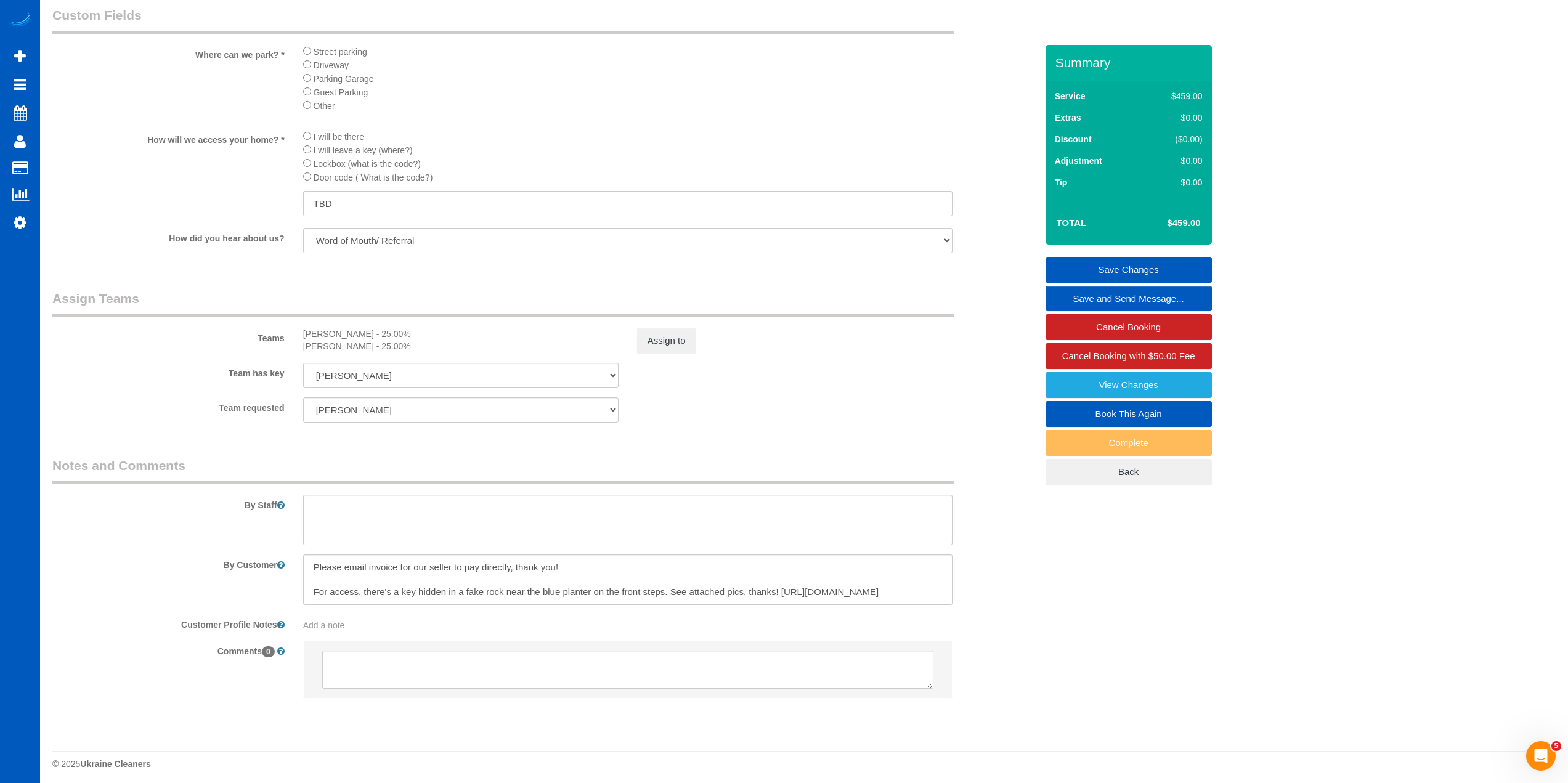
scroll to position [1413, 0]
click at [670, 343] on button "Assign to" at bounding box center [667, 335] width 59 height 26
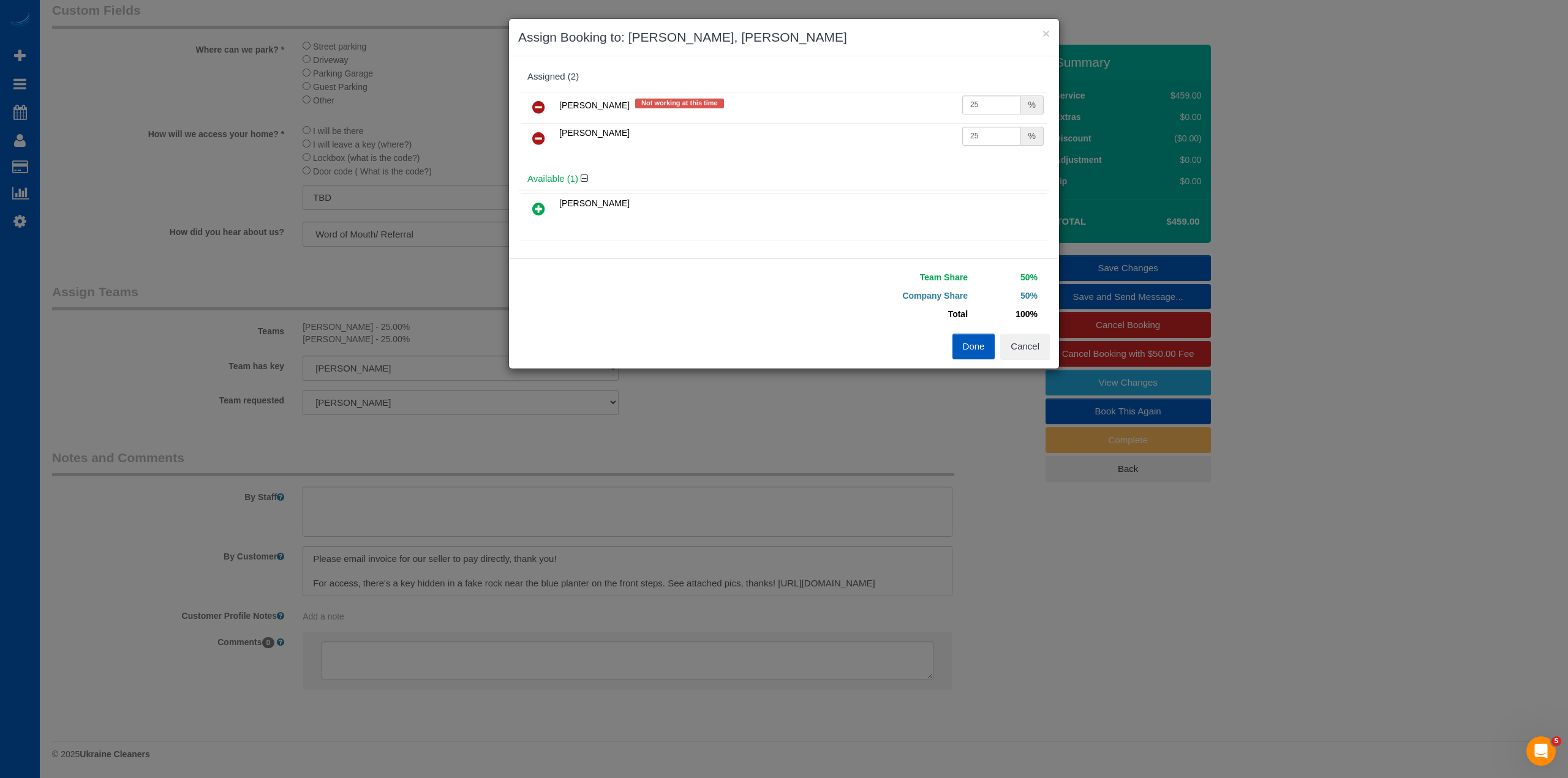
click at [541, 108] on icon at bounding box center [538, 107] width 13 height 15
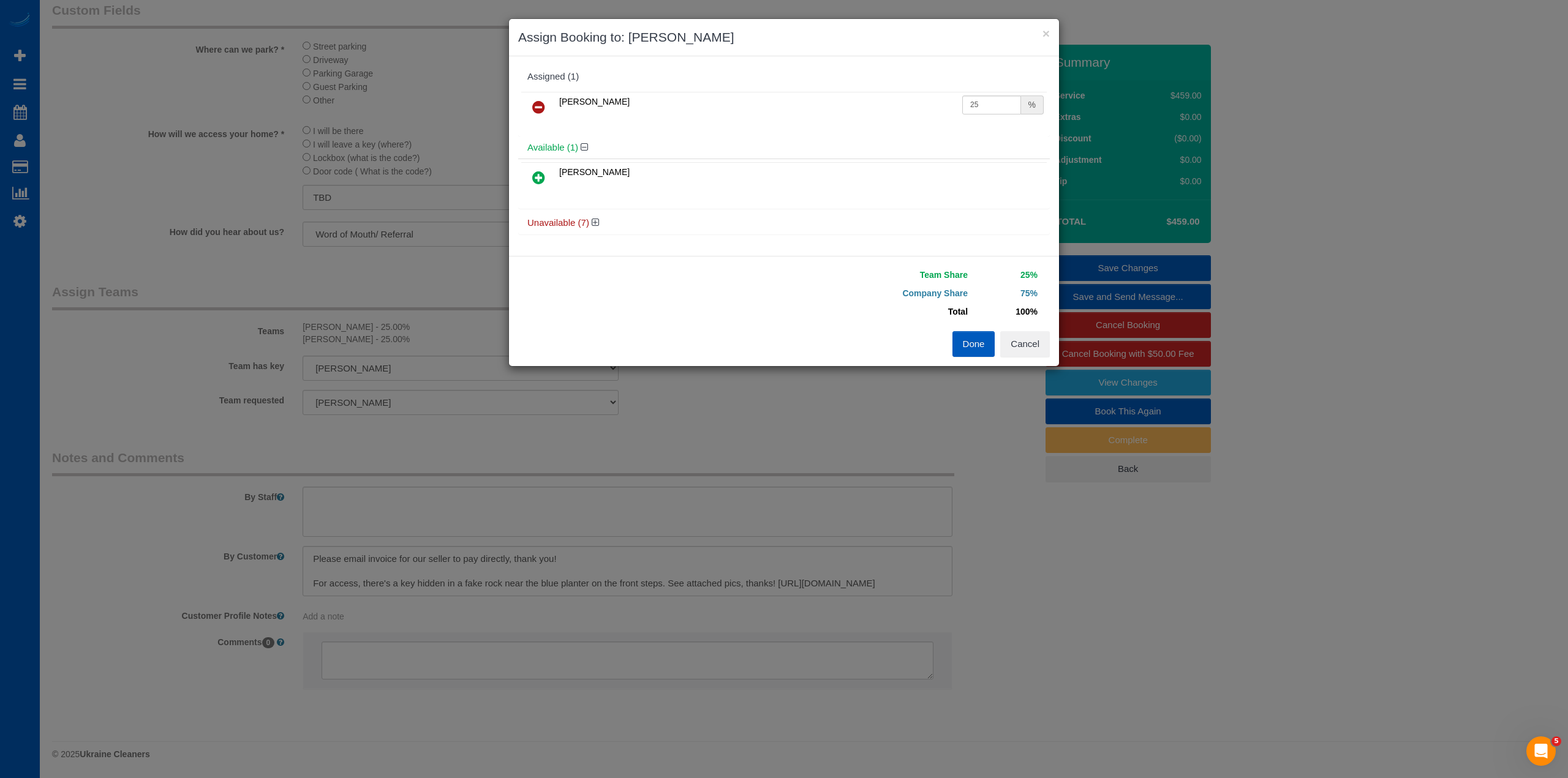
click at [538, 177] on icon at bounding box center [538, 177] width 13 height 15
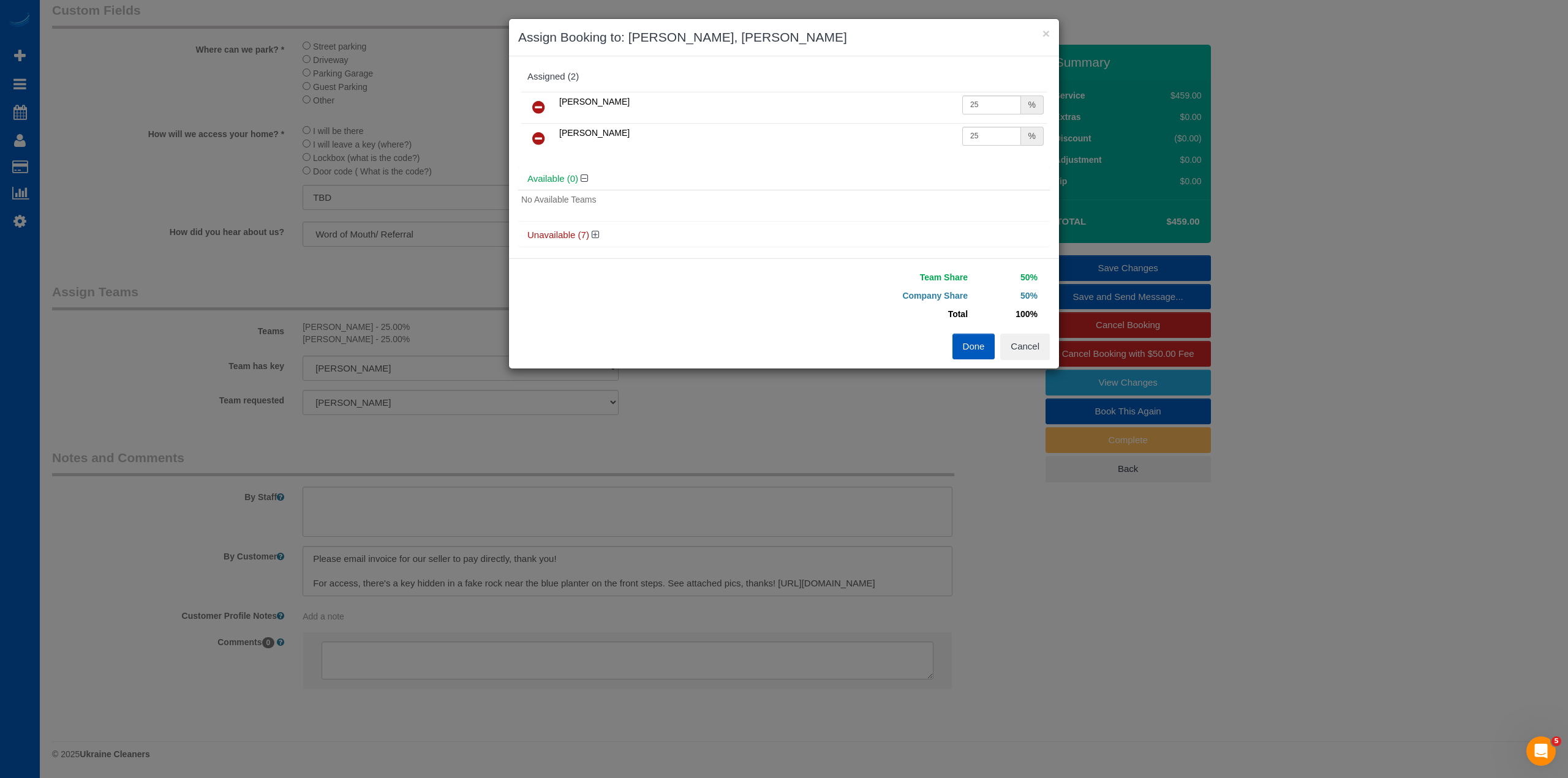
click at [970, 348] on button "Done" at bounding box center [973, 346] width 43 height 26
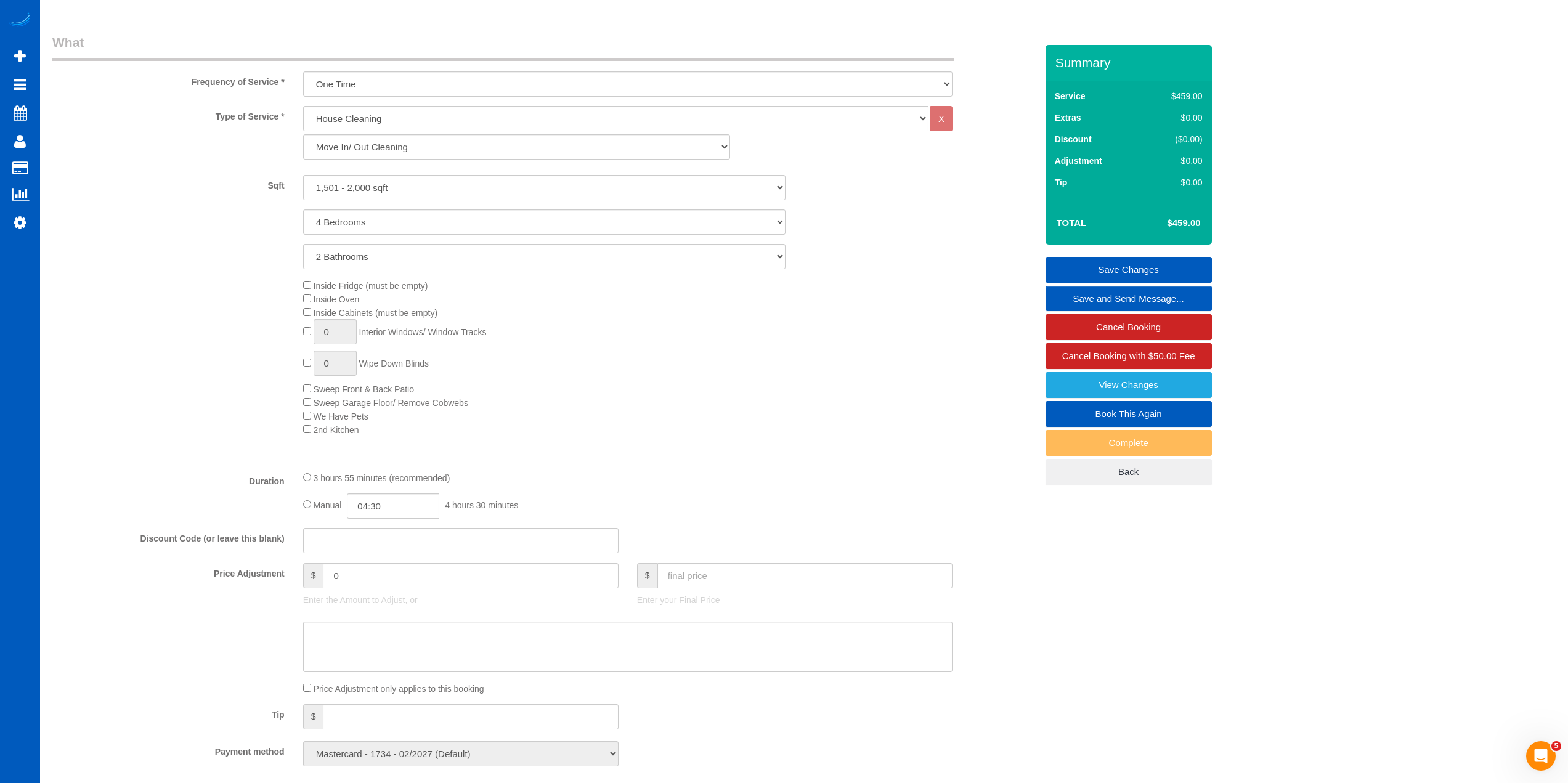
scroll to position [118, 0]
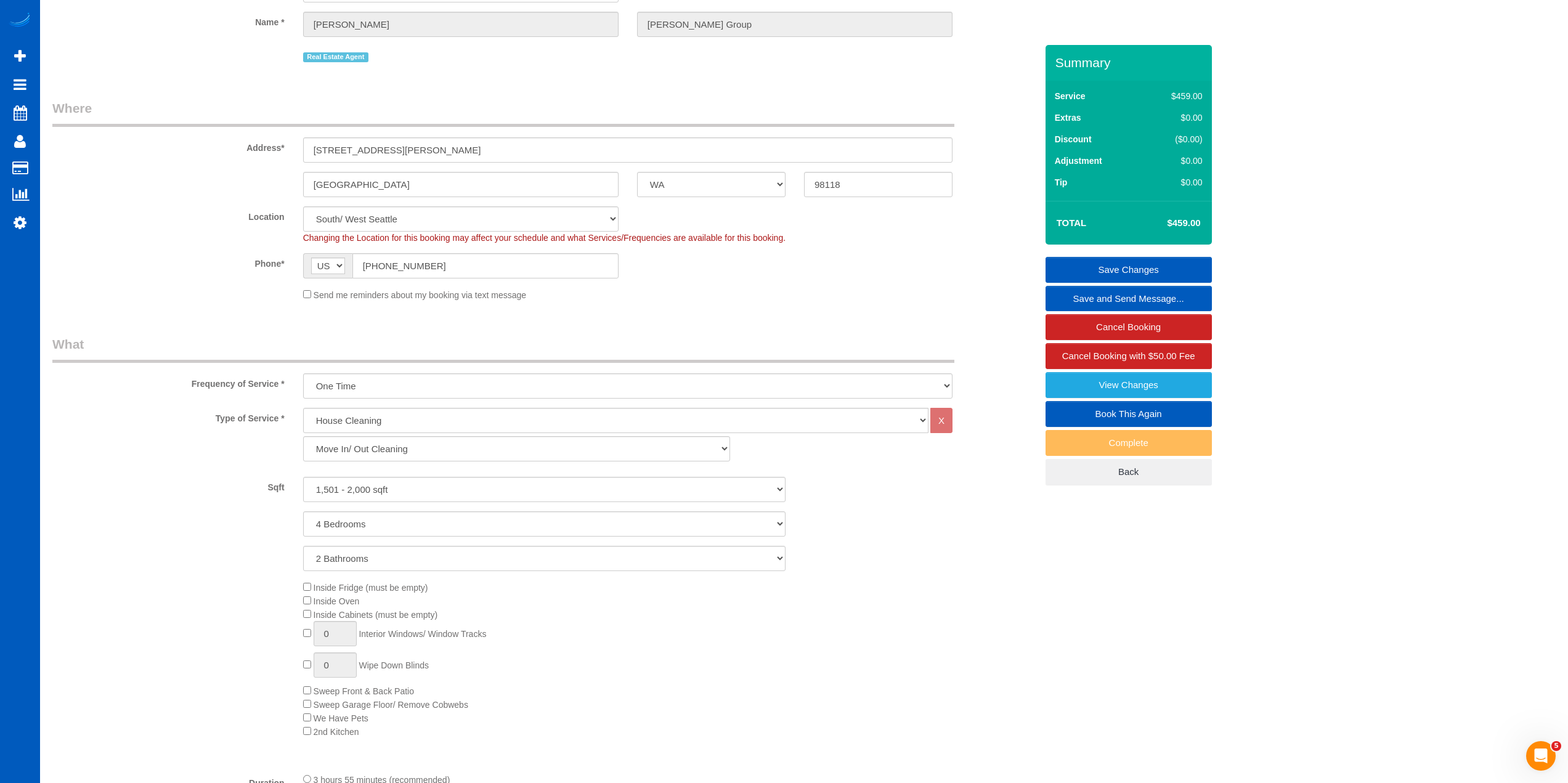
click at [1165, 271] on link "Save Changes" at bounding box center [1129, 269] width 167 height 26
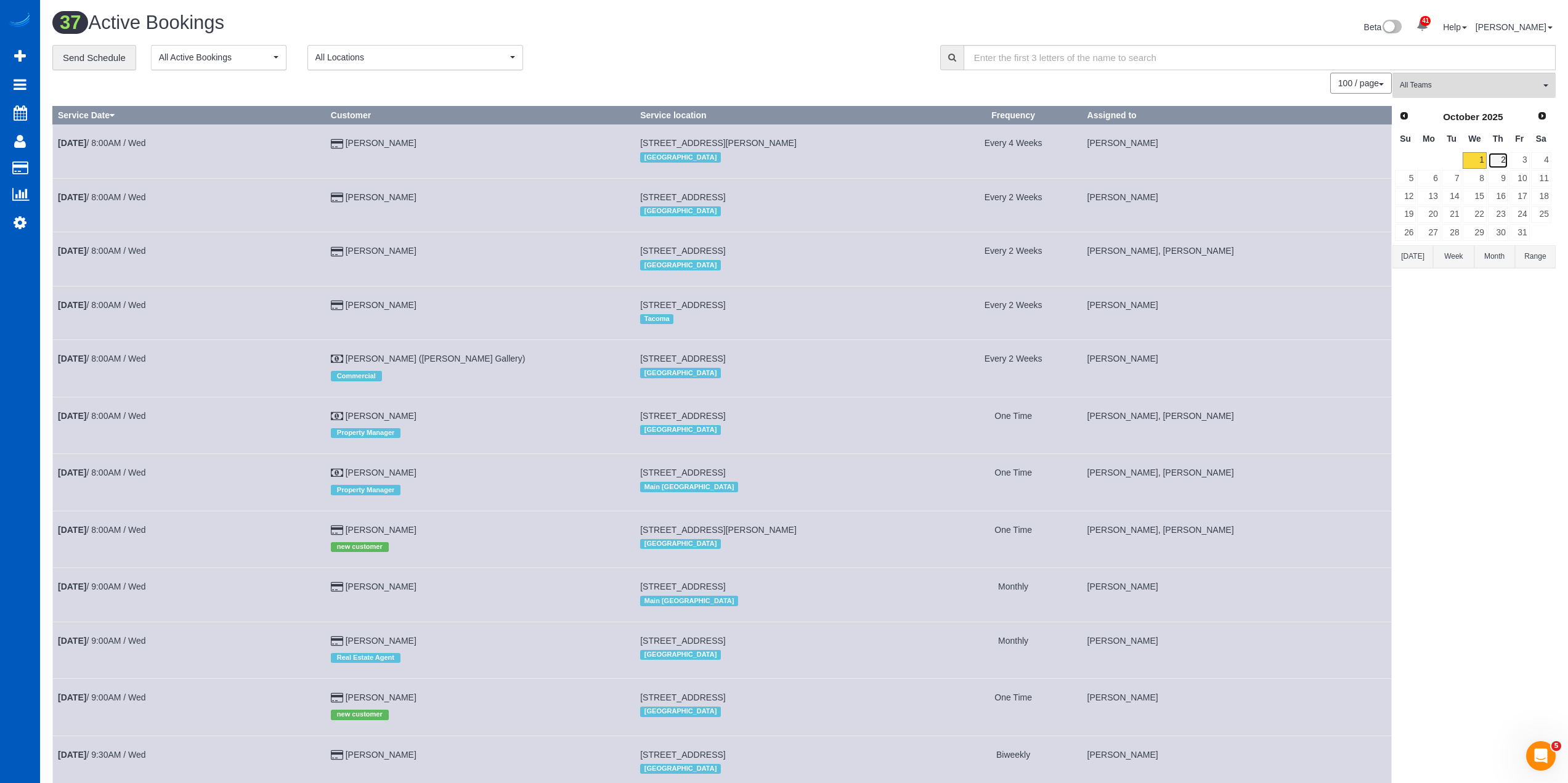
click at [1505, 162] on link "2" at bounding box center [1498, 160] width 20 height 16
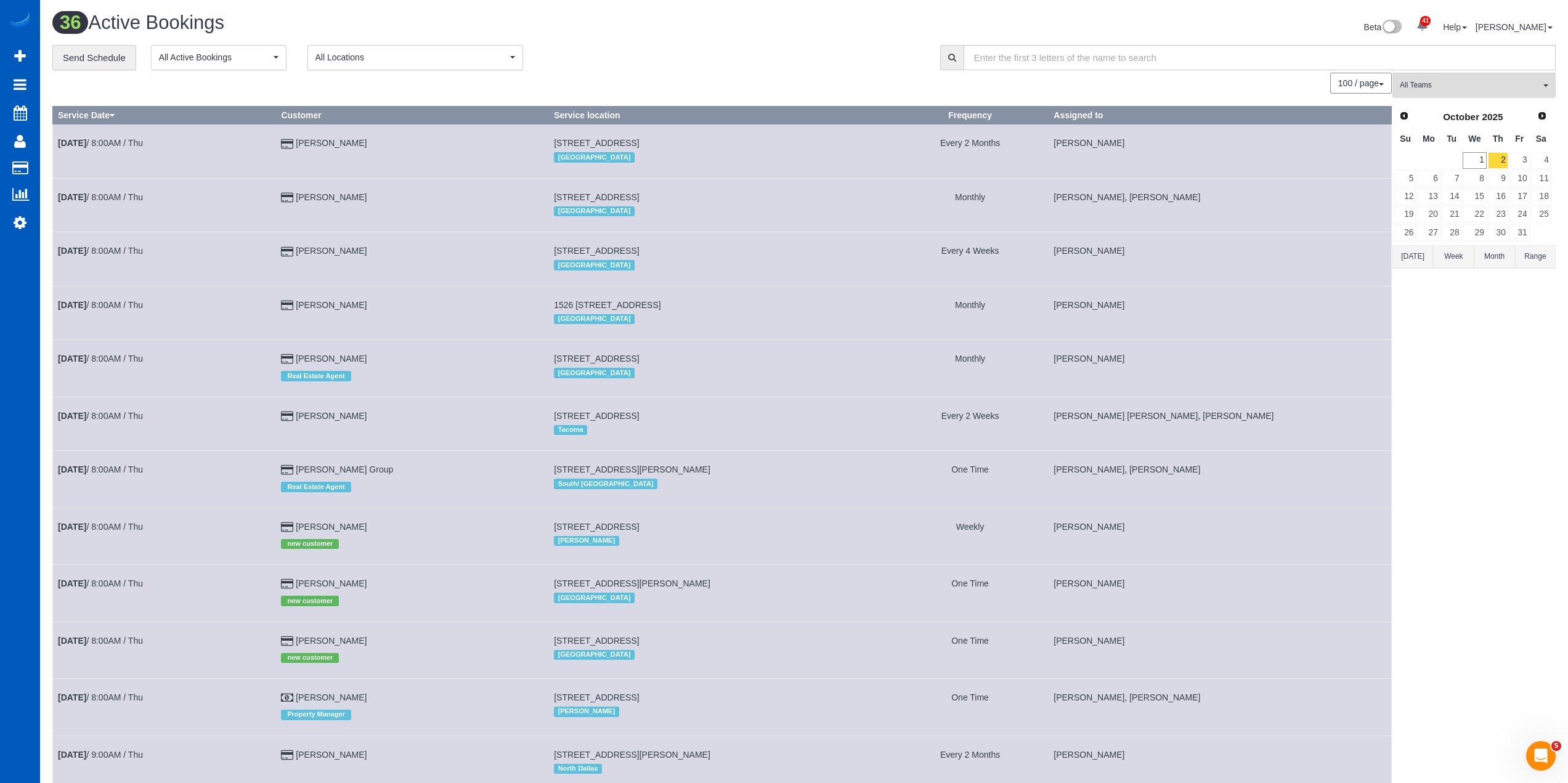
click at [795, 38] on div "36 Active Bookings" at bounding box center [424, 26] width 761 height 27
click at [1498, 164] on link "2" at bounding box center [1498, 160] width 20 height 16
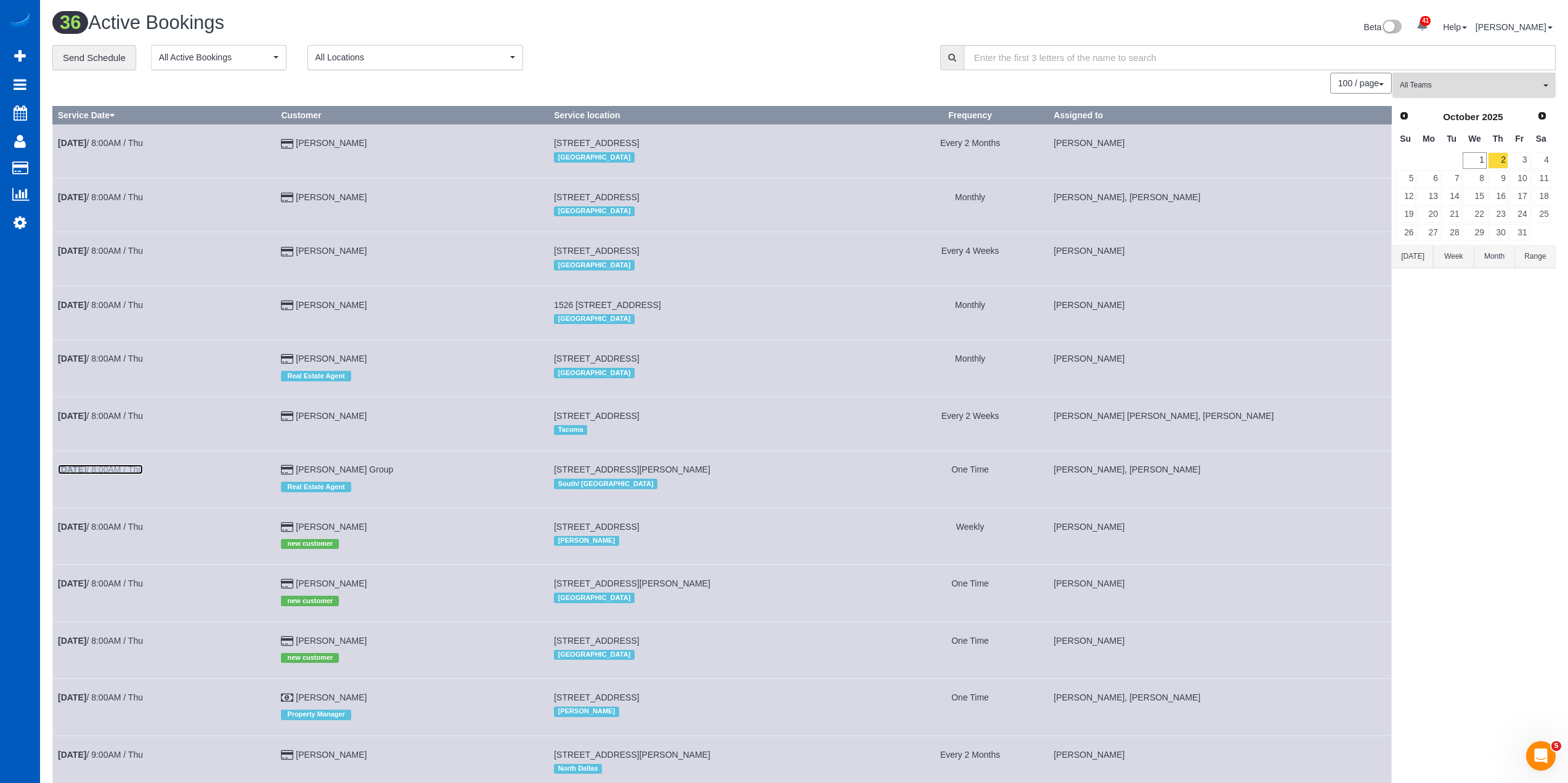
click at [117, 471] on link "Oct 2nd / 8:00AM / Thu" at bounding box center [100, 469] width 85 height 10
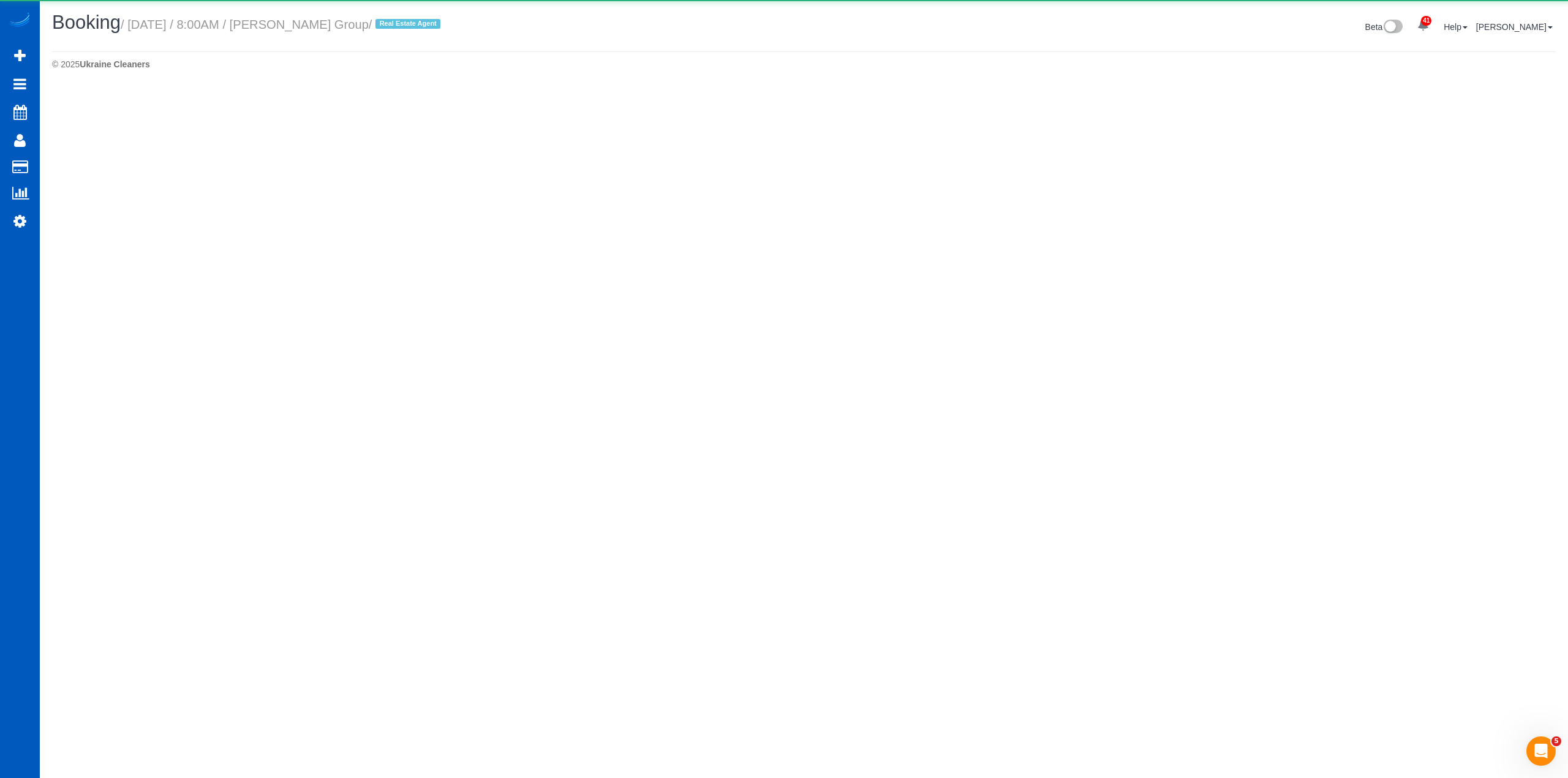
select select "WA"
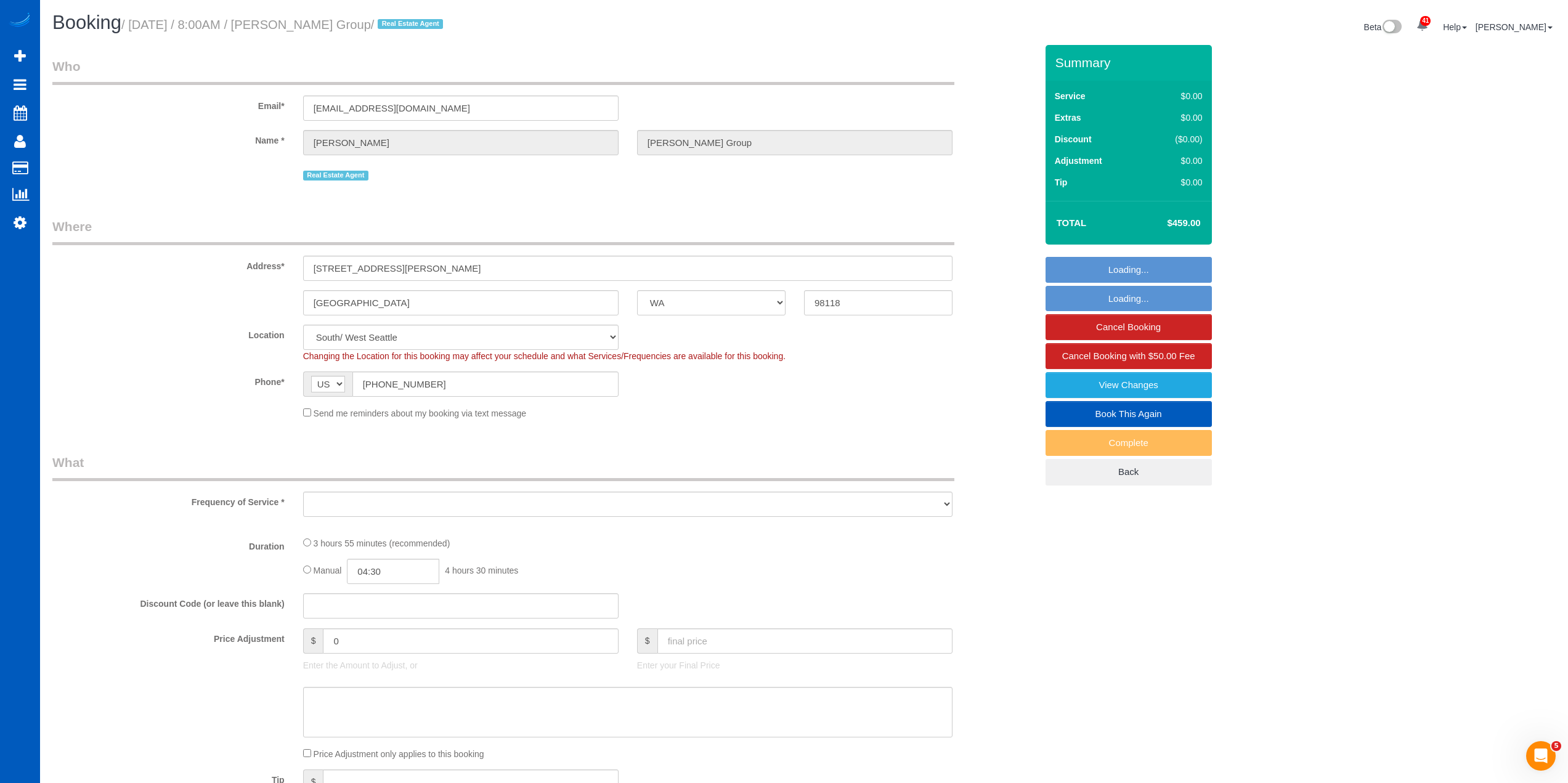
select select "object:9283"
select select "string:fspay-0d139add-e162-4263-b5da-b5092fdec57a"
select select "199"
select select "1501"
select select "4"
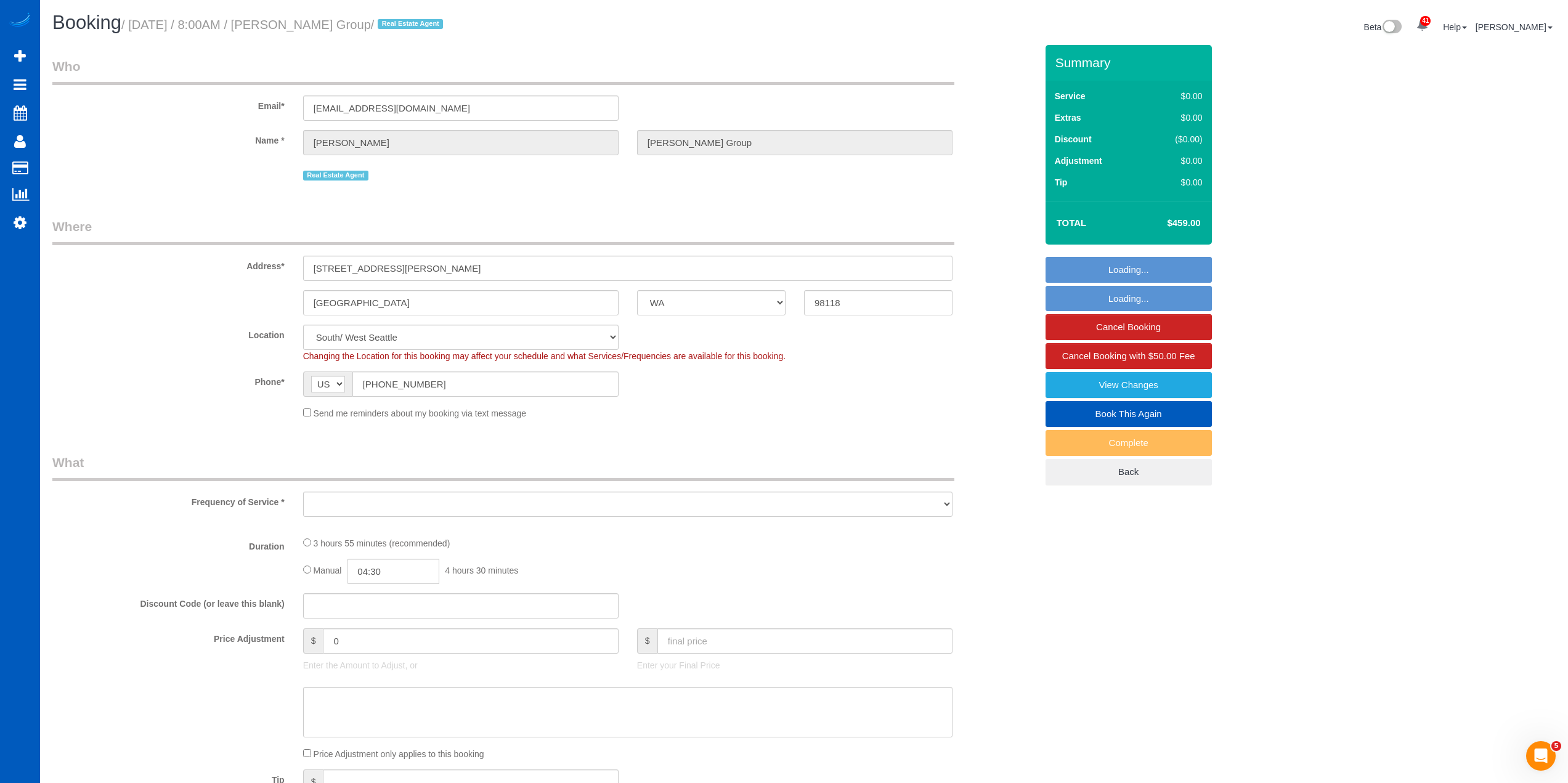
select select "2"
select select "spot12"
select select "number:10"
select select "object:9293"
select select "1501"
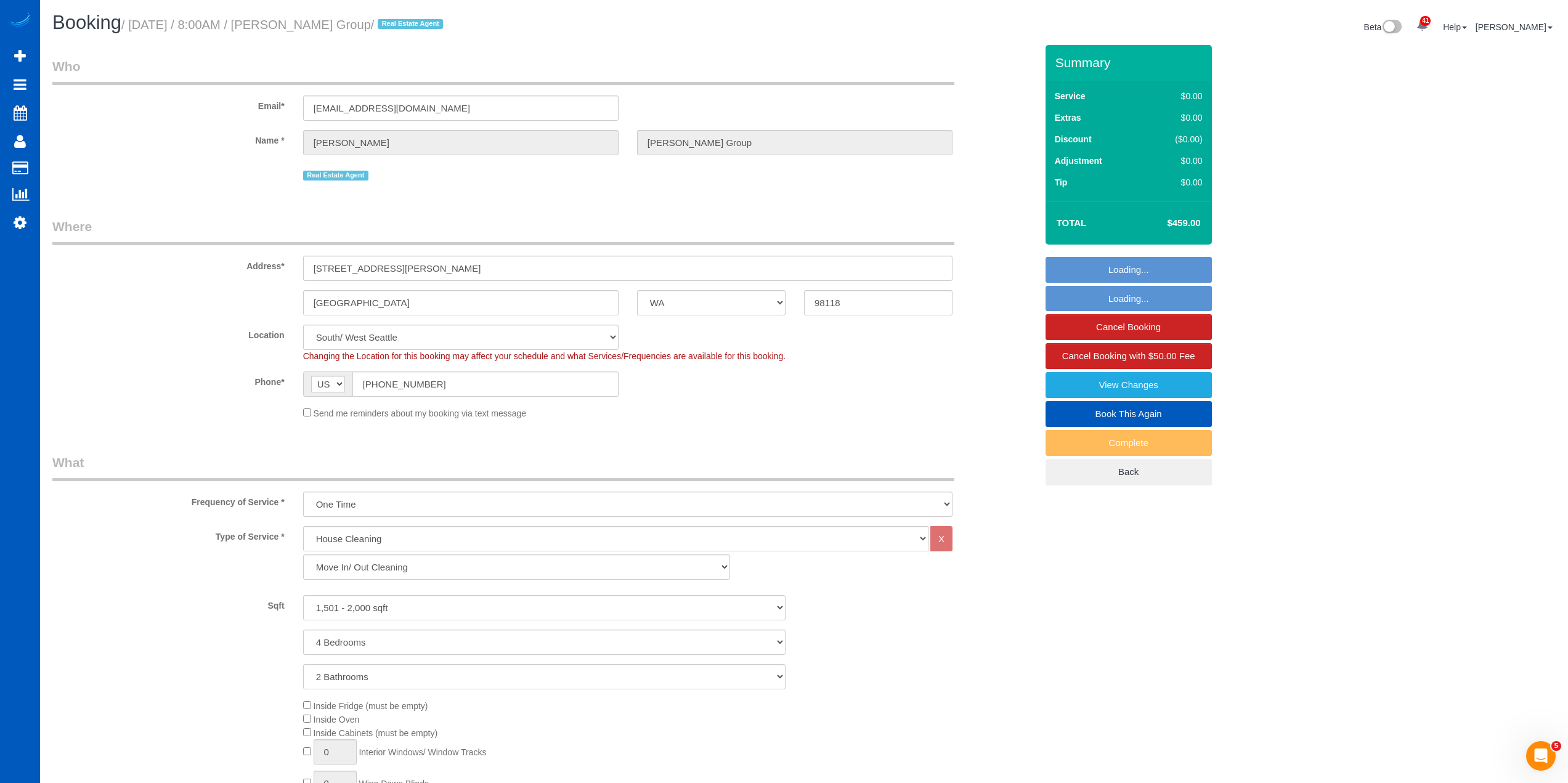
select select "4"
select select "2"
click at [683, 355] on span "Changing the Location for this booking may affect your schedule and what Servic…" at bounding box center [544, 356] width 482 height 10
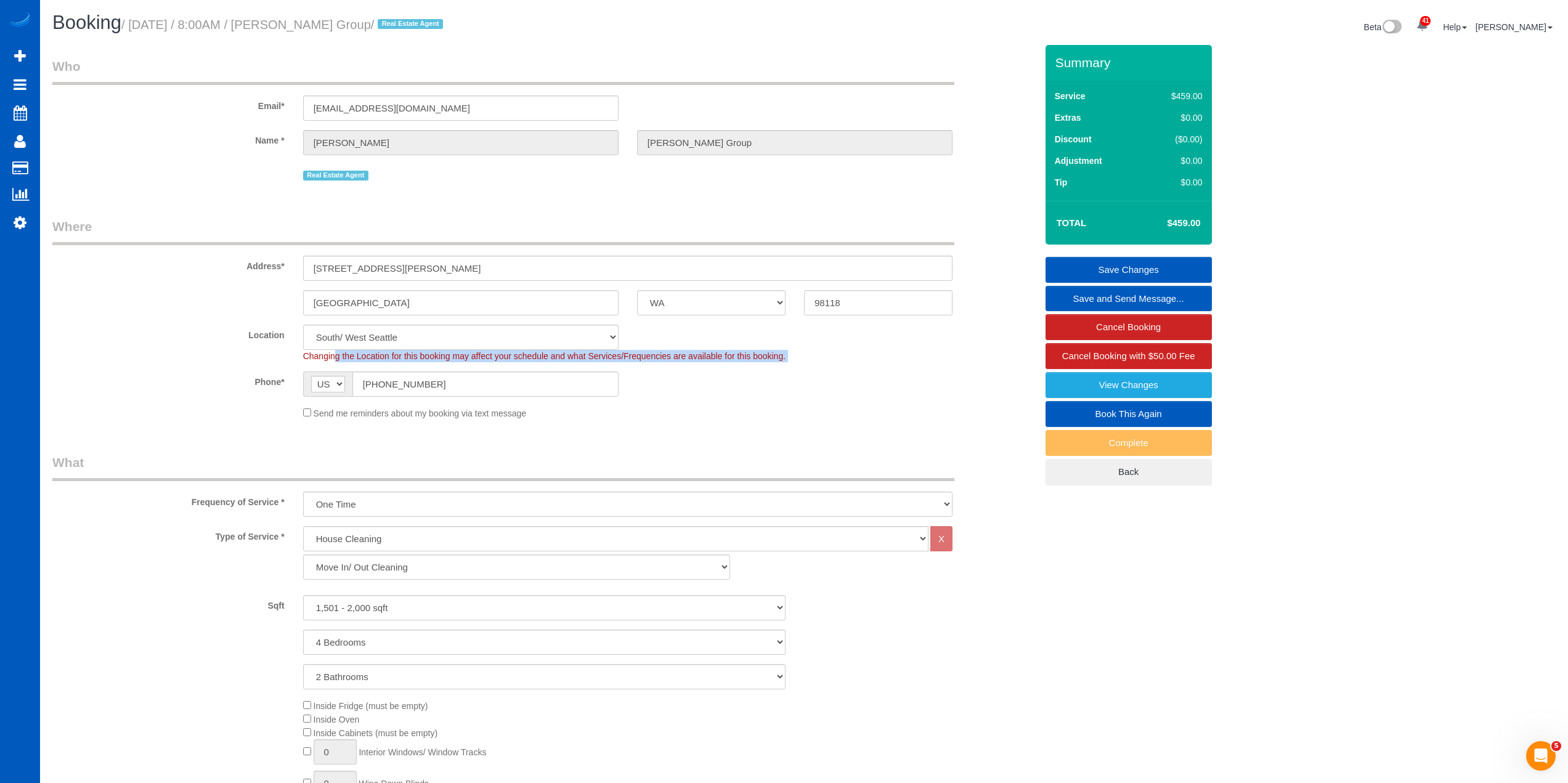
click at [683, 355] on span "Changing the Location for this booking may affect your schedule and what Servic…" at bounding box center [544, 356] width 482 height 10
click at [625, 192] on fieldset "Who Email* admin@kendratoddgroup.com Name * Kendra Todd Group Real Estate Agent" at bounding box center [544, 124] width 984 height 135
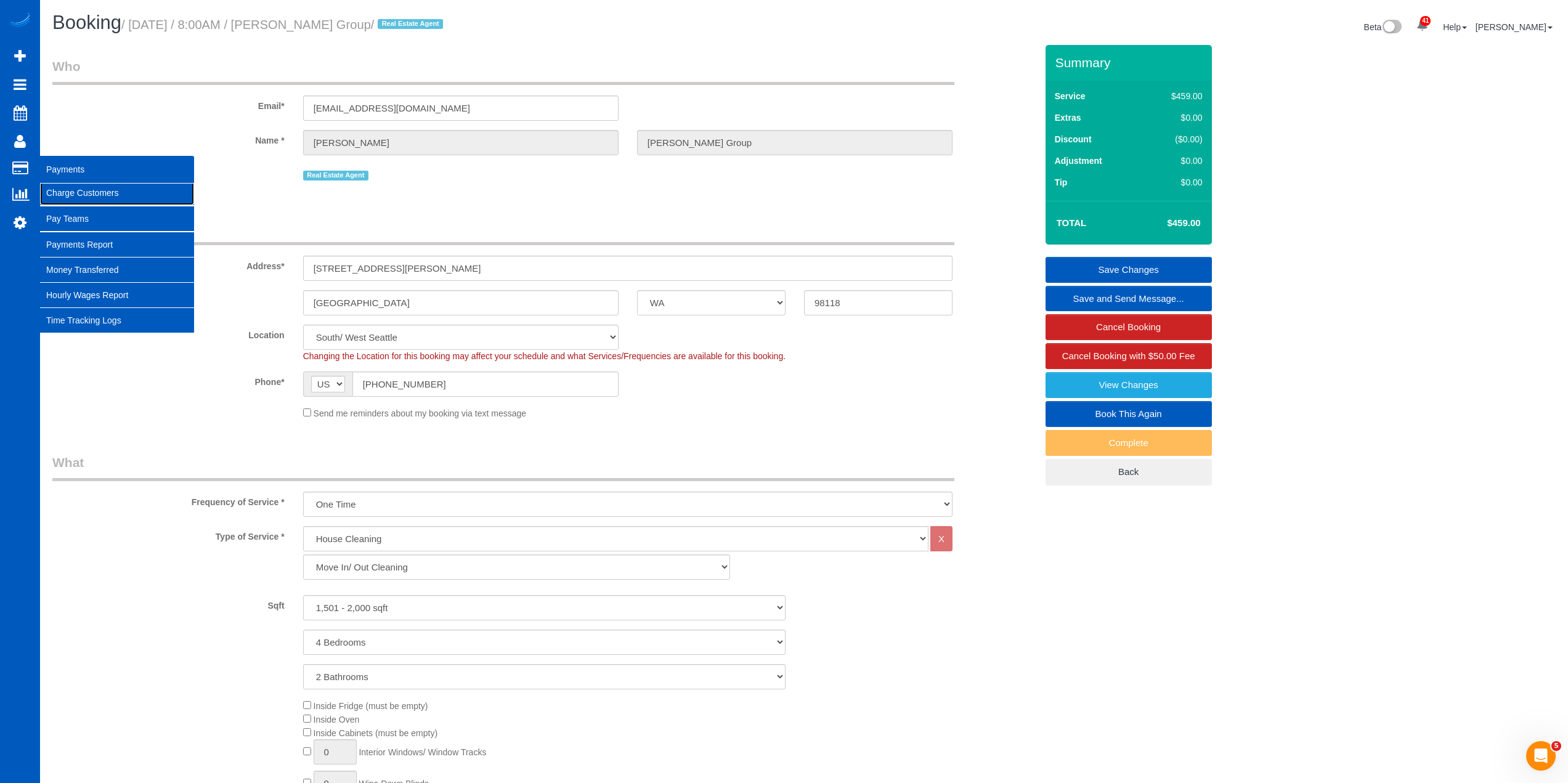
click at [89, 193] on link "Charge Customers" at bounding box center [117, 193] width 154 height 24
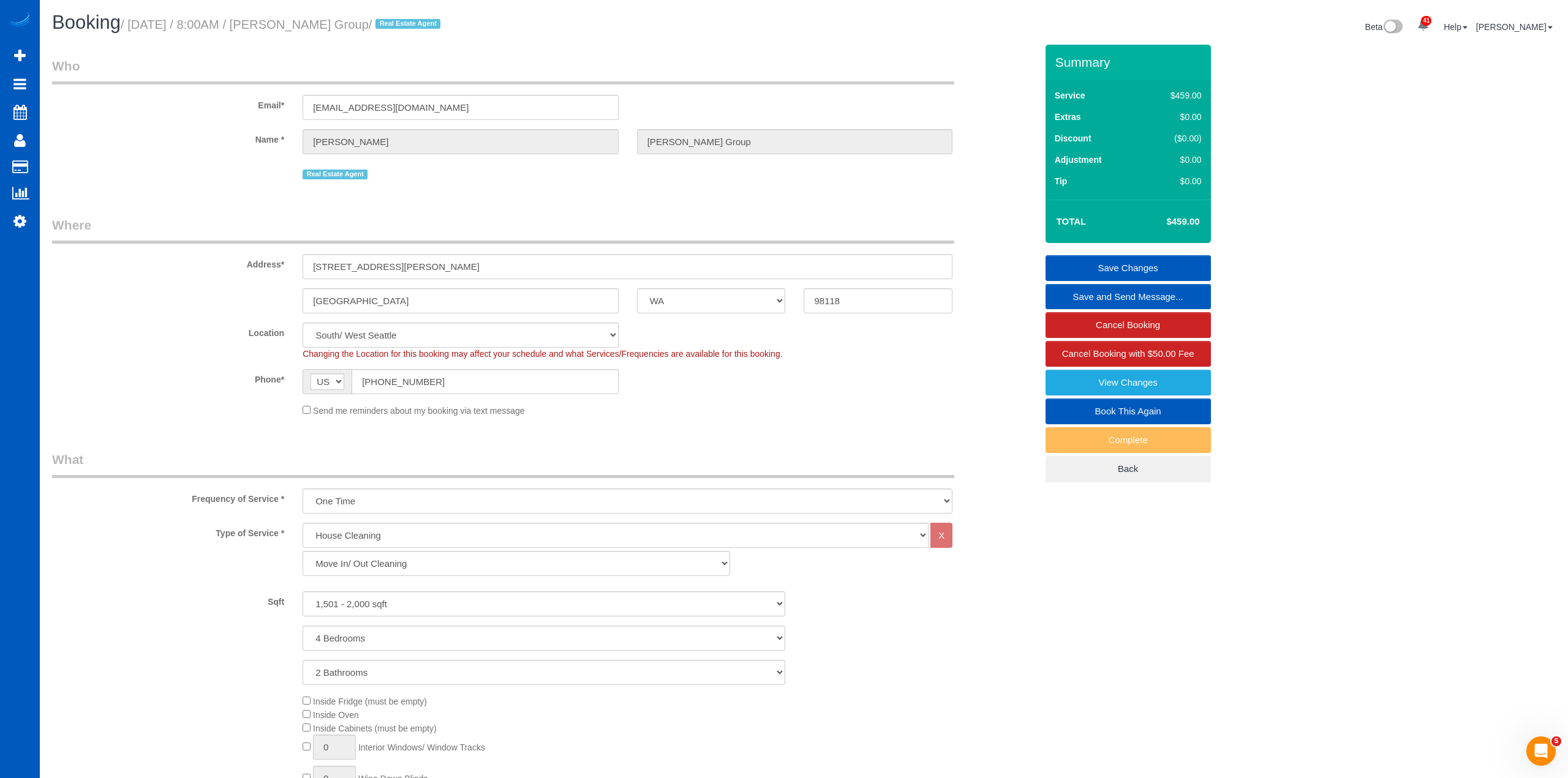
select select
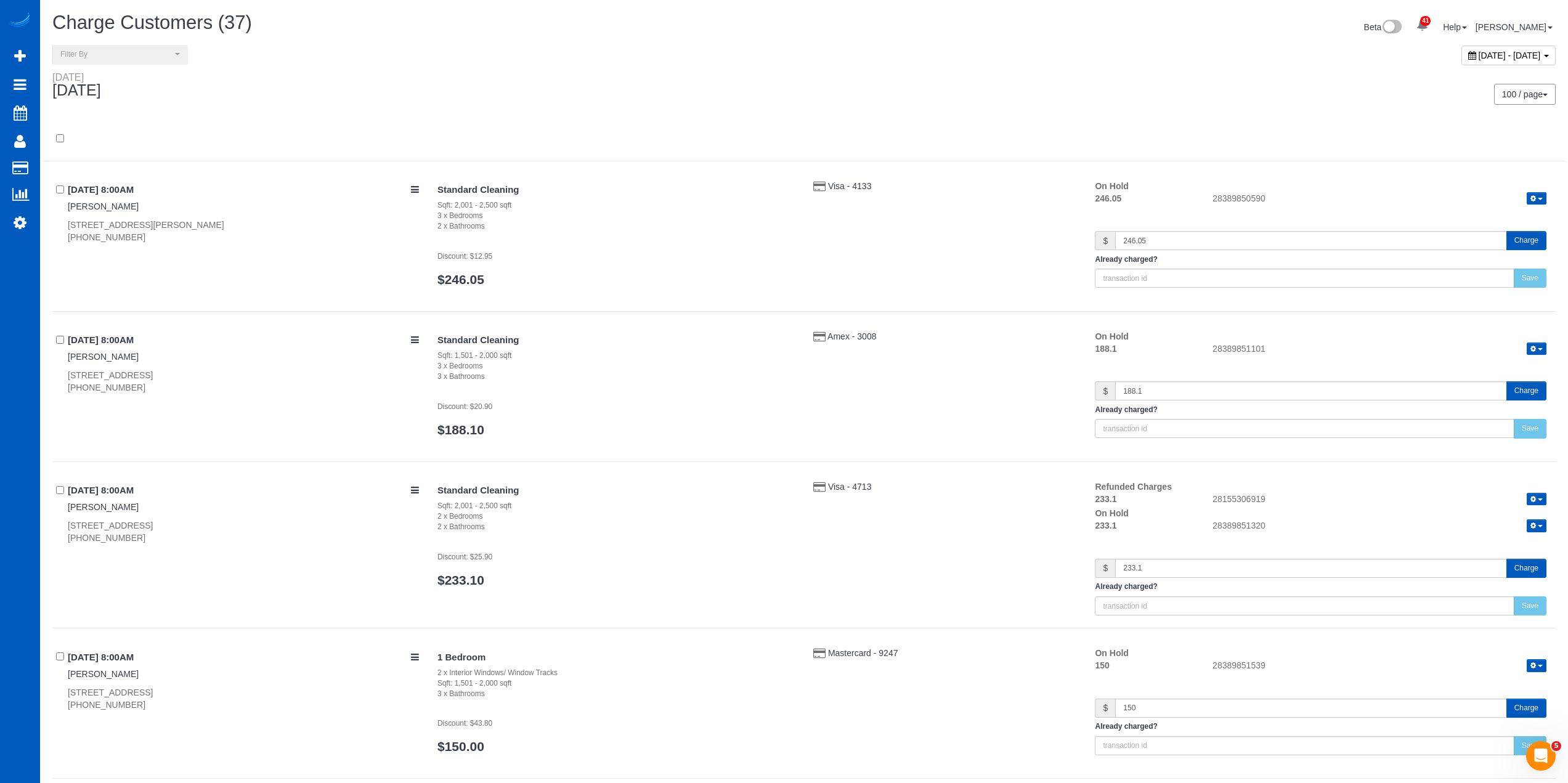
click at [1479, 53] on span "October 01, 2025 - October 01, 2025" at bounding box center [1509, 56] width 62 height 10
type input "**********"
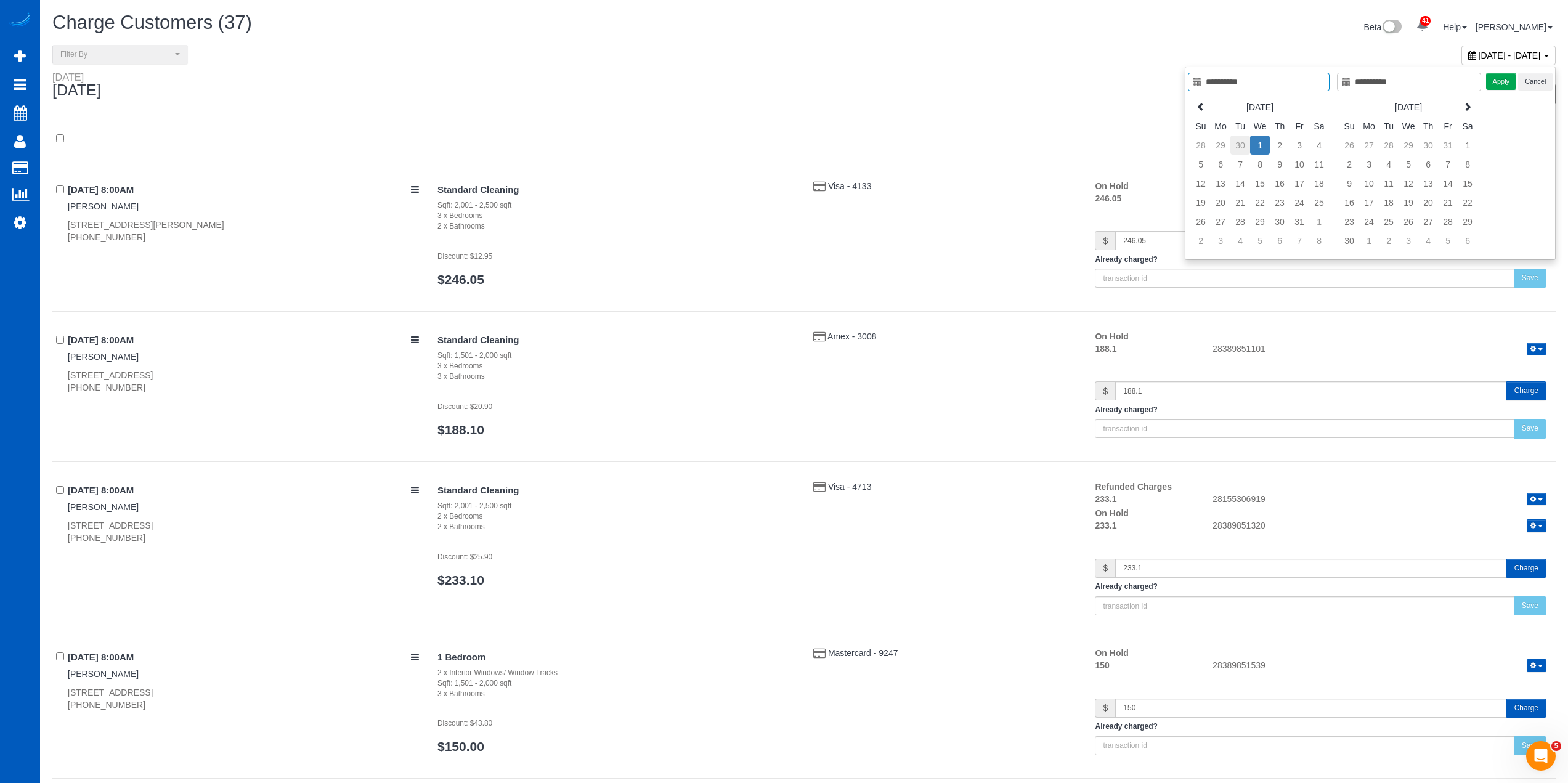
type input "**********"
click at [1246, 149] on td "30" at bounding box center [1240, 145] width 20 height 19
type input "**********"
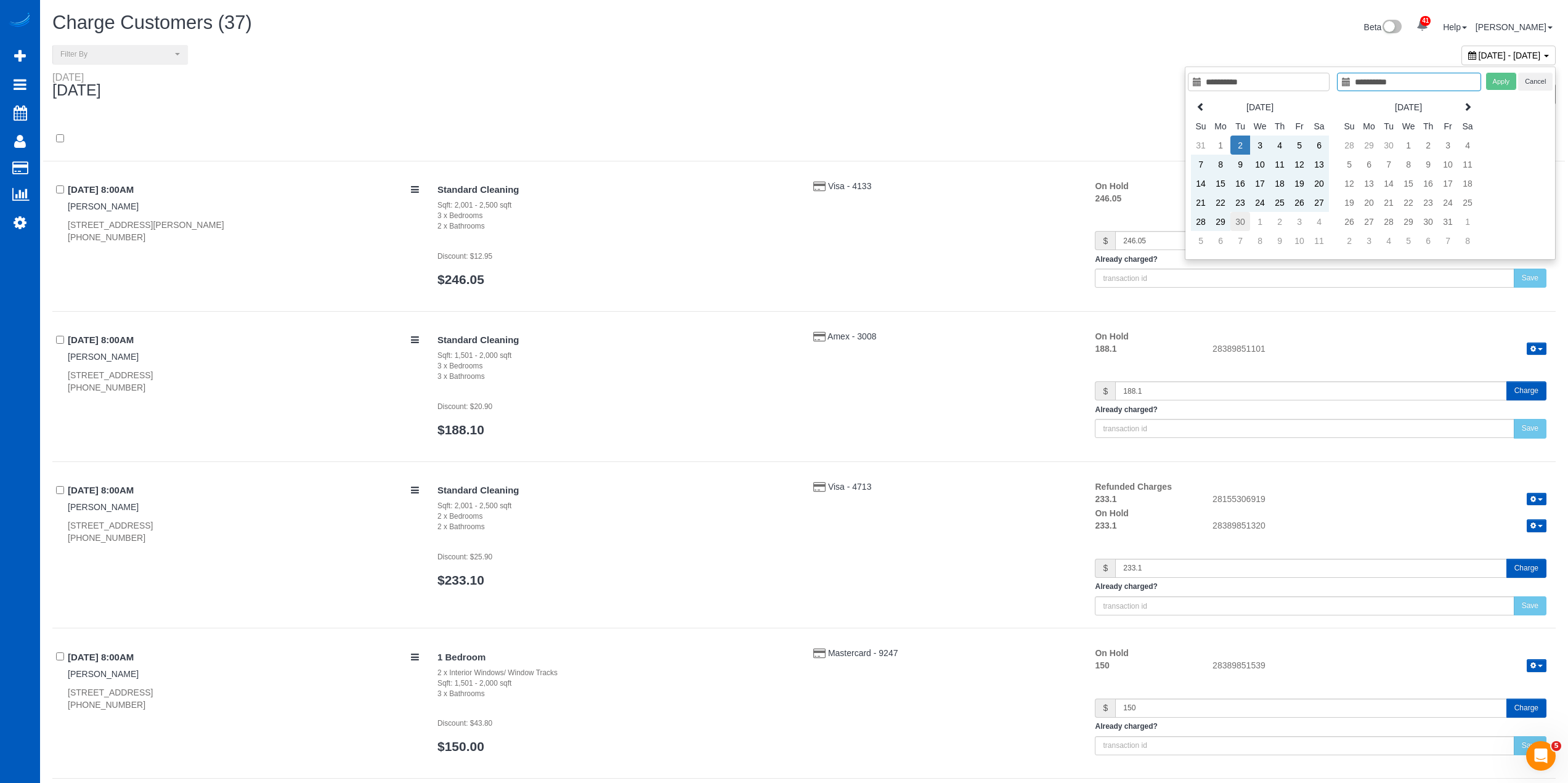
click at [1238, 222] on td "30" at bounding box center [1240, 222] width 20 height 19
type input "**********"
click at [1509, 82] on button "Apply" at bounding box center [1501, 81] width 31 height 18
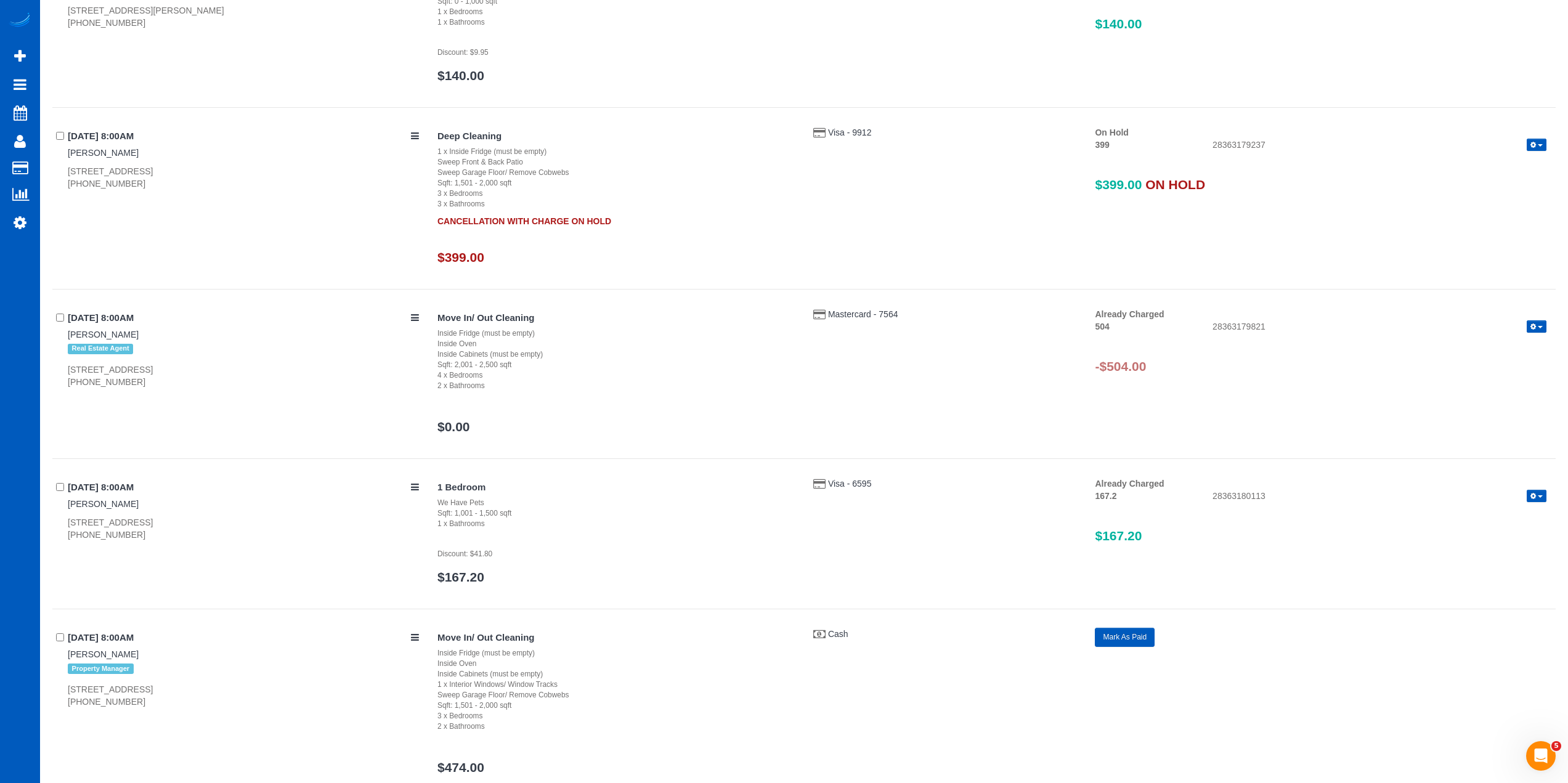
scroll to position [370, 0]
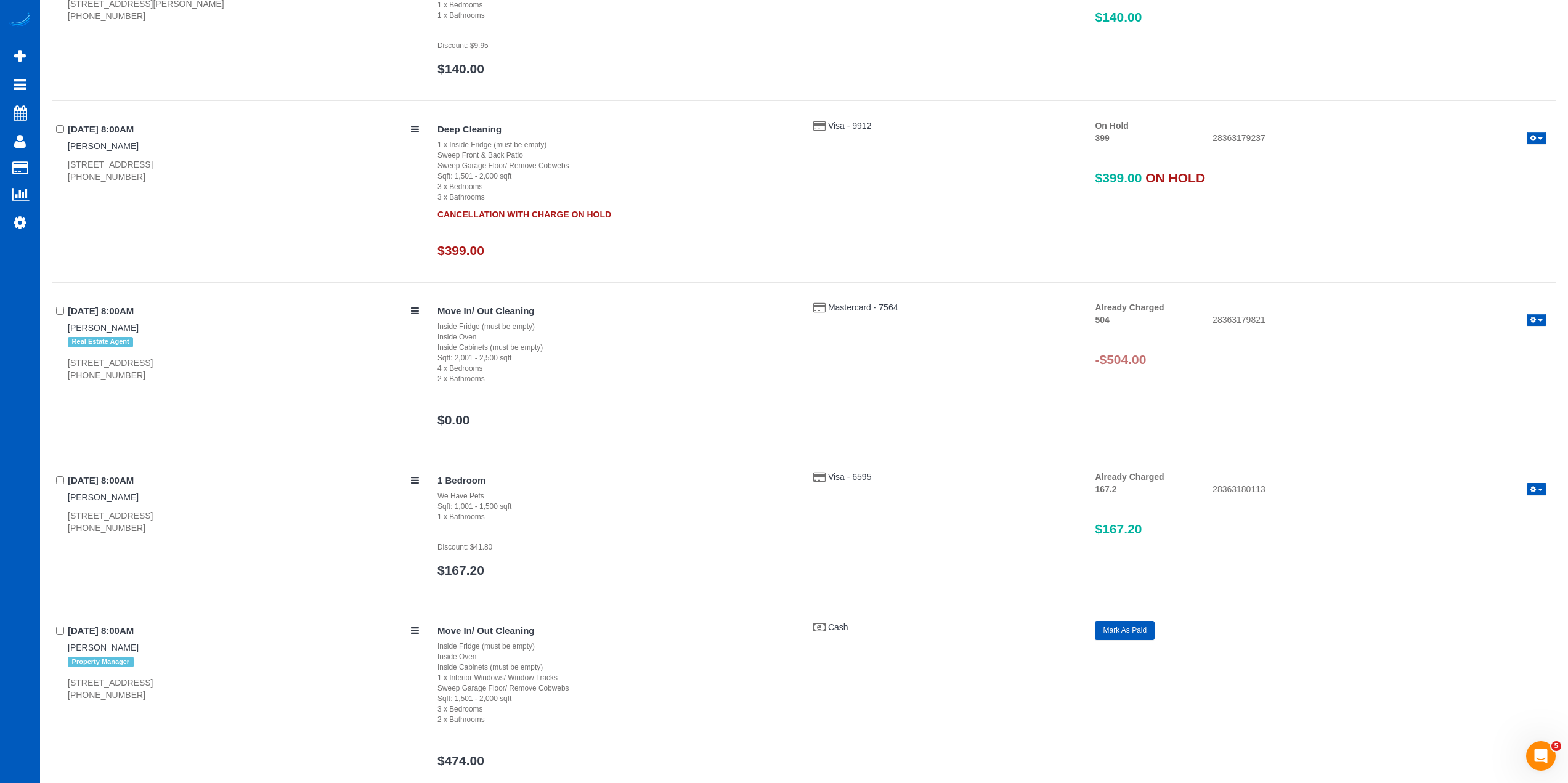
click at [646, 247] on h3 "$399.00" at bounding box center [616, 251] width 358 height 14
click at [1542, 139] on span "button" at bounding box center [1541, 139] width 5 height 2
click at [1516, 158] on link "Release Hold" at bounding box center [1497, 159] width 97 height 16
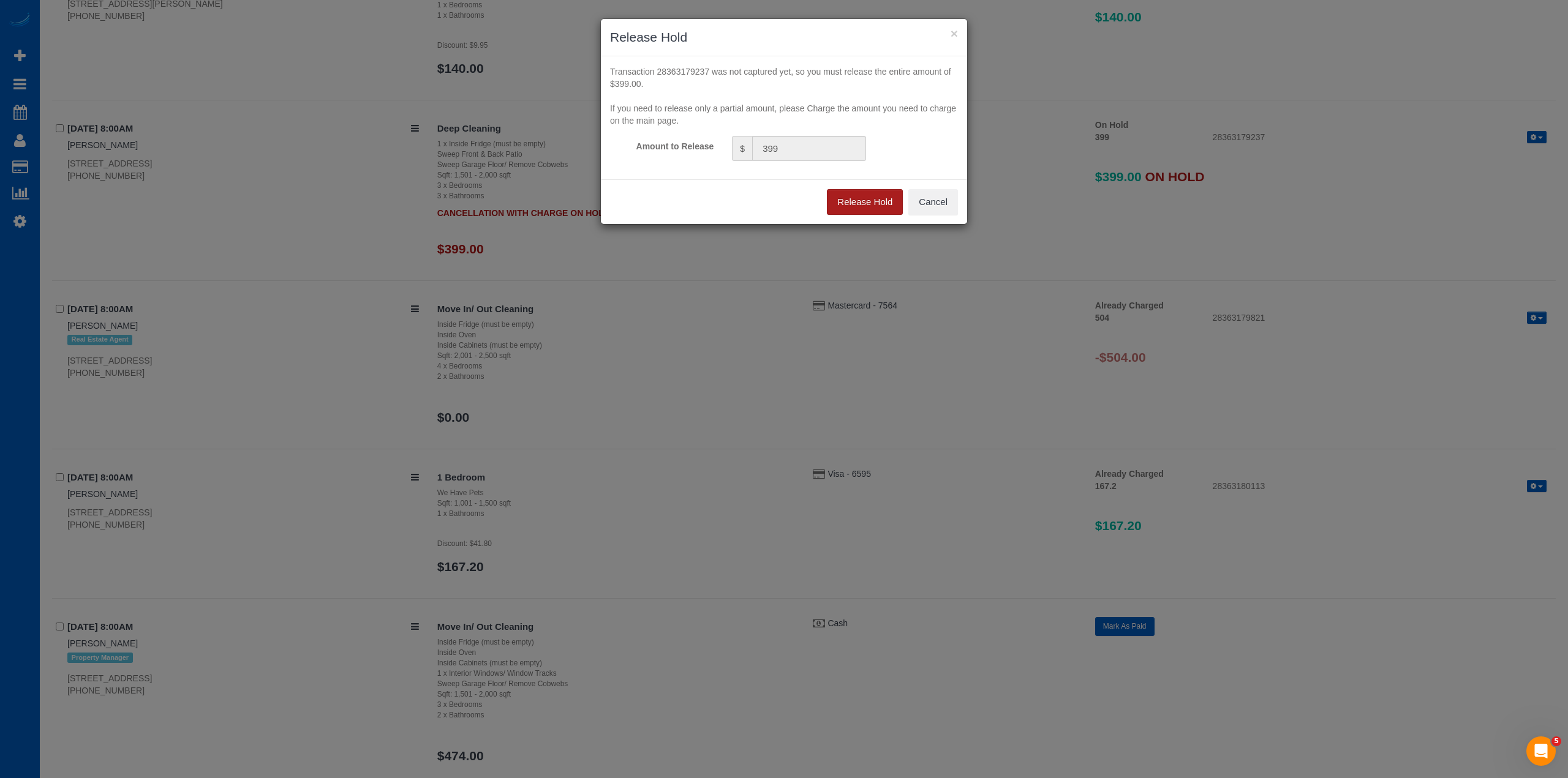
click at [876, 202] on button "Release Hold" at bounding box center [865, 202] width 76 height 26
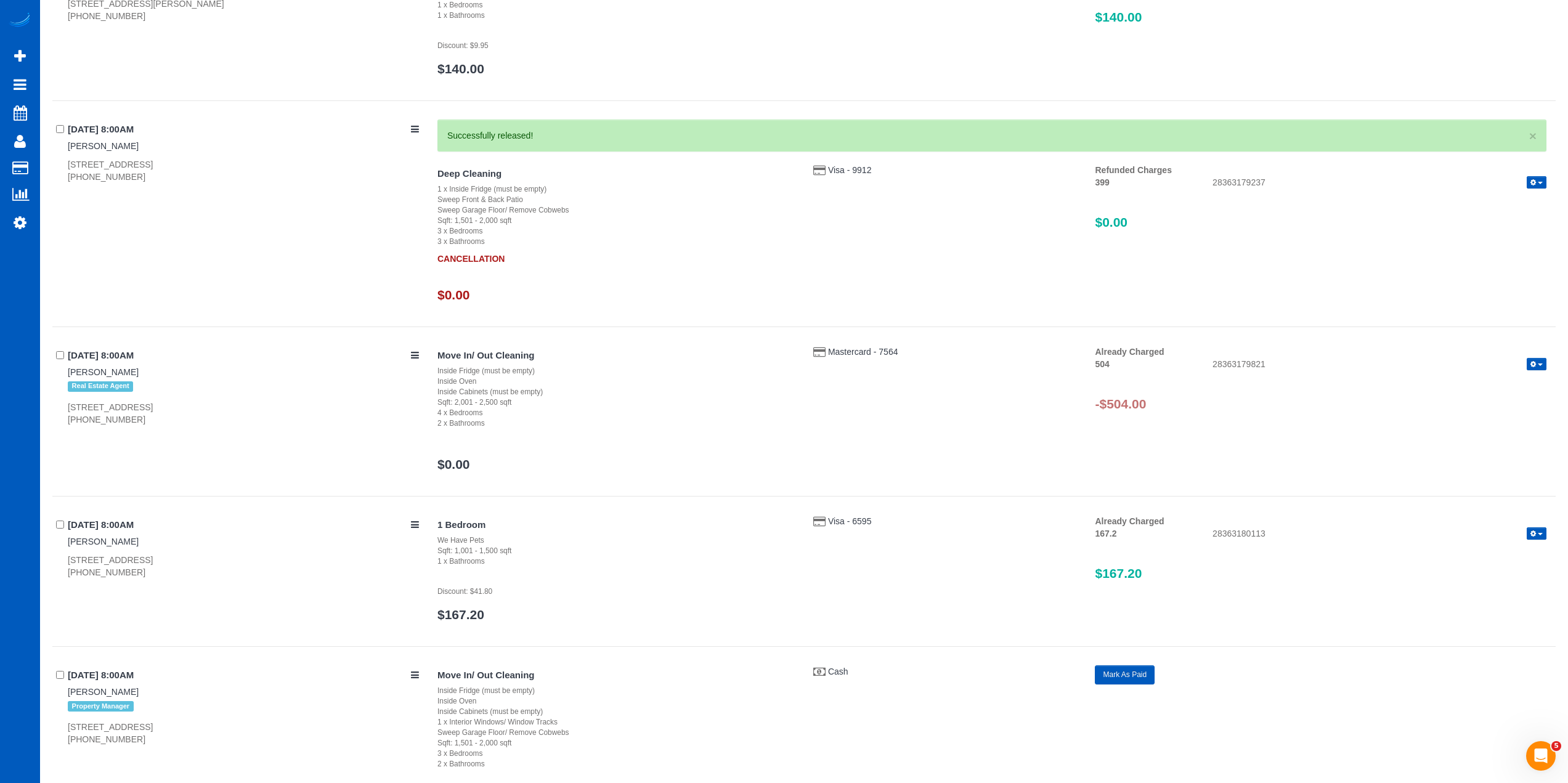
click at [1530, 368] on button "button" at bounding box center [1536, 364] width 20 height 13
click at [1483, 382] on link "Refund" at bounding box center [1497, 385] width 97 height 16
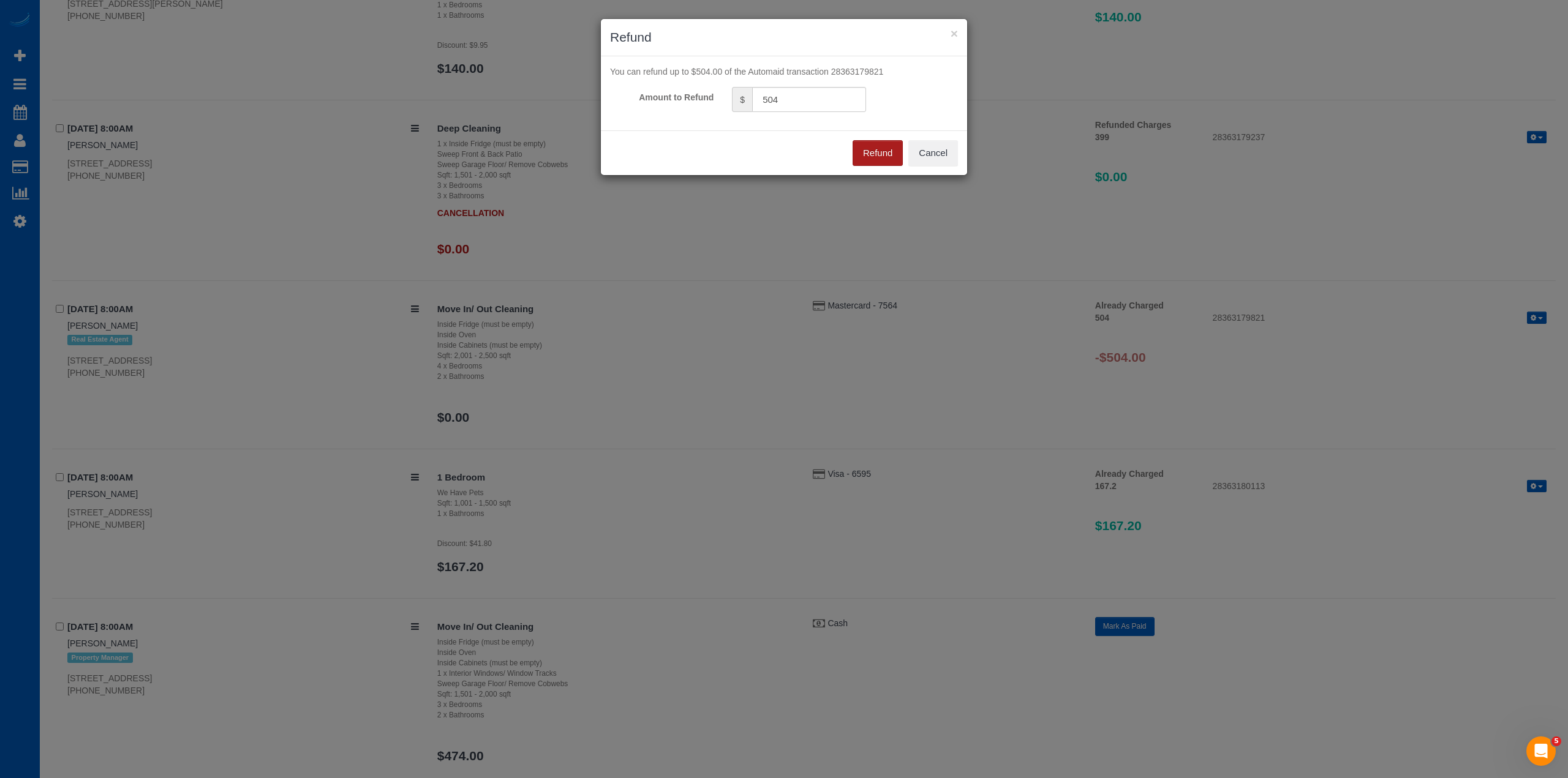
click at [868, 148] on button "Refund" at bounding box center [878, 152] width 51 height 26
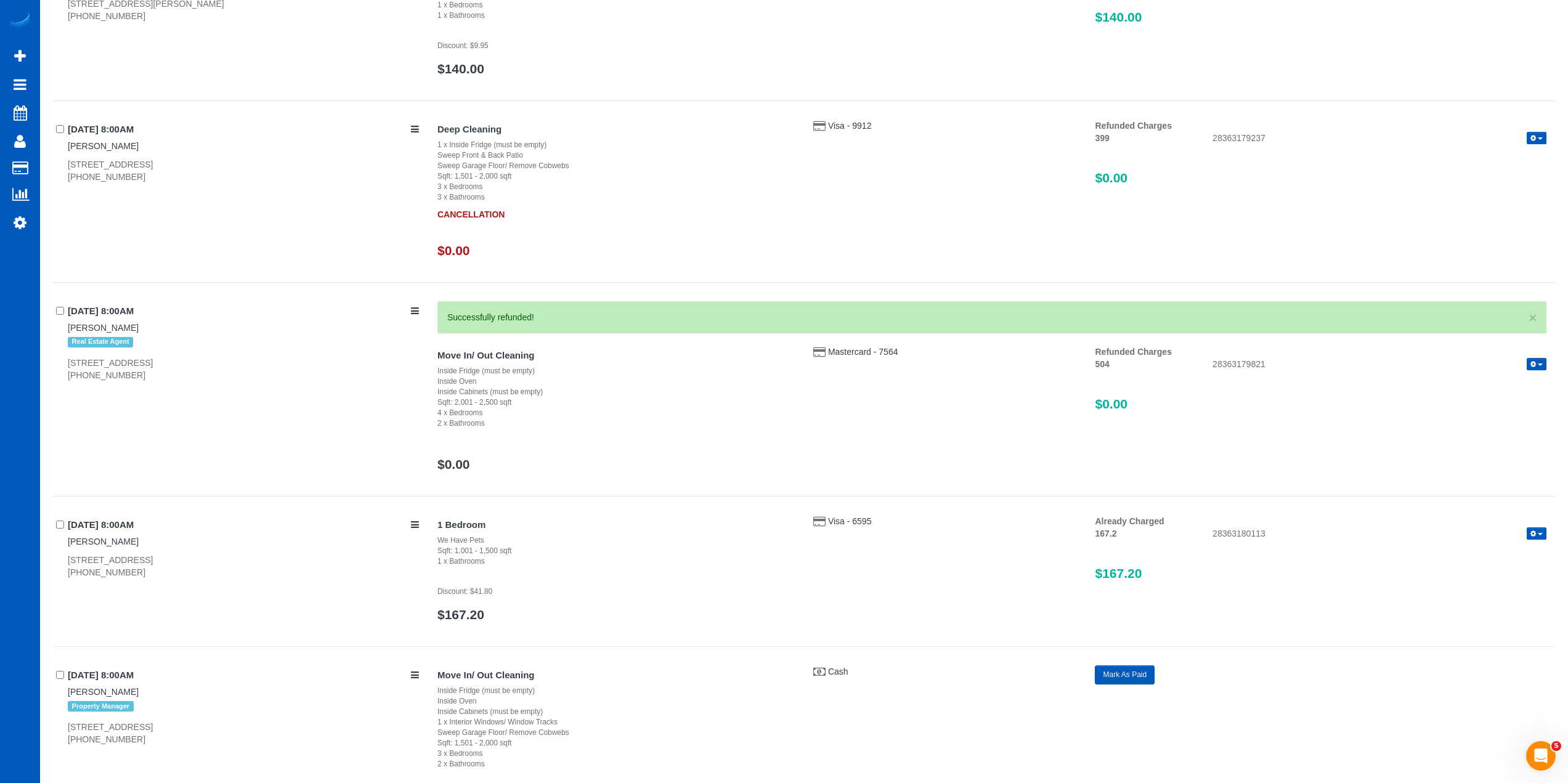
click at [964, 413] on div "Move In/ Out Cleaning Inside Fridge (must be empty) Inside Oven Inside Cabinets…" at bounding box center [992, 415] width 1127 height 138
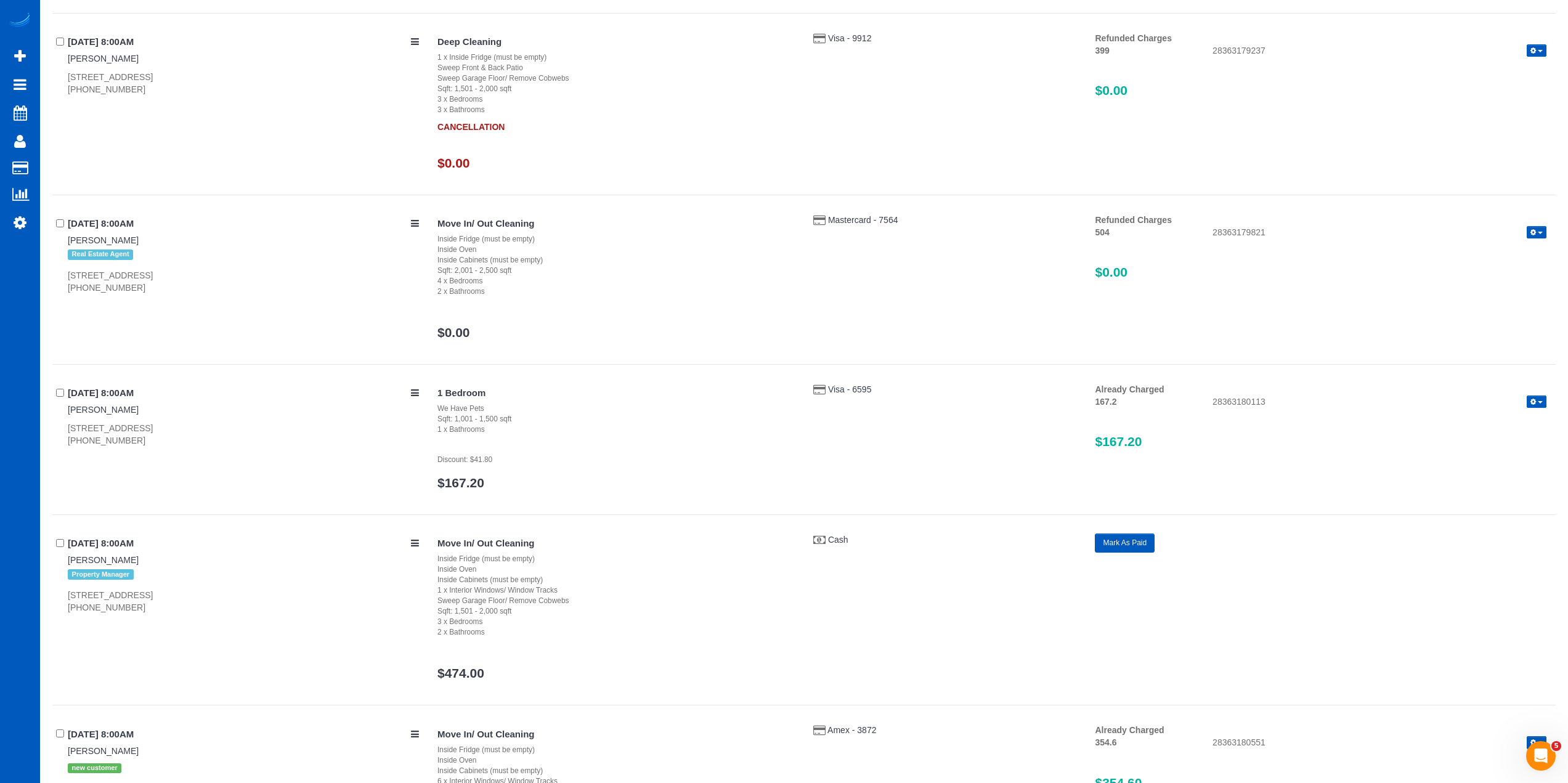
scroll to position [493, 0]
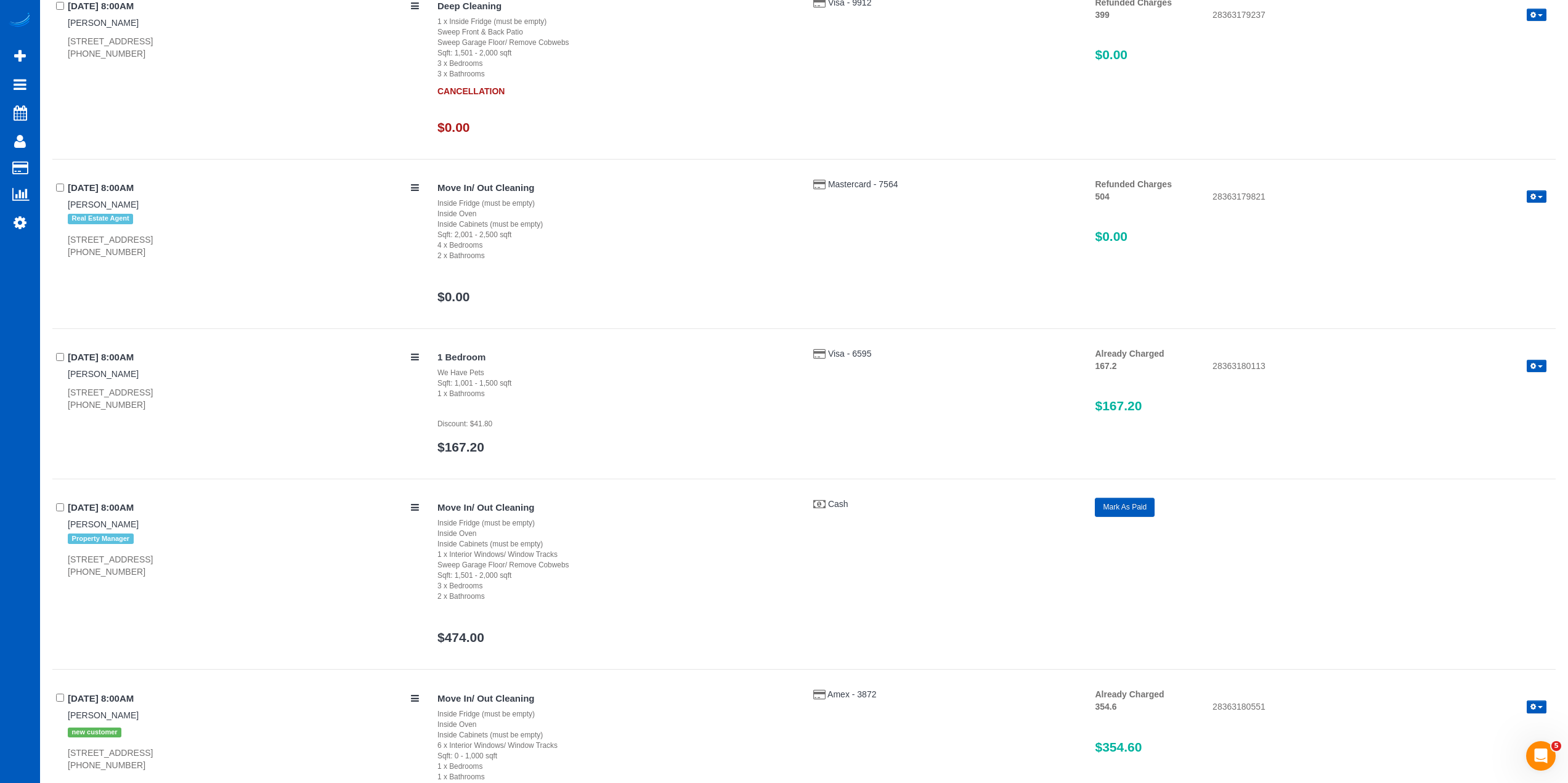
click at [1538, 197] on span "button" at bounding box center [1541, 197] width 5 height 2
click at [1074, 189] on div "Mastercard - 7564" at bounding box center [945, 184] width 282 height 13
click at [1538, 196] on span "button" at bounding box center [1541, 197] width 5 height 2
click at [1512, 220] on link "View Details" at bounding box center [1497, 218] width 97 height 16
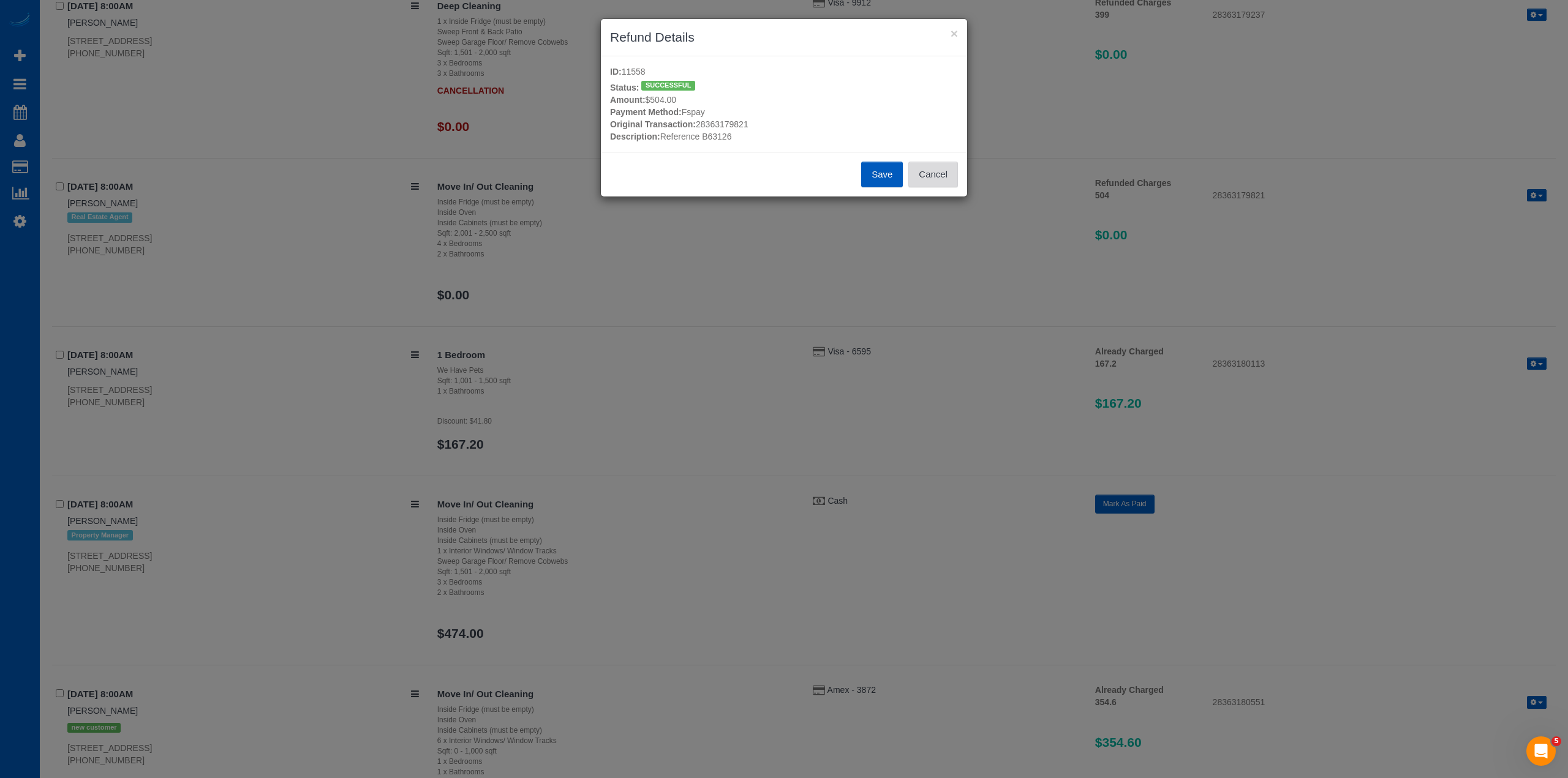
click at [928, 177] on button "Cancel" at bounding box center [933, 174] width 50 height 26
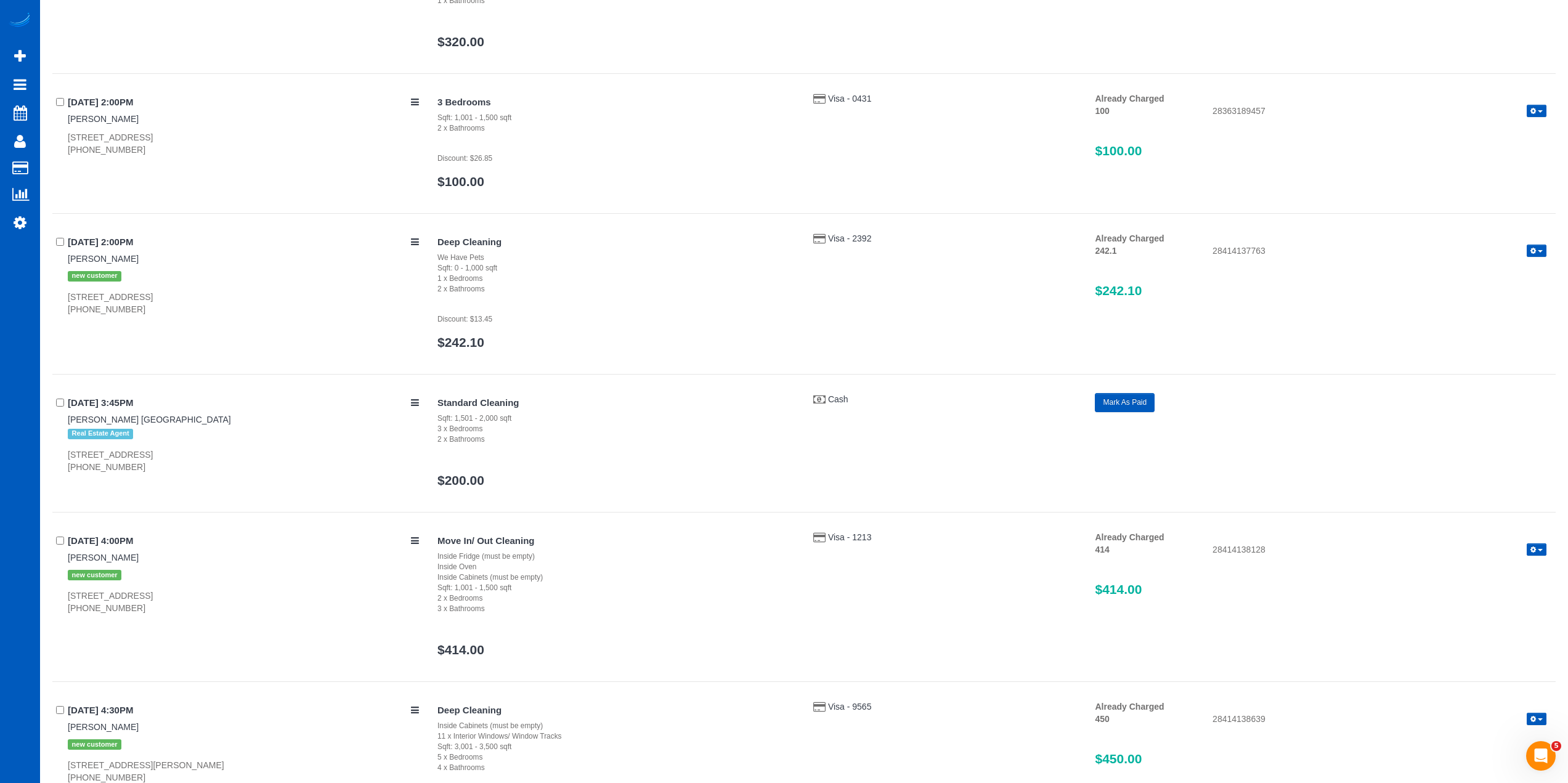
scroll to position [5565, 0]
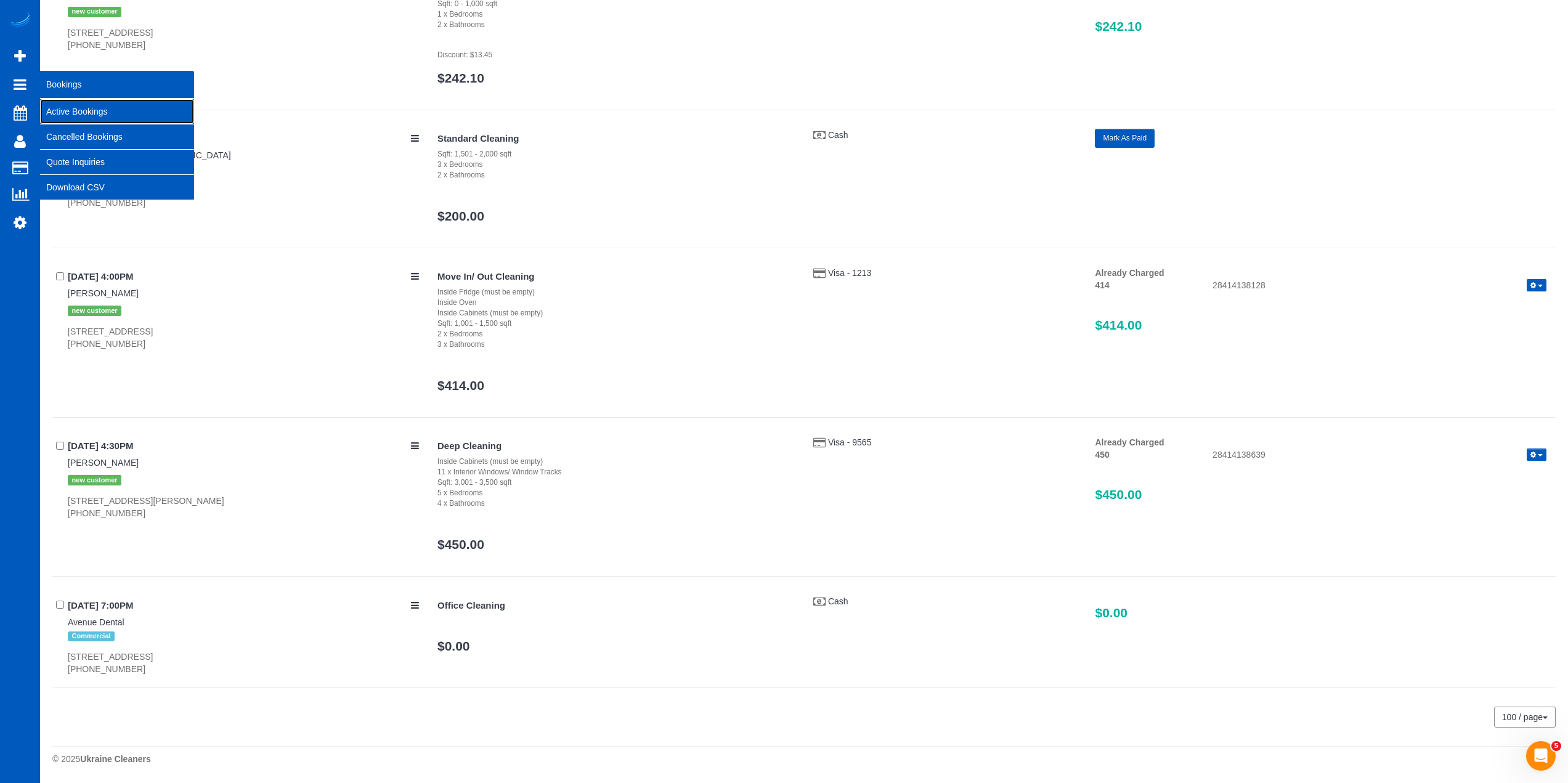
click at [113, 115] on link "Active Bookings" at bounding box center [117, 111] width 154 height 24
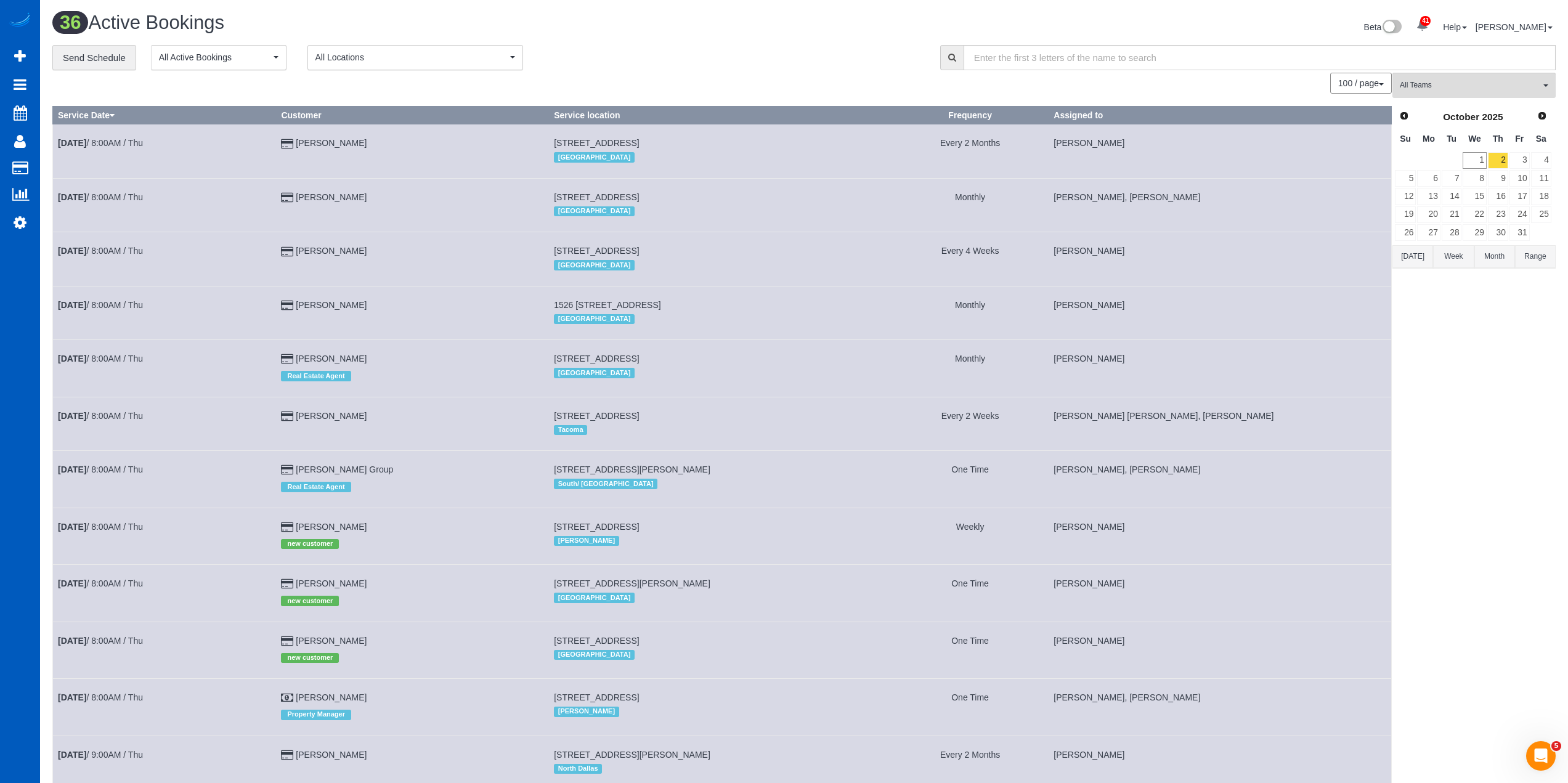
click at [725, 48] on div "**********" at bounding box center [487, 57] width 870 height 26
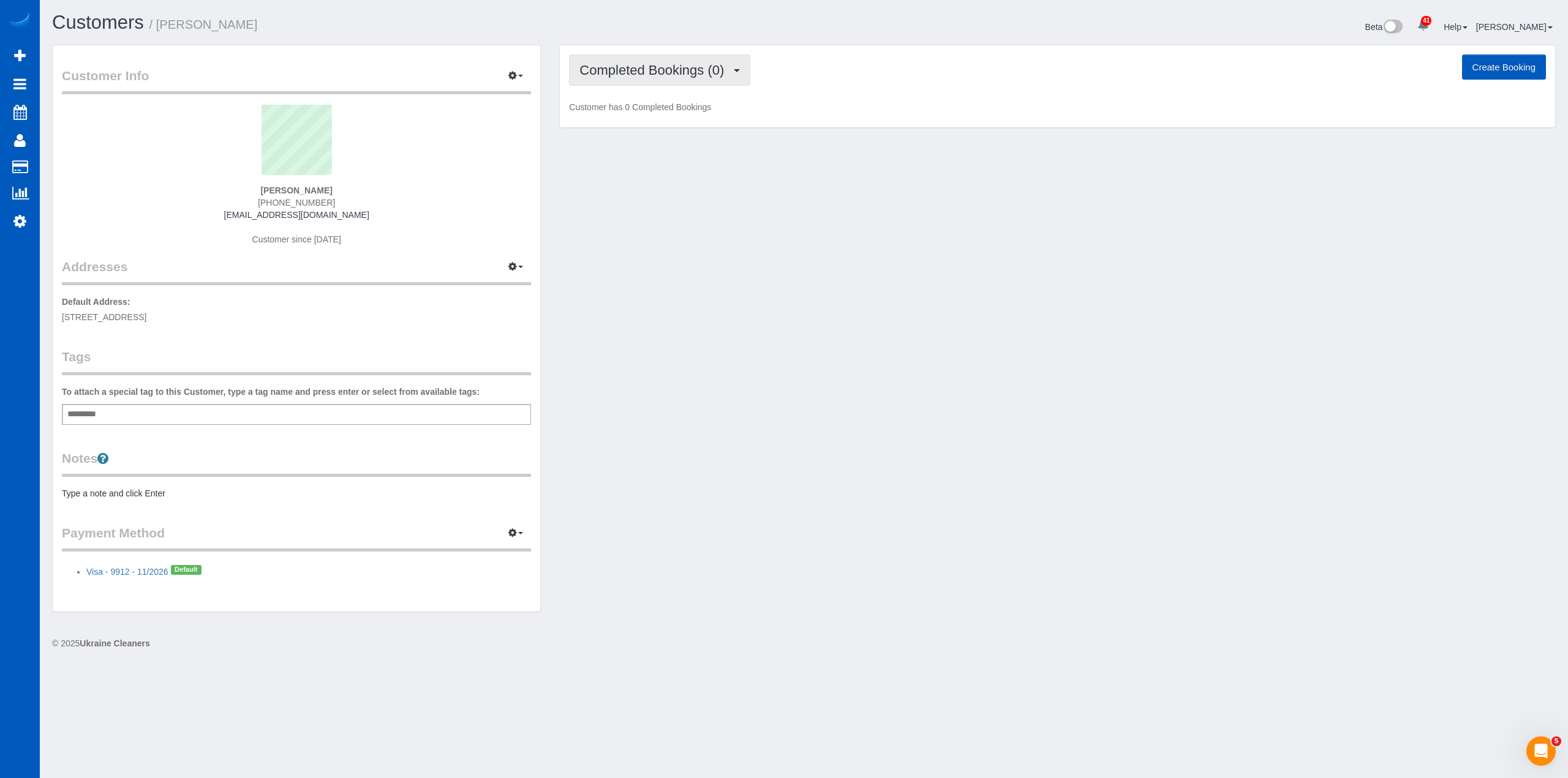
click at [707, 62] on span "Completed Bookings (0)" at bounding box center [655, 70] width 151 height 16
click at [653, 132] on link "Cancelled Bookings (1)" at bounding box center [633, 130] width 128 height 16
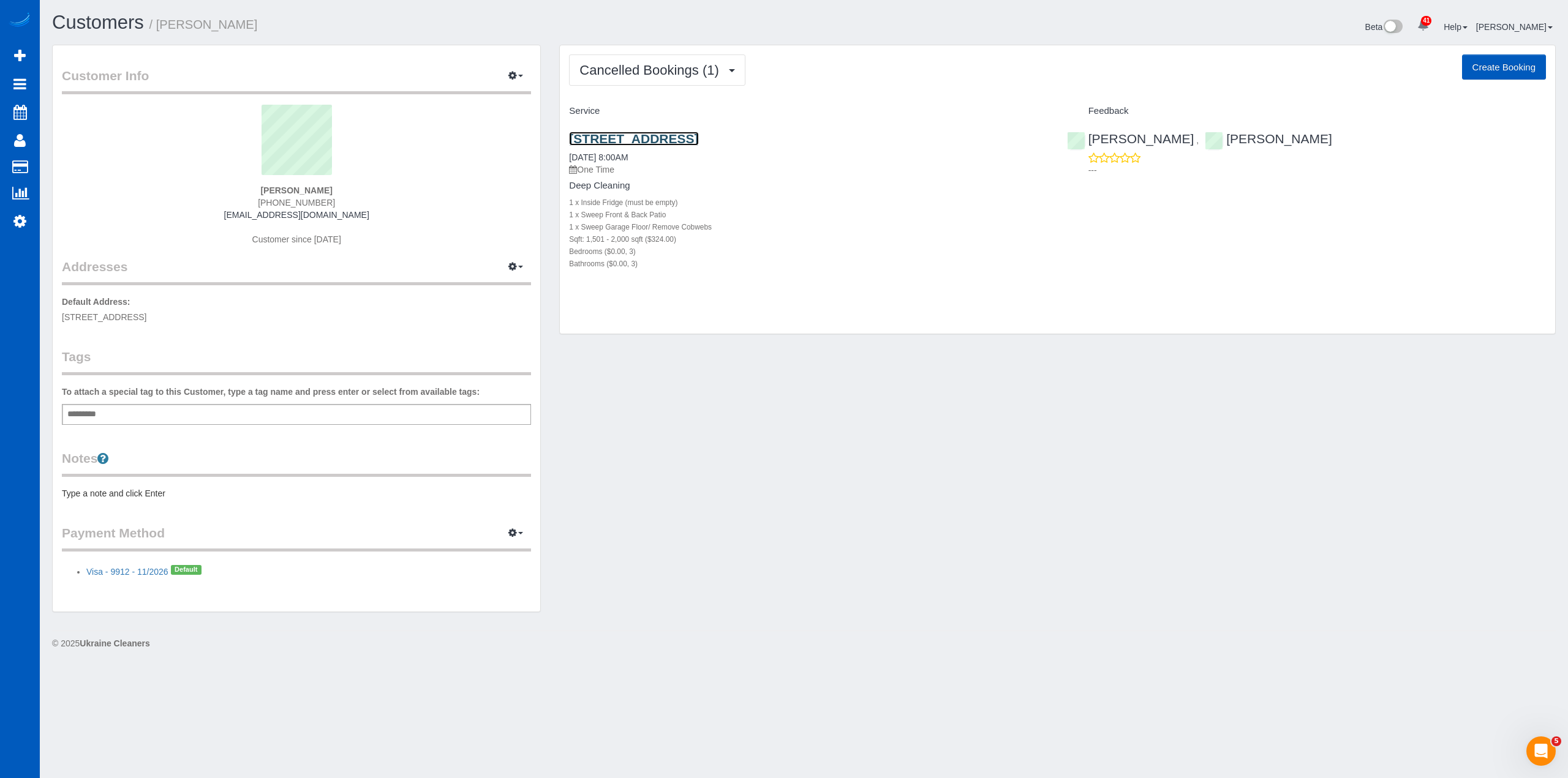
click at [653, 132] on link "[STREET_ADDRESS]" at bounding box center [633, 138] width 129 height 14
